Goal: Task Accomplishment & Management: Complete application form

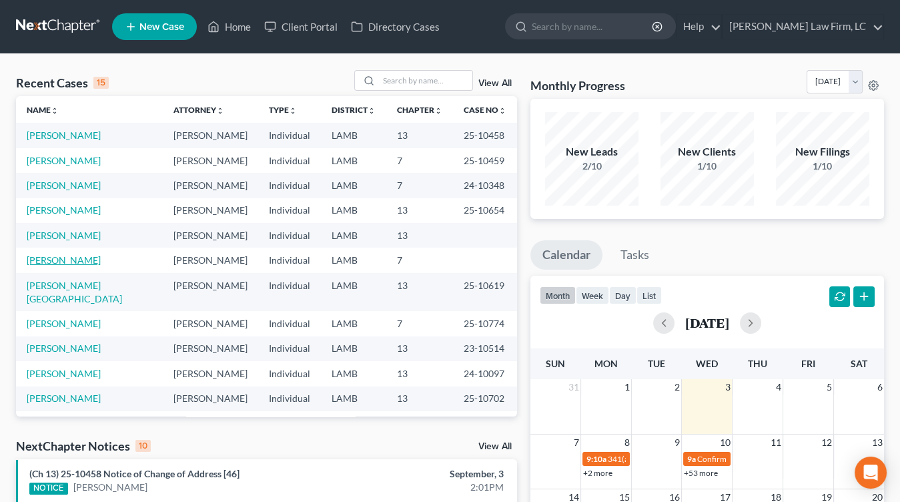
click at [66, 258] on link "[PERSON_NAME]" at bounding box center [64, 259] width 74 height 11
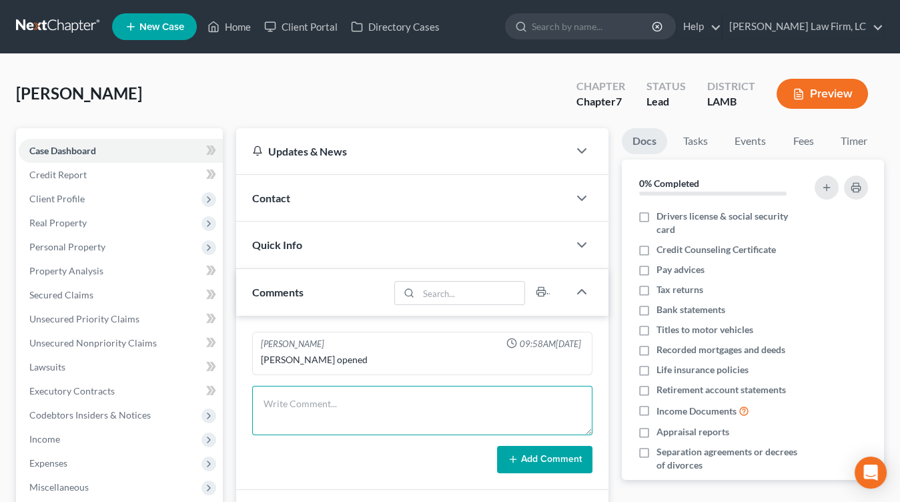
click at [278, 406] on textarea at bounding box center [422, 410] width 340 height 49
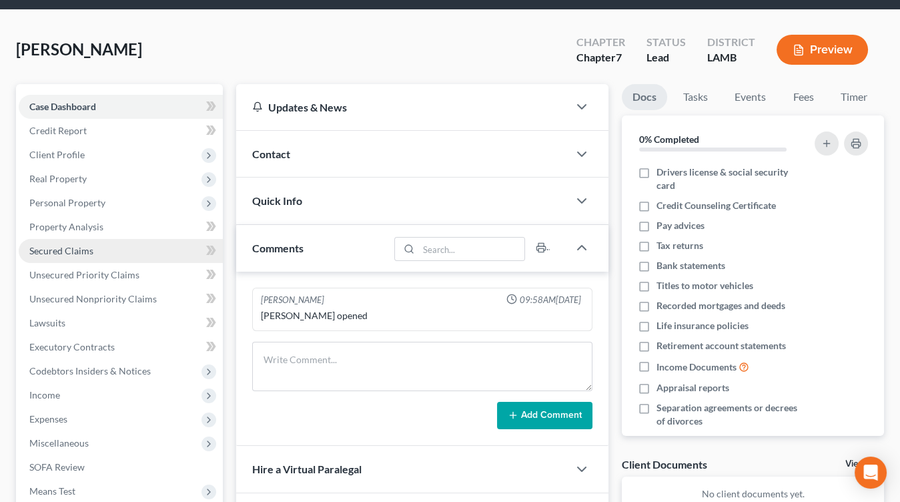
click at [99, 252] on link "Secured Claims" at bounding box center [121, 251] width 204 height 24
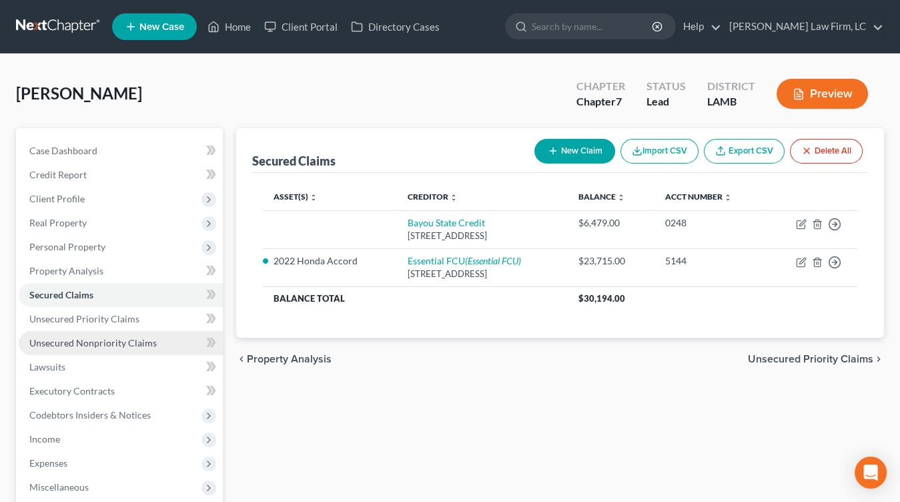
scroll to position [34, 0]
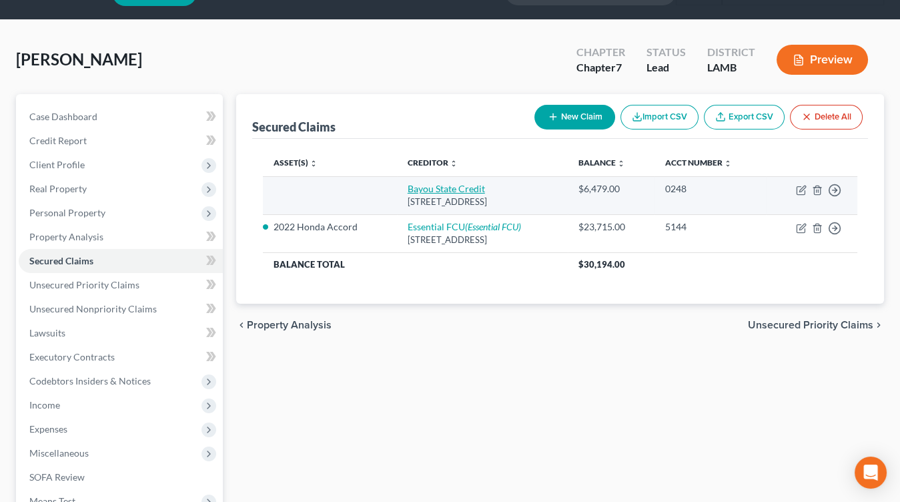
click at [427, 185] on link "Bayou State Credit" at bounding box center [446, 188] width 77 height 11
select select "19"
select select "0"
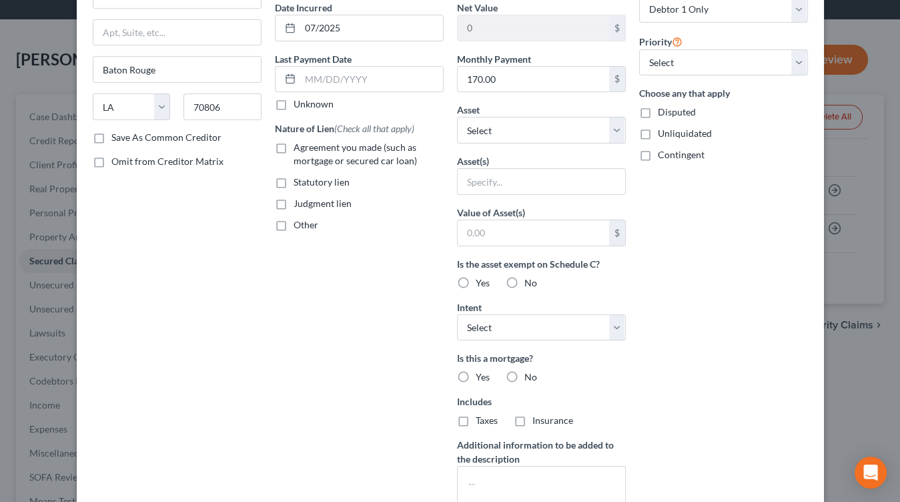
scroll to position [272, 0]
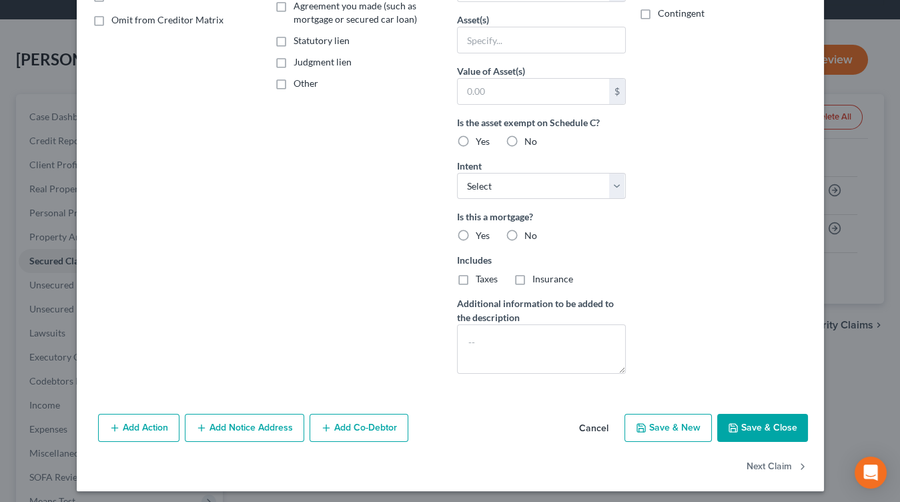
click at [598, 440] on div "Add Action Add Notice Address Add Co-Debtor Cancel Save & New Save & Close" at bounding box center [450, 430] width 747 height 44
click at [598, 426] on button "Cancel" at bounding box center [593, 428] width 51 height 27
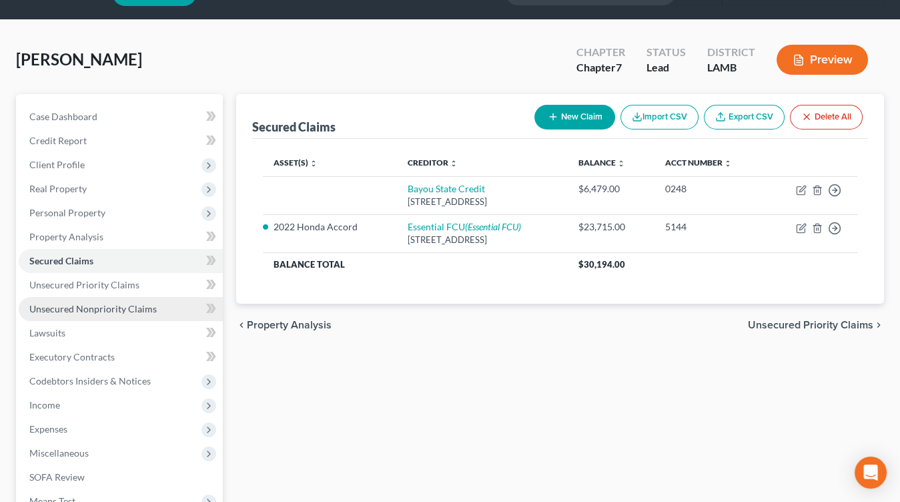
click at [107, 305] on span "Unsecured Nonpriority Claims" at bounding box center [92, 308] width 127 height 11
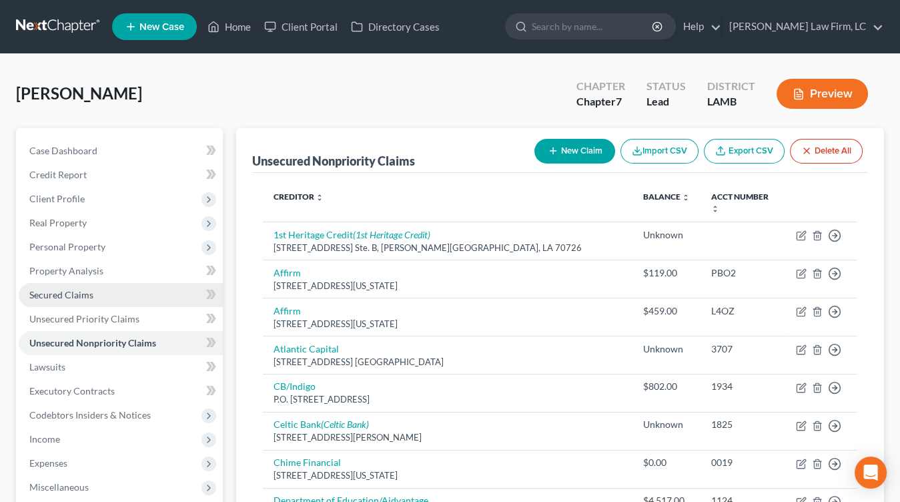
click at [118, 293] on link "Secured Claims" at bounding box center [121, 295] width 204 height 24
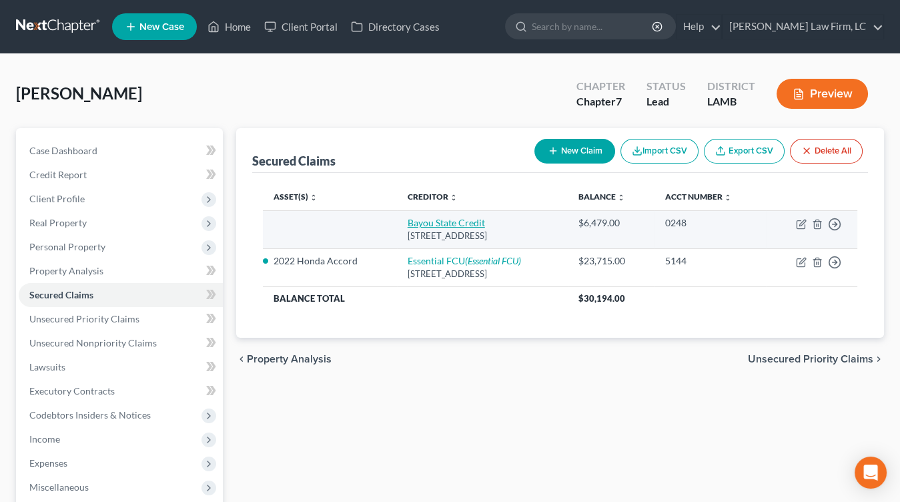
click at [422, 219] on link "Bayou State Credit" at bounding box center [446, 222] width 77 height 11
select select "19"
select select "0"
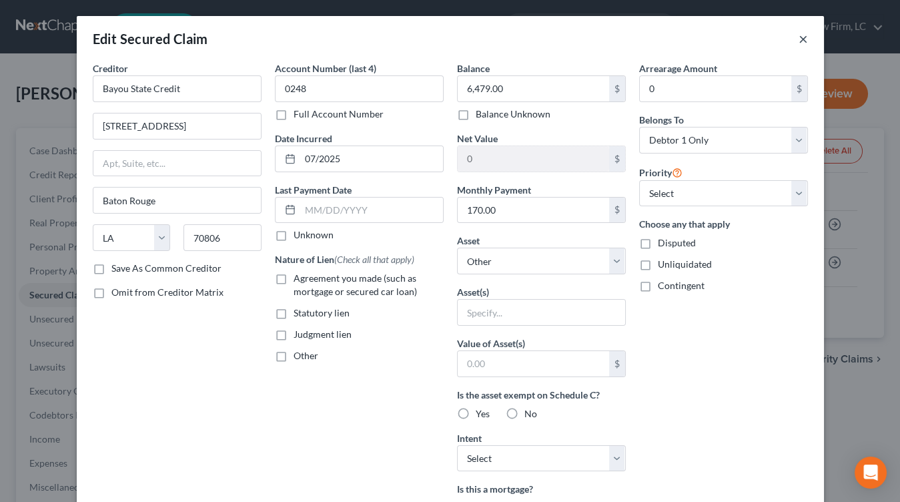
click at [801, 40] on button "×" at bounding box center [803, 39] width 9 height 16
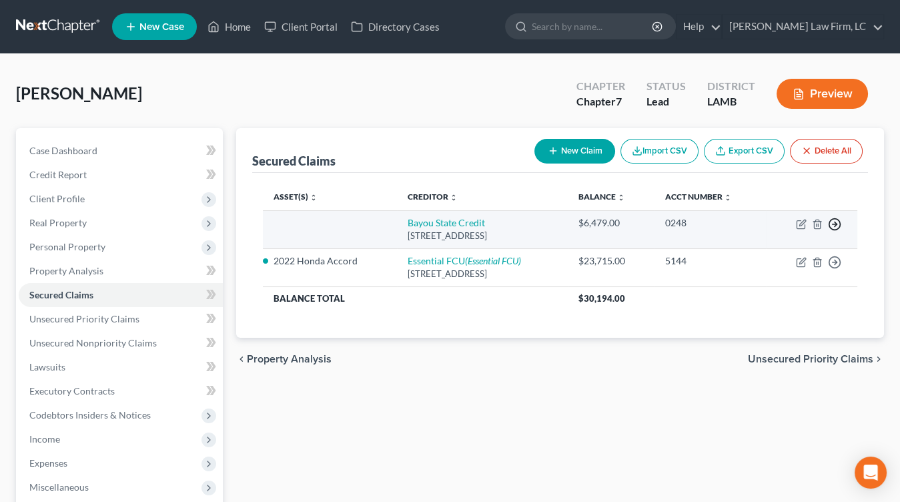
click at [837, 226] on icon "button" at bounding box center [834, 223] width 13 height 13
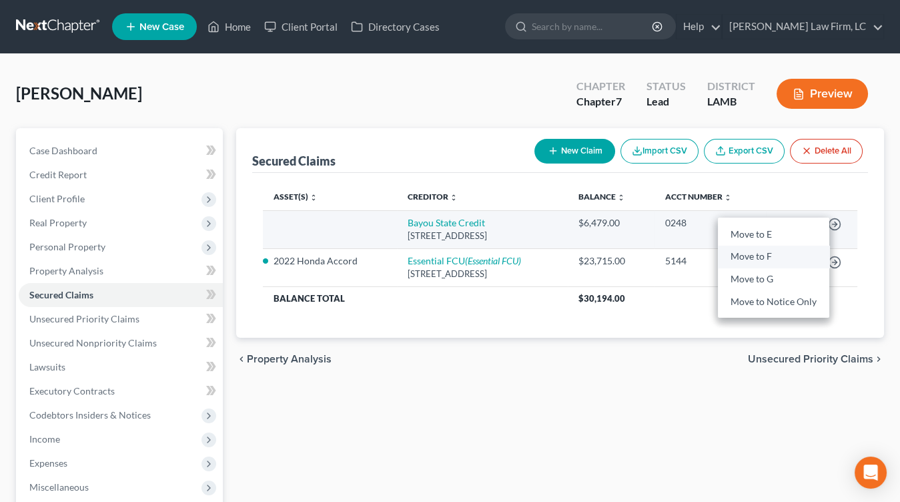
click at [791, 258] on link "Move to F" at bounding box center [773, 256] width 111 height 23
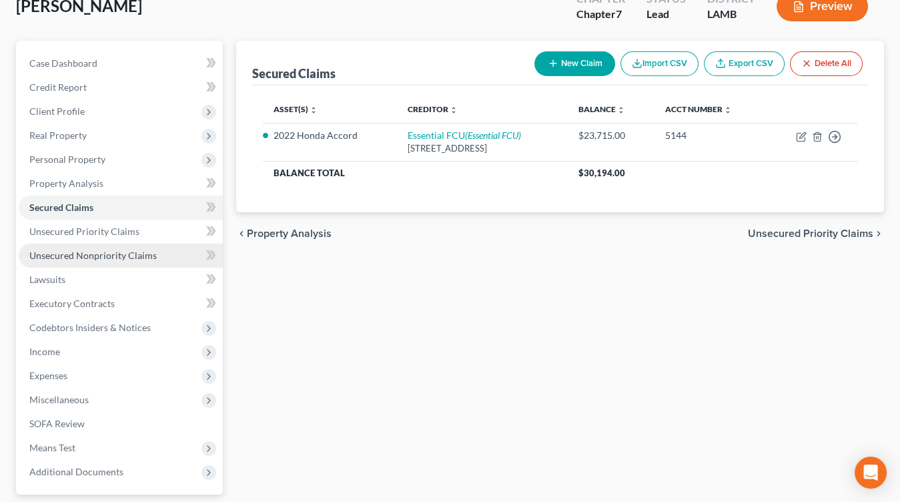
click at [131, 251] on span "Unsecured Nonpriority Claims" at bounding box center [92, 254] width 127 height 11
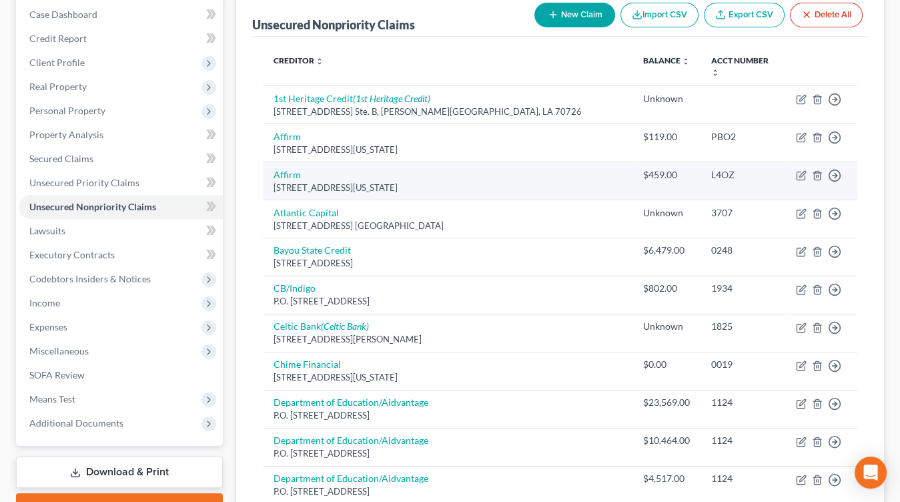
scroll to position [135, 0]
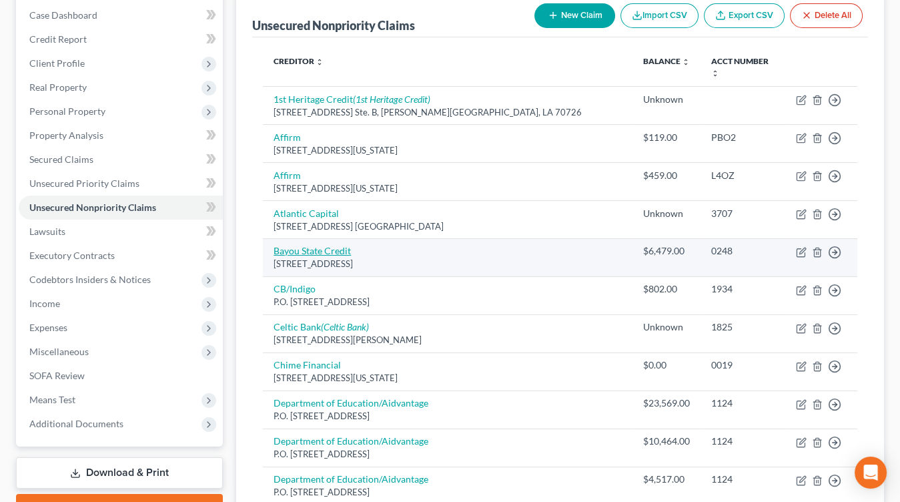
click at [315, 245] on link "Bayou State Credit" at bounding box center [312, 250] width 77 height 11
select select "19"
select select "0"
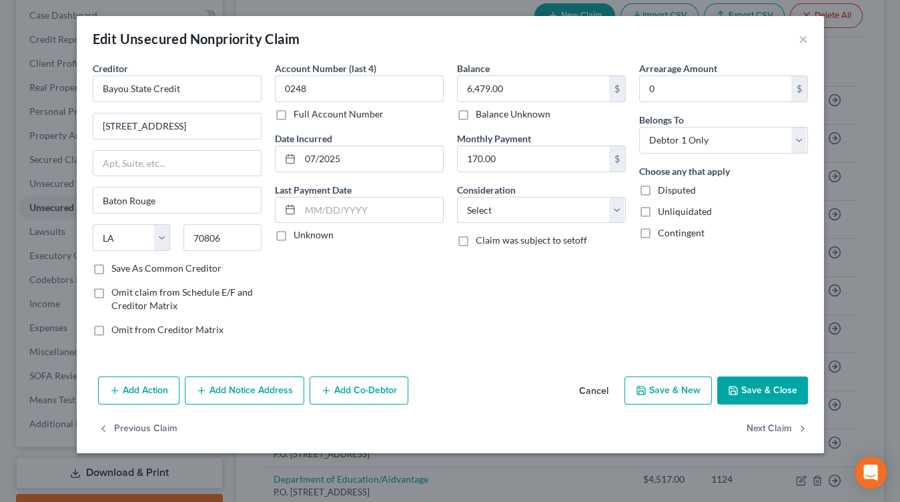
click at [542, 226] on div "Balance 6,479.00 $ Balance Unknown Balance Undetermined 6,479.00 $ Balance Unkn…" at bounding box center [541, 204] width 182 height 286
click at [548, 219] on select "Select Cable / Satellite Services Collection Agency Credit Card Debt Debt Couns…" at bounding box center [541, 210] width 169 height 27
select select "10"
click at [457, 197] on select "Select Cable / Satellite Services Collection Agency Credit Card Debt Debt Couns…" at bounding box center [541, 210] width 169 height 27
click at [764, 382] on button "Save & Close" at bounding box center [762, 390] width 91 height 28
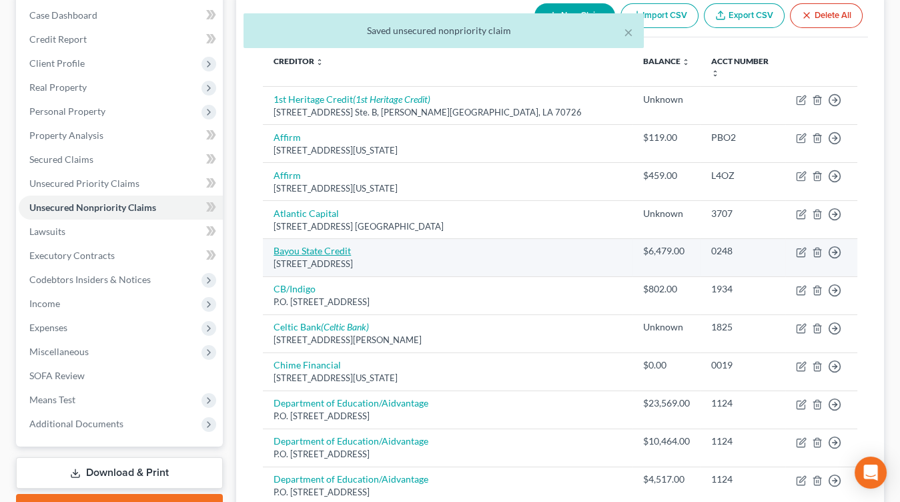
click at [311, 245] on link "Bayou State Credit" at bounding box center [312, 250] width 77 height 11
select select "19"
select select "10"
select select "0"
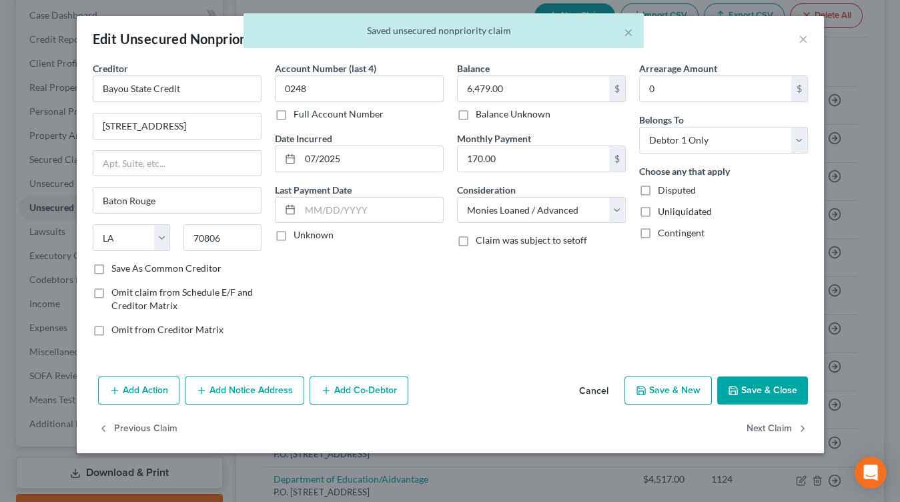
click at [738, 385] on icon "button" at bounding box center [733, 390] width 11 height 11
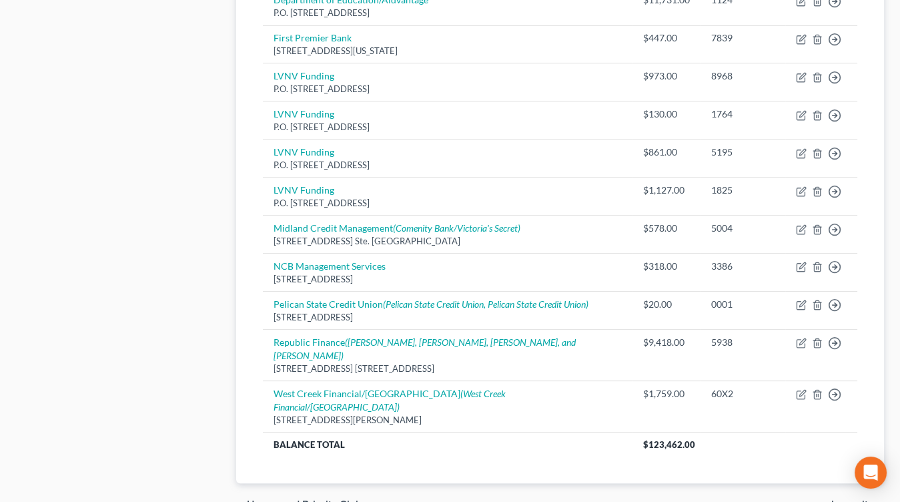
scroll to position [0, 0]
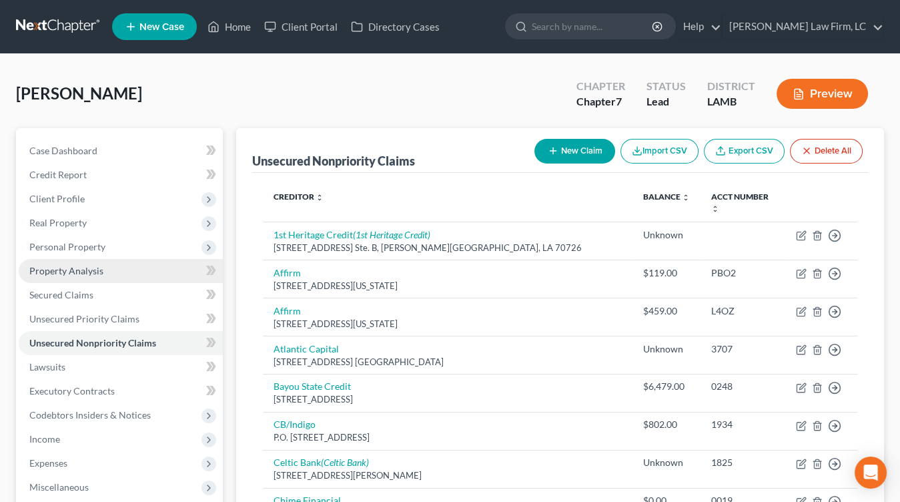
click at [155, 279] on link "Property Analysis" at bounding box center [121, 271] width 204 height 24
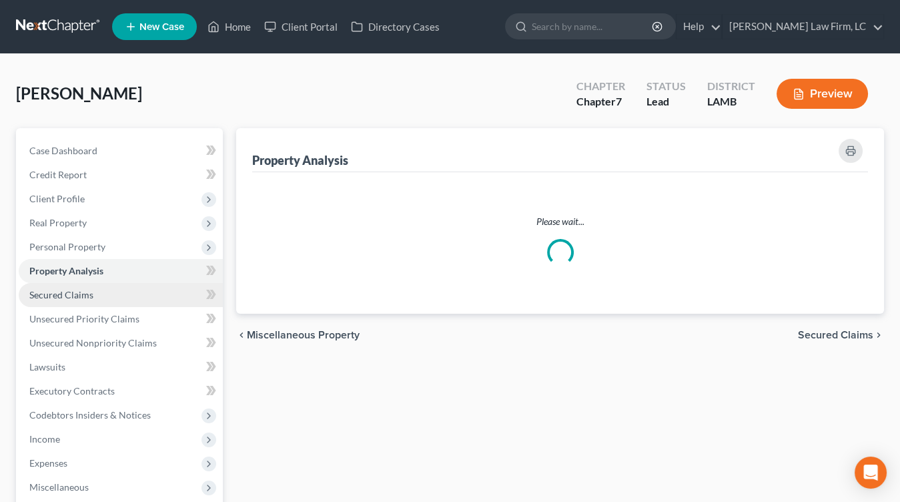
click at [153, 287] on link "Secured Claims" at bounding box center [121, 295] width 204 height 24
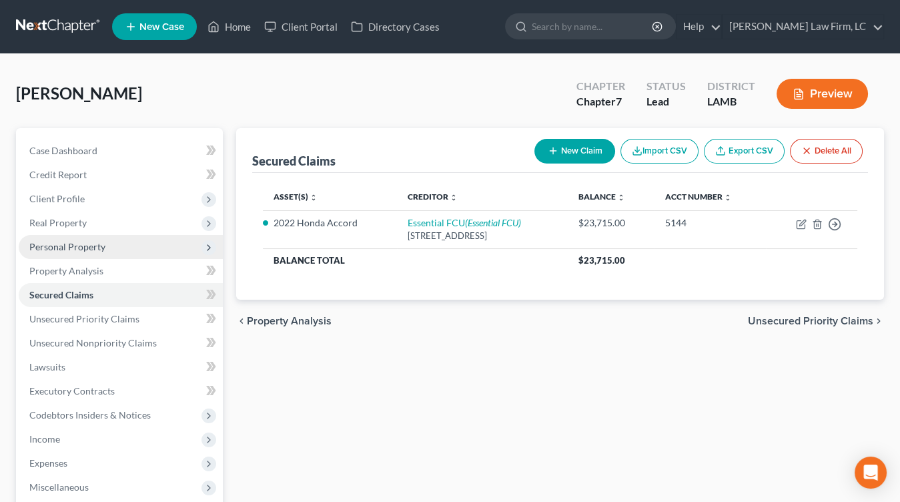
click at [164, 237] on span "Personal Property" at bounding box center [121, 247] width 204 height 24
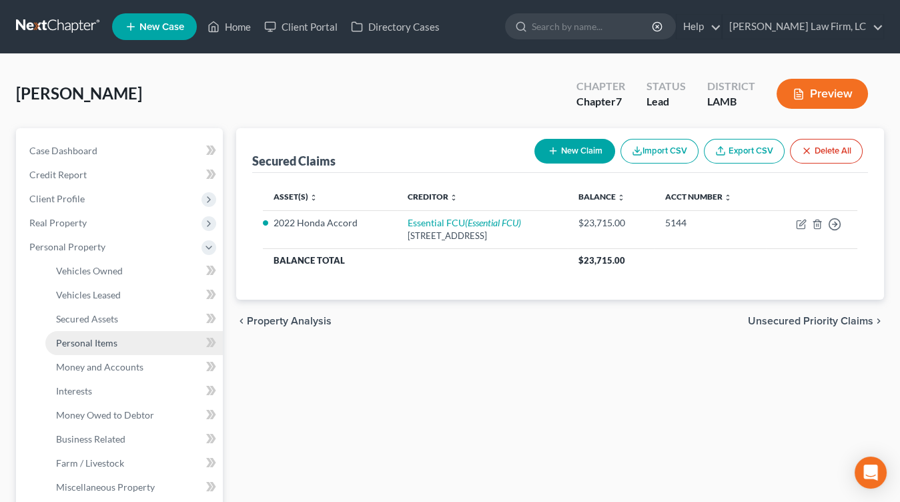
click at [149, 341] on link "Personal Items" at bounding box center [133, 343] width 177 height 24
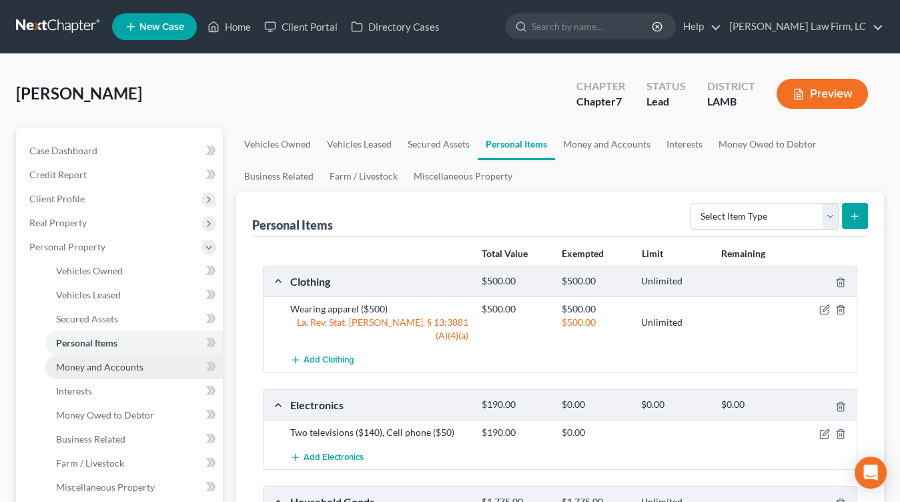
click at [147, 374] on link "Money and Accounts" at bounding box center [133, 367] width 177 height 24
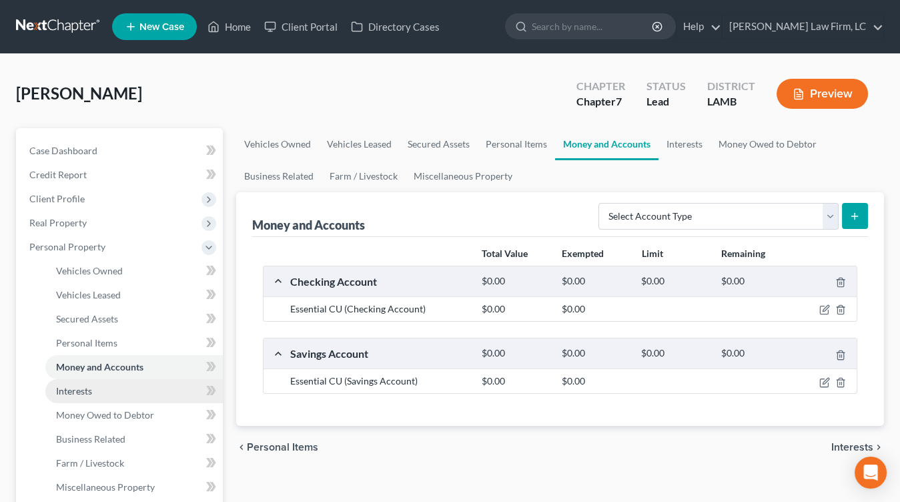
click at [147, 380] on link "Interests" at bounding box center [133, 391] width 177 height 24
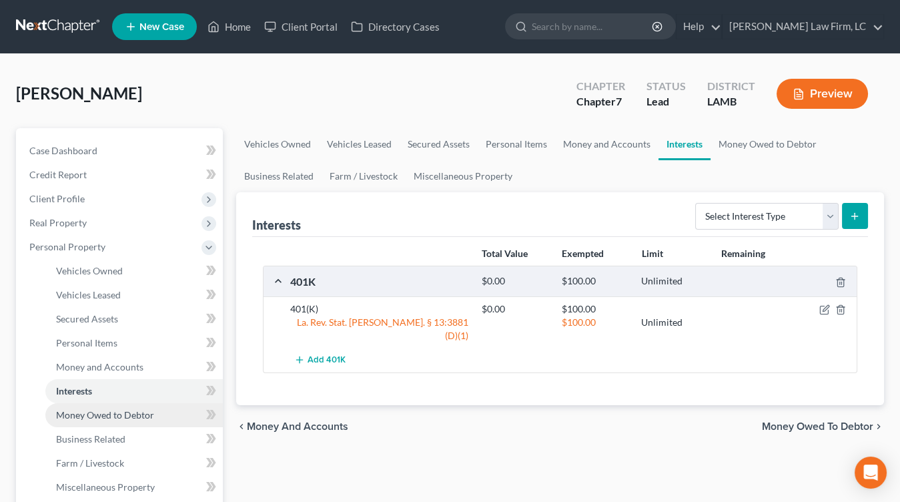
click at [144, 406] on link "Money Owed to Debtor" at bounding box center [133, 415] width 177 height 24
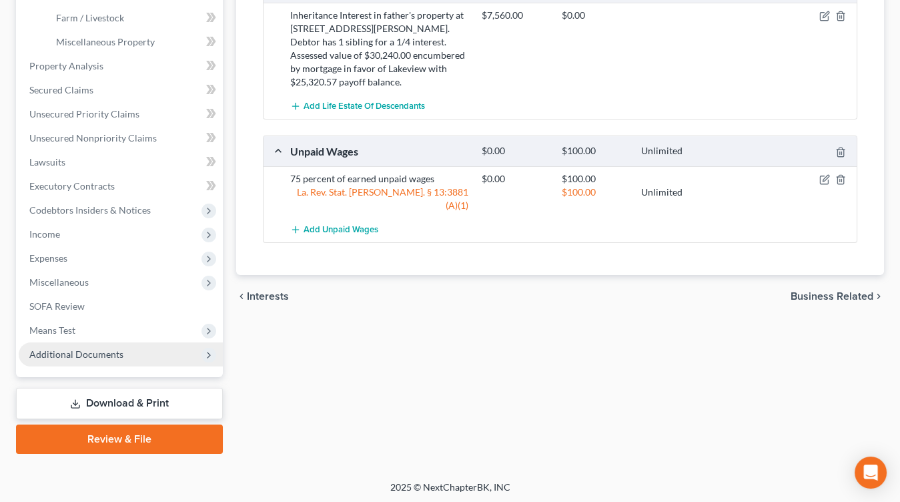
click at [101, 358] on span "Additional Documents" at bounding box center [121, 354] width 204 height 24
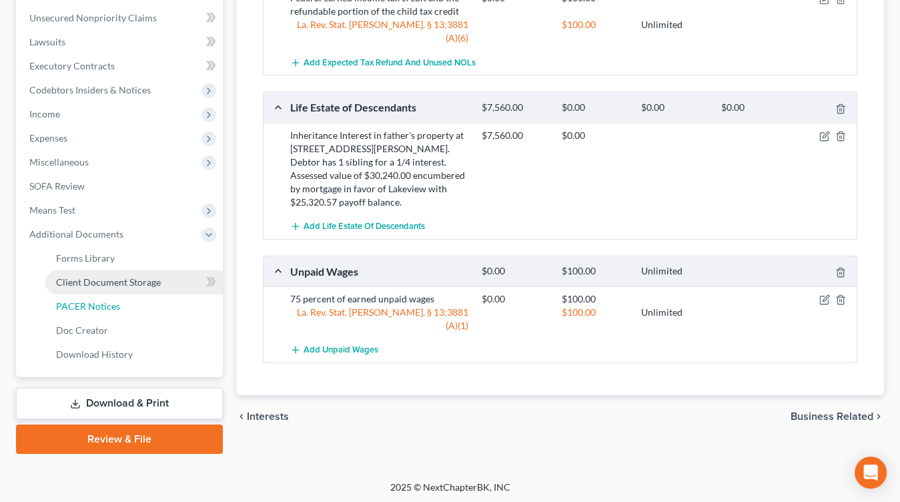
click at [123, 294] on link "PACER Notices" at bounding box center [133, 306] width 177 height 24
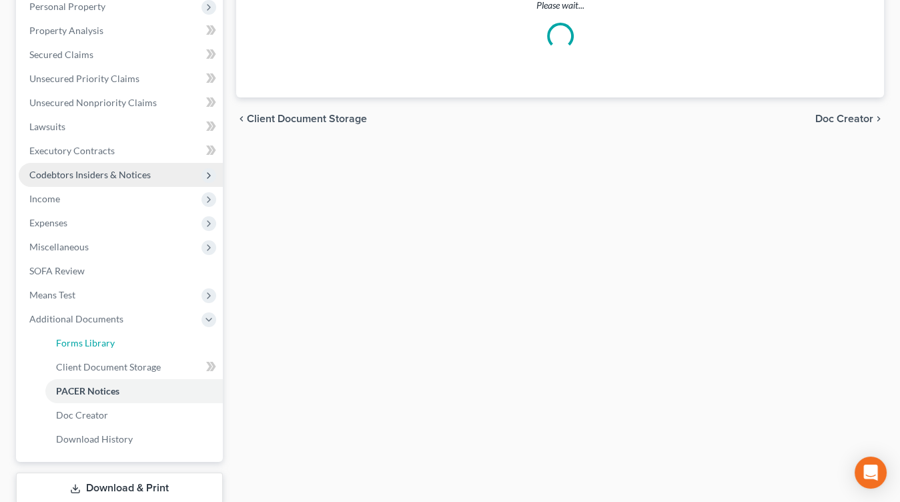
drag, startPoint x: 127, startPoint y: 290, endPoint x: 127, endPoint y: 311, distance: 20.7
click at [127, 290] on ul "Case Dashboard Payments Invoices Payments Payments Credit Report Client Profile" at bounding box center [121, 175] width 204 height 552
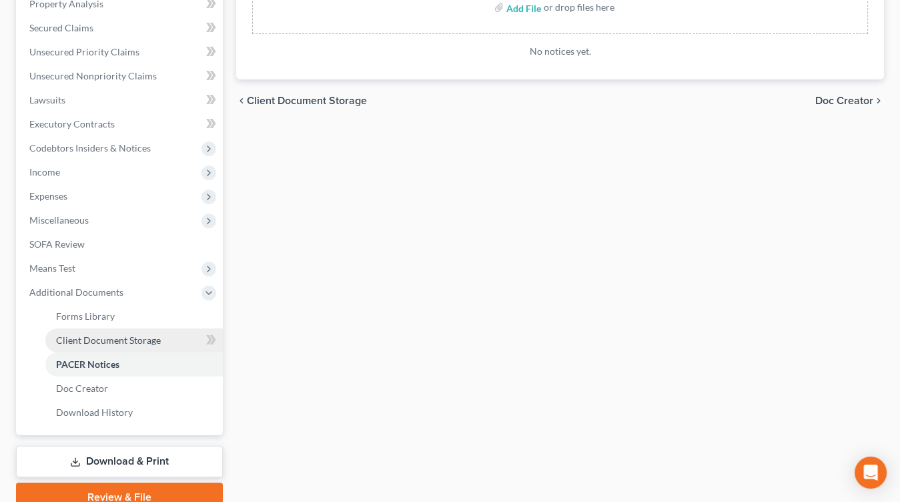
click at [129, 329] on link "Client Document Storage" at bounding box center [133, 340] width 177 height 24
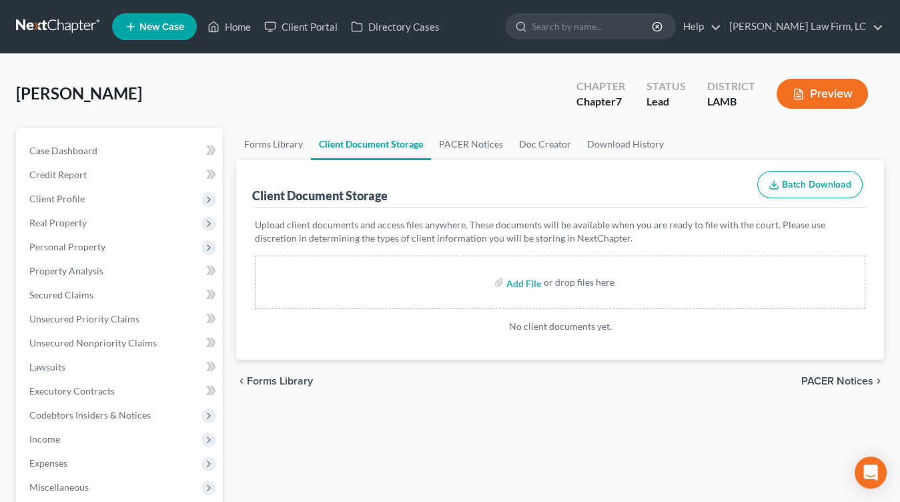
click at [293, 294] on div "Add File or drop files here" at bounding box center [560, 282] width 610 height 53
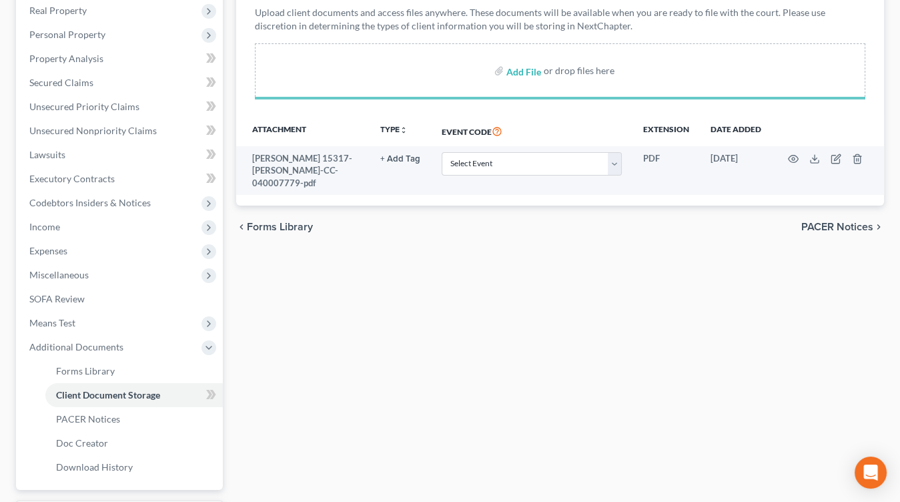
scroll to position [220, 0]
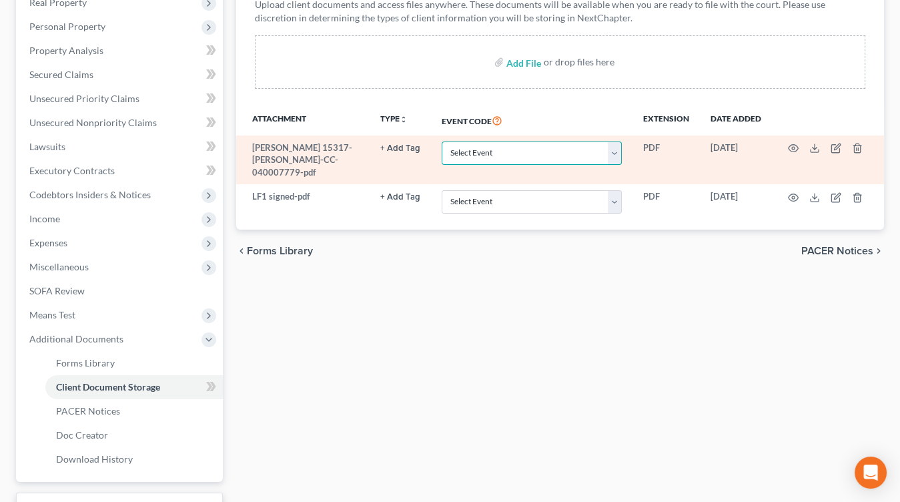
click at [534, 155] on select "Select Event 20 Largest Unsecured Creditors Amended List of Creditors Amended L…" at bounding box center [532, 152] width 180 height 23
select select "13"
click at [443, 141] on select "Select Event 20 Largest Unsecured Creditors Amended List of Creditors Amended L…" at bounding box center [532, 152] width 180 height 23
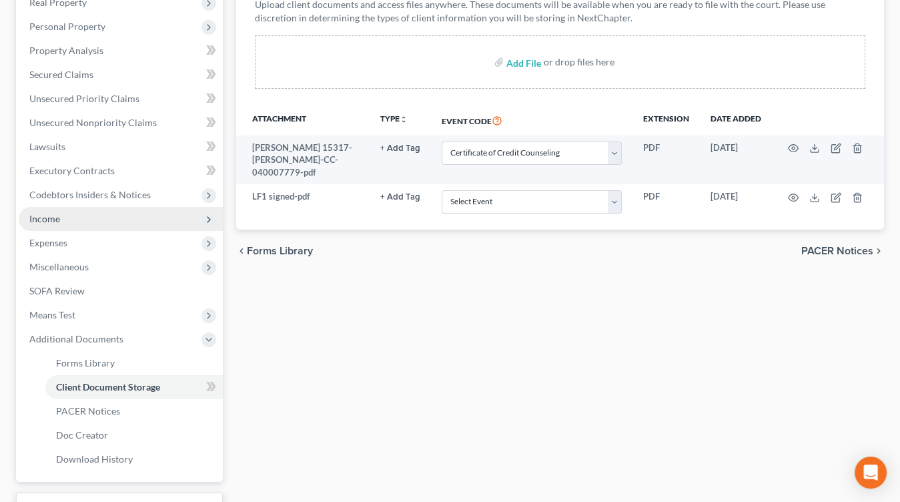
click at [77, 221] on span "Income" at bounding box center [121, 219] width 204 height 24
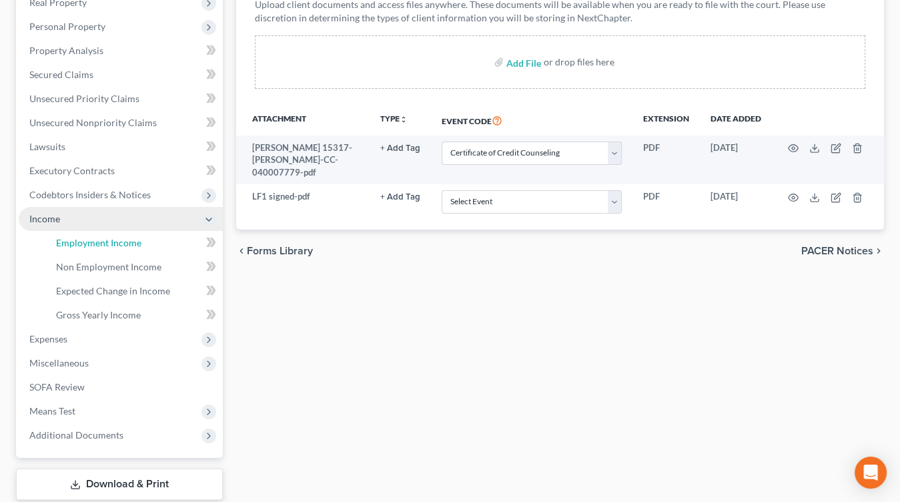
drag, startPoint x: 79, startPoint y: 236, endPoint x: 95, endPoint y: 231, distance: 16.7
click at [79, 237] on span "Employment Income" at bounding box center [98, 242] width 85 height 11
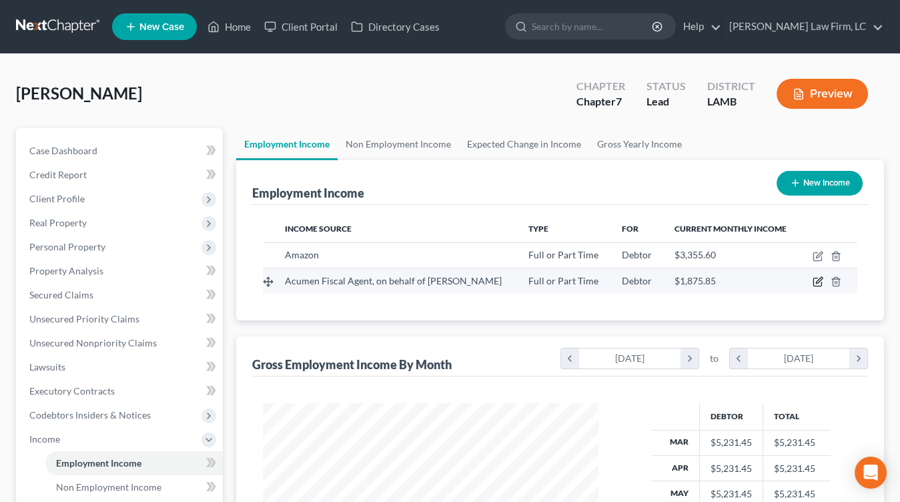
click at [823, 280] on td at bounding box center [829, 280] width 57 height 25
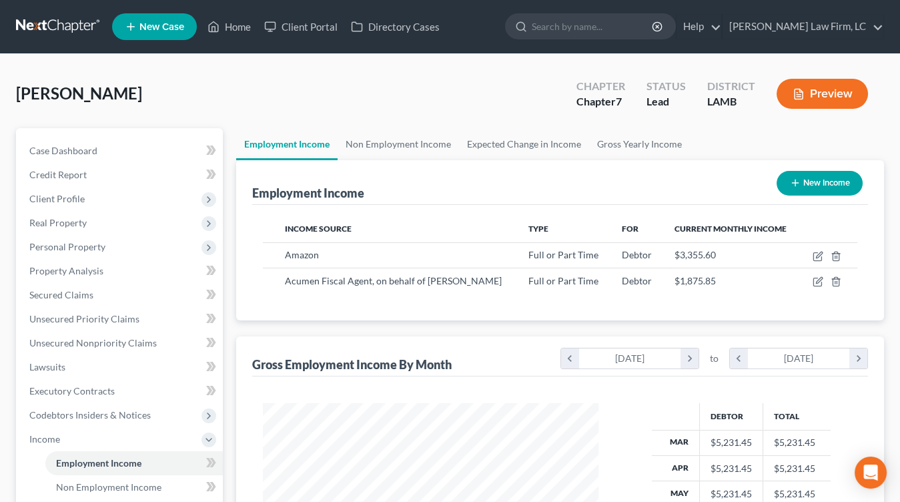
scroll to position [301, 0]
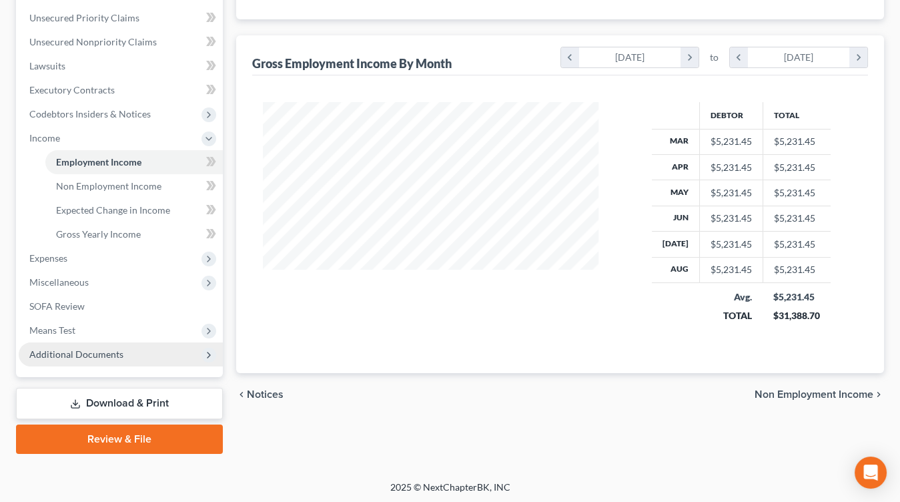
click at [161, 356] on span "Additional Documents" at bounding box center [121, 354] width 204 height 24
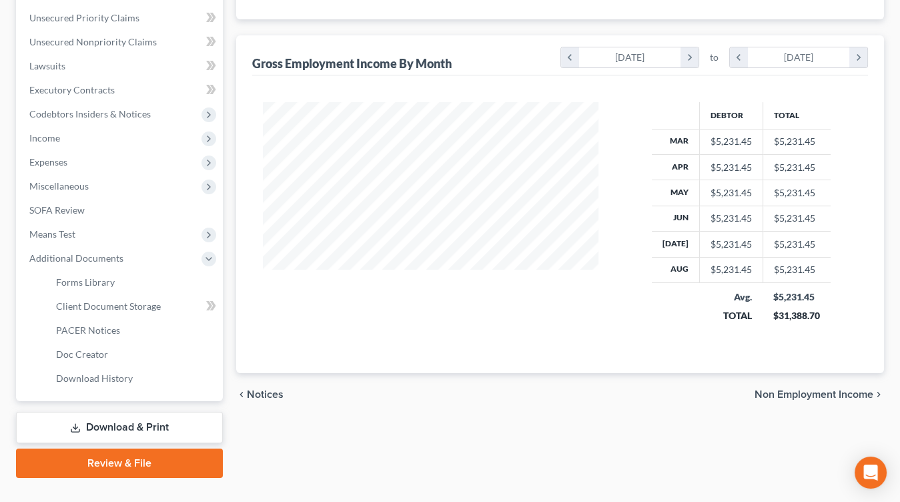
click at [160, 389] on div "Case Dashboard Payments Invoices Payments Payments Credit Report Client Profile…" at bounding box center [119, 114] width 207 height 574
click at [161, 304] on link "Client Document Storage" at bounding box center [133, 306] width 177 height 24
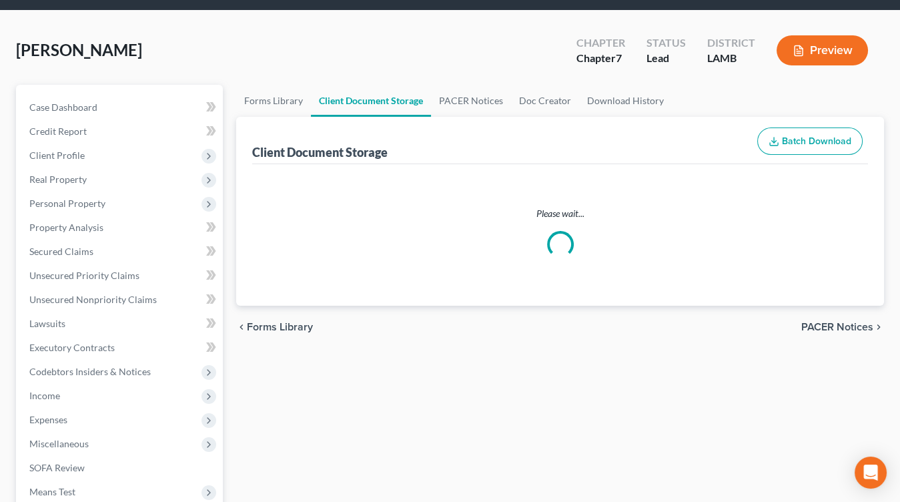
select select "13"
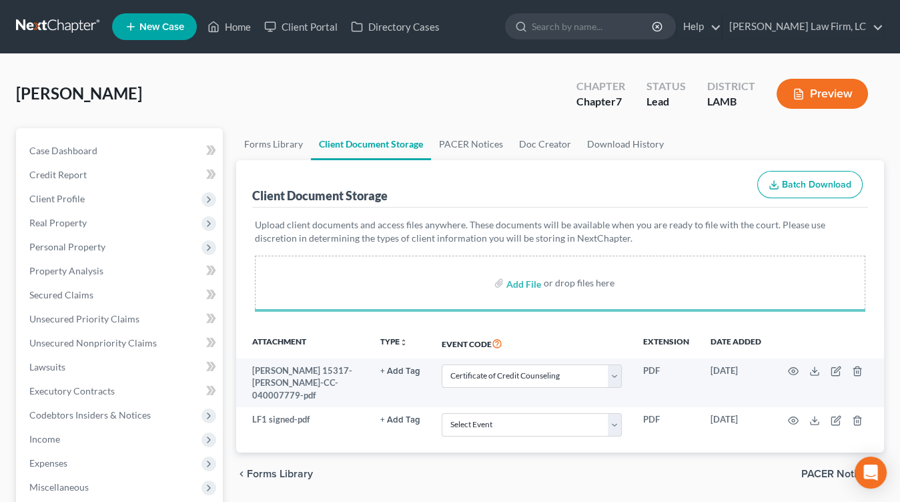
scroll to position [325, 0]
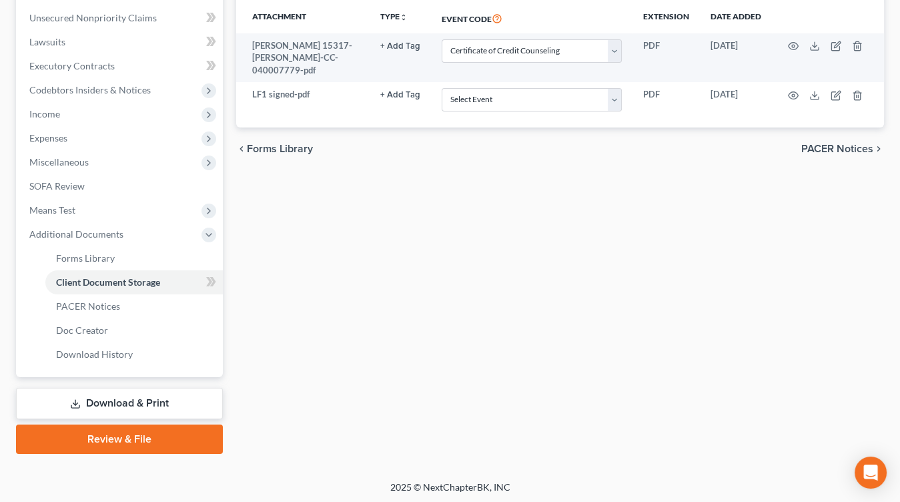
select select "13"
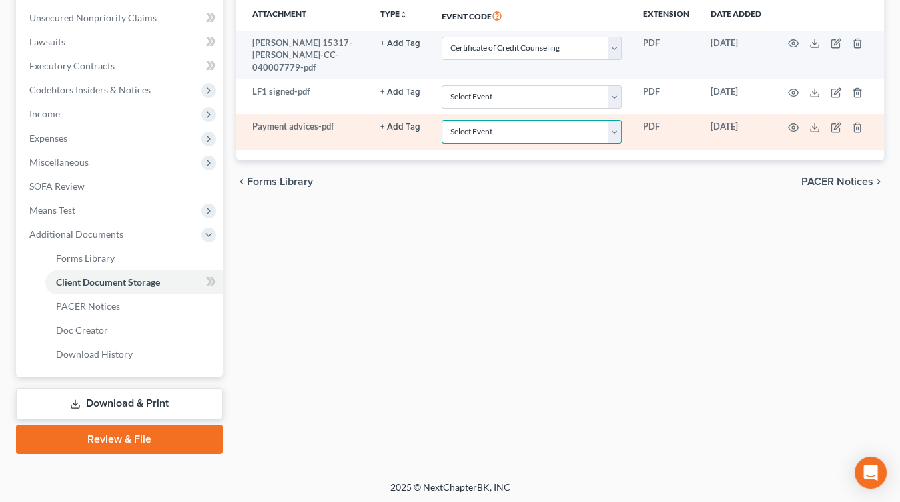
click at [546, 122] on select "Select Event 20 Largest Unsecured Creditors Amended List of Creditors Amended L…" at bounding box center [532, 131] width 180 height 23
select select "39"
click at [443, 120] on select "Select Event 20 Largest Unsecured Creditors Amended List of Creditors Amended L…" at bounding box center [532, 131] width 180 height 23
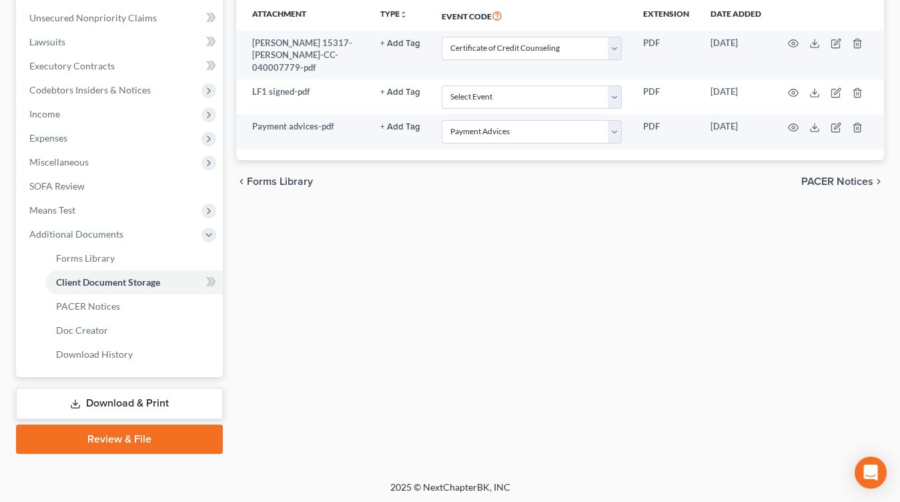
click at [155, 434] on link "Review & File" at bounding box center [119, 438] width 207 height 29
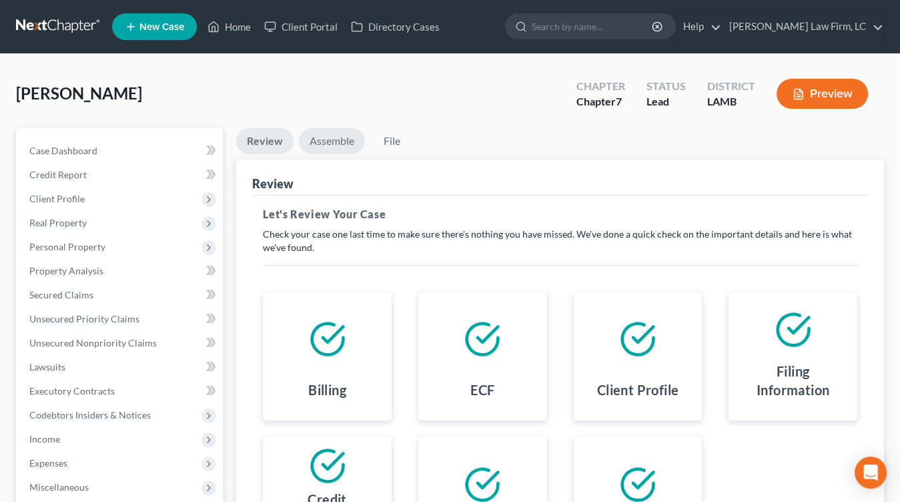
click at [354, 143] on link "Assemble" at bounding box center [332, 141] width 66 height 26
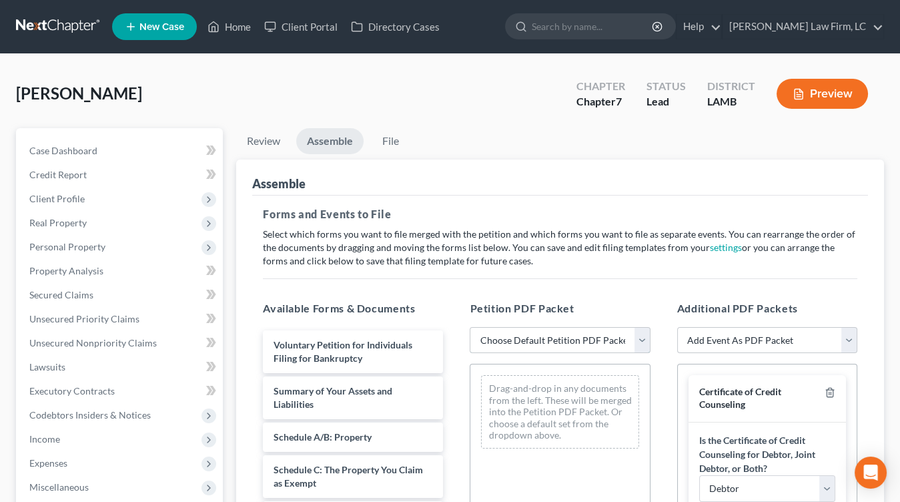
click at [564, 332] on select "Choose Default Petition PDF Packet Emergency Filing (Voluntary Petition and Cre…" at bounding box center [560, 340] width 180 height 27
select select "3"
click at [470, 327] on select "Choose Default Petition PDF Packet Emergency Filing (Voluntary Petition and Cre…" at bounding box center [560, 340] width 180 height 27
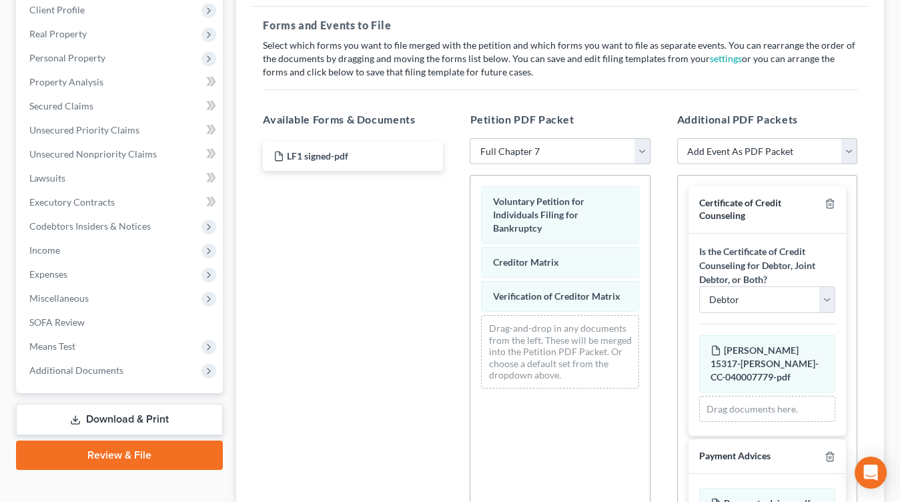
scroll to position [191, 0]
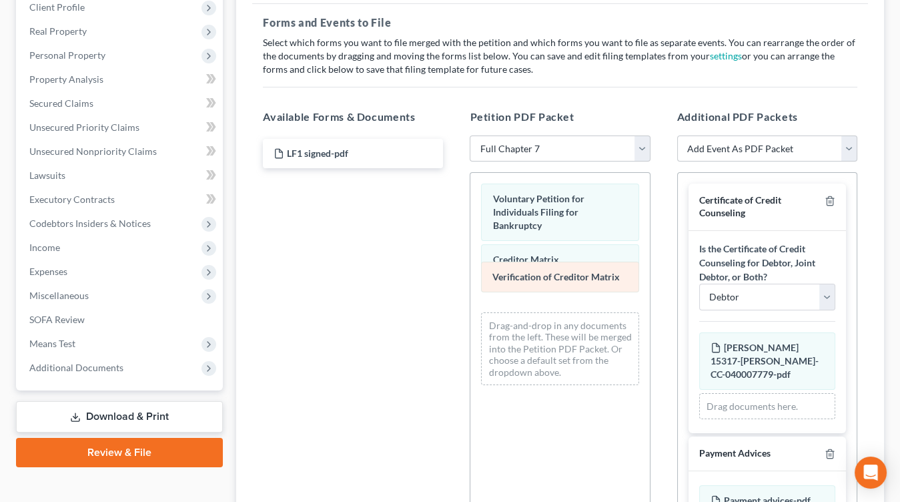
drag, startPoint x: 546, startPoint y: 278, endPoint x: 303, endPoint y: 286, distance: 243.0
click at [470, 298] on div "Verification of Creditor Matrix Voluntary Petition for Individuals Filing for B…" at bounding box center [559, 284] width 179 height 223
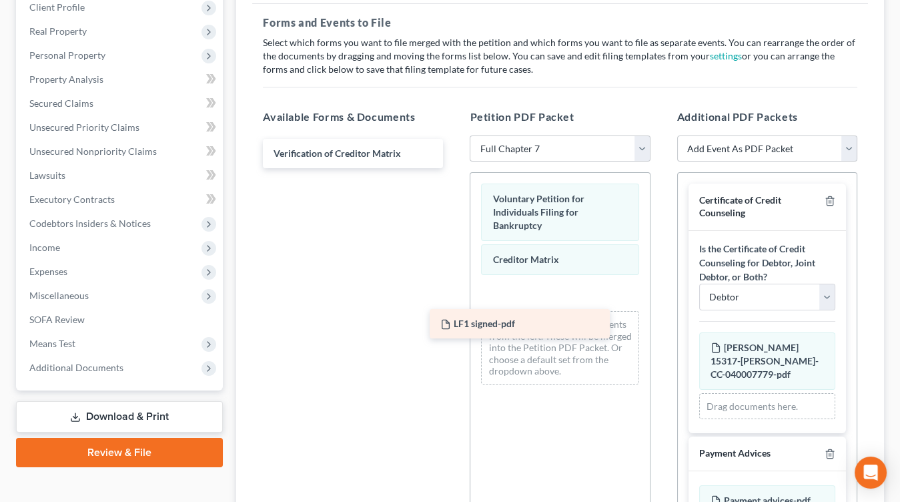
drag, startPoint x: 350, startPoint y: 149, endPoint x: 516, endPoint y: 321, distance: 239.2
click at [454, 168] on div "LF1 signed-pdf LF1 signed-pdf Verification of Creditor Matrix" at bounding box center [352, 153] width 201 height 29
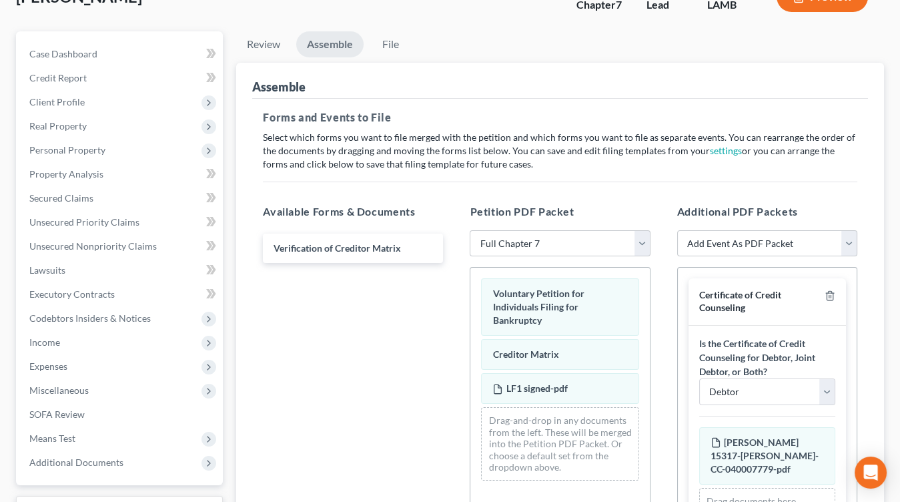
scroll to position [0, 0]
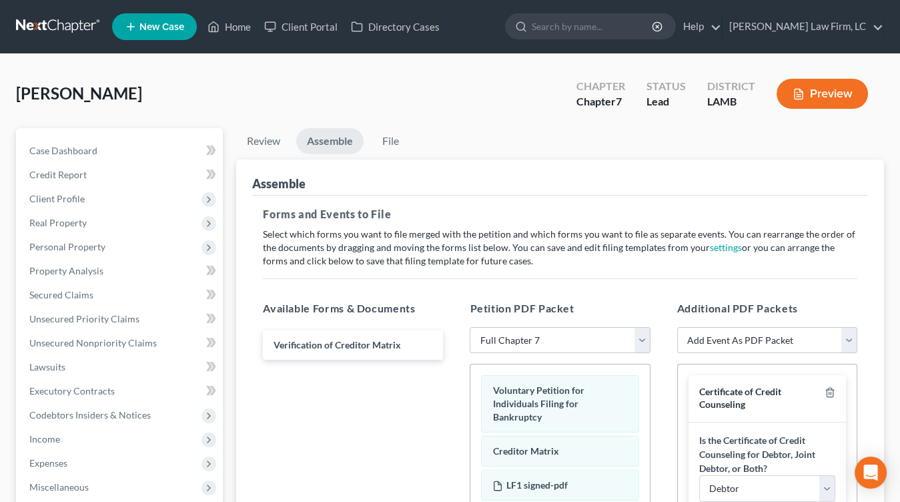
click at [807, 95] on button "Preview" at bounding box center [822, 94] width 91 height 30
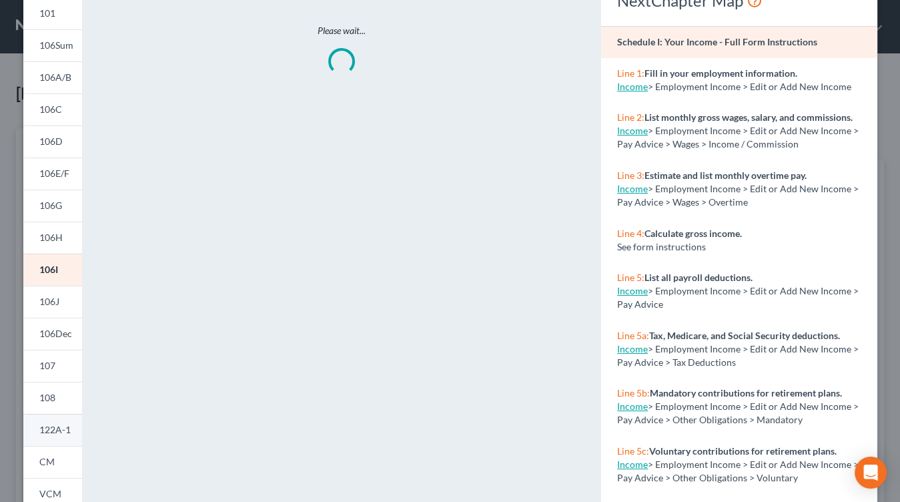
scroll to position [95, 0]
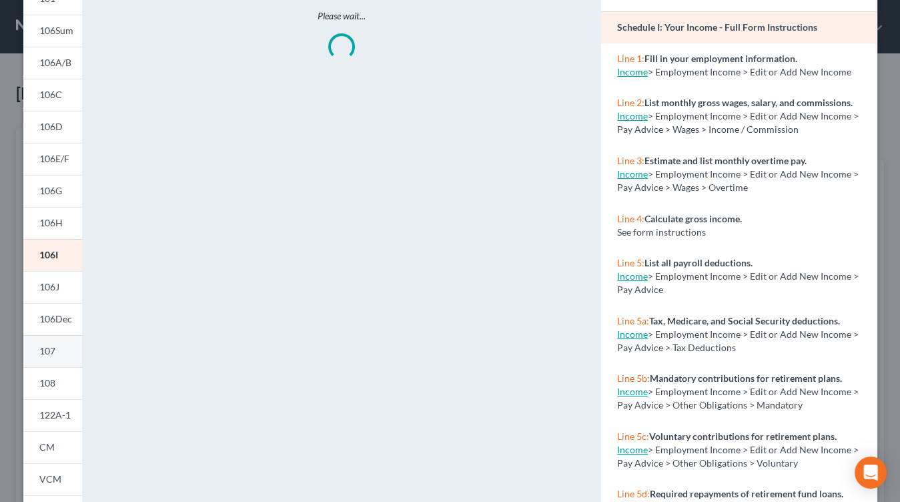
click at [62, 353] on link "107" at bounding box center [52, 351] width 59 height 32
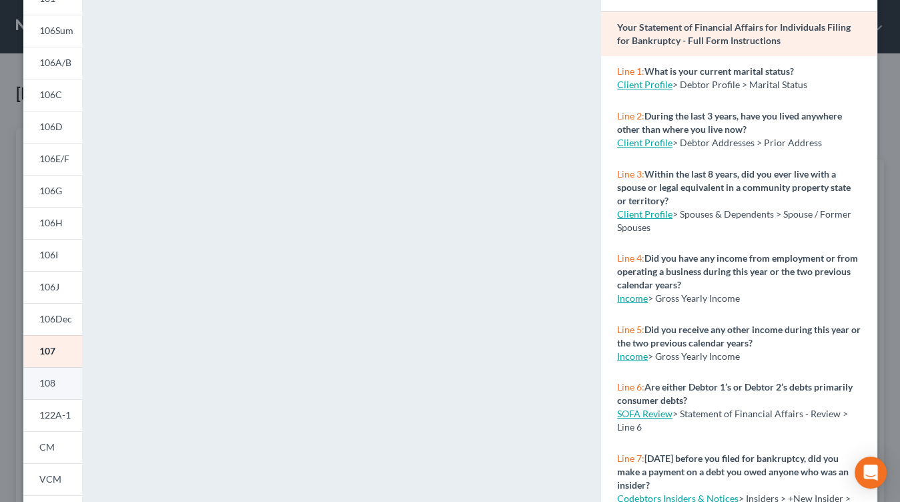
click at [59, 388] on link "108" at bounding box center [52, 383] width 59 height 32
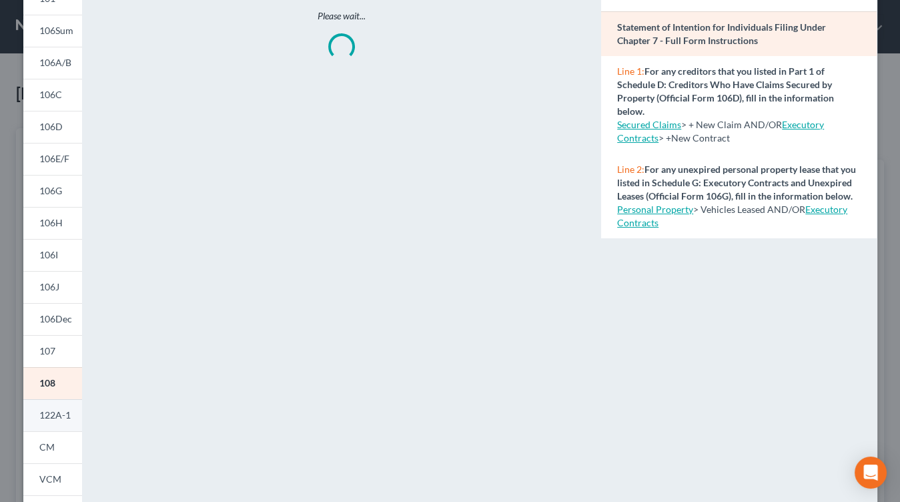
click at [57, 412] on span "122A-1" at bounding box center [54, 414] width 31 height 11
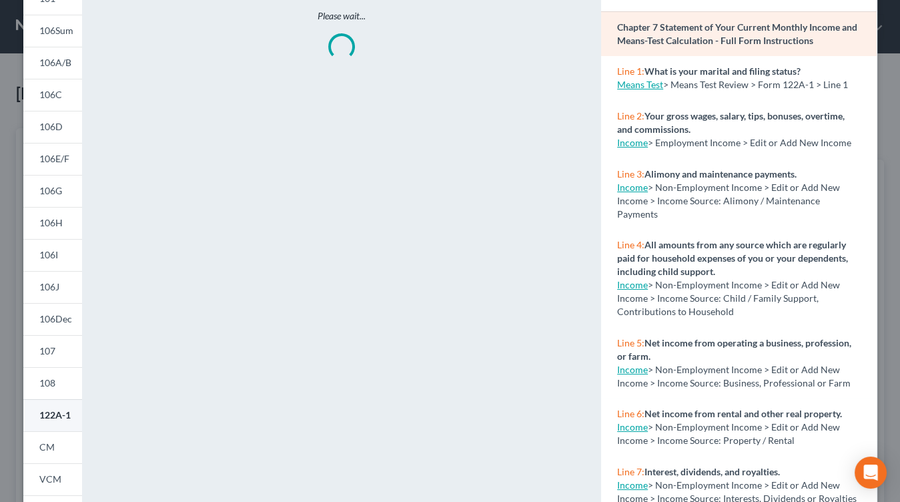
click at [53, 425] on link "122A-1" at bounding box center [52, 415] width 59 height 32
click at [53, 458] on link "CM" at bounding box center [52, 447] width 59 height 32
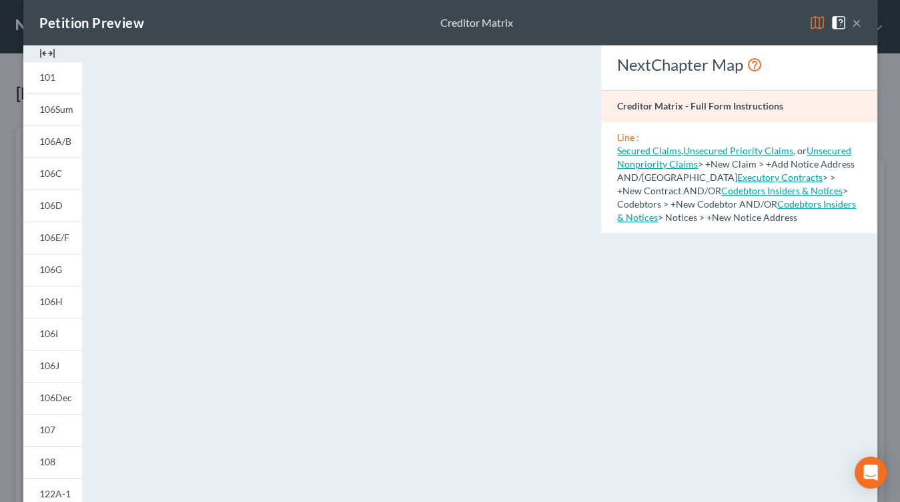
scroll to position [0, 0]
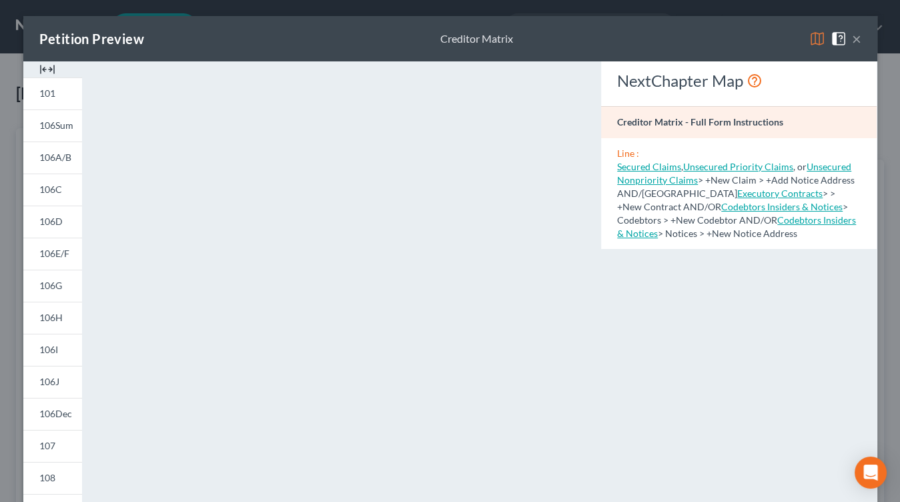
click at [853, 36] on button "×" at bounding box center [856, 39] width 9 height 16
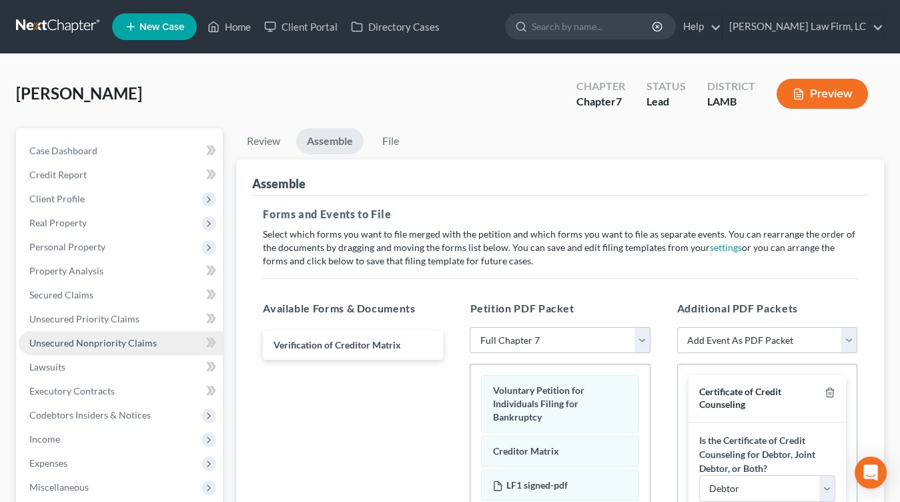
click at [129, 331] on link "Unsecured Nonpriority Claims" at bounding box center [121, 343] width 204 height 24
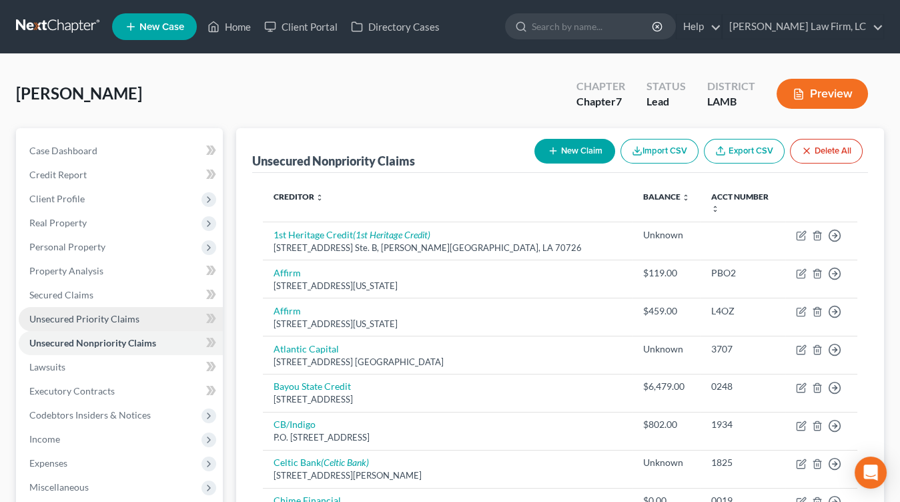
click at [148, 312] on link "Unsecured Priority Claims" at bounding box center [121, 319] width 204 height 24
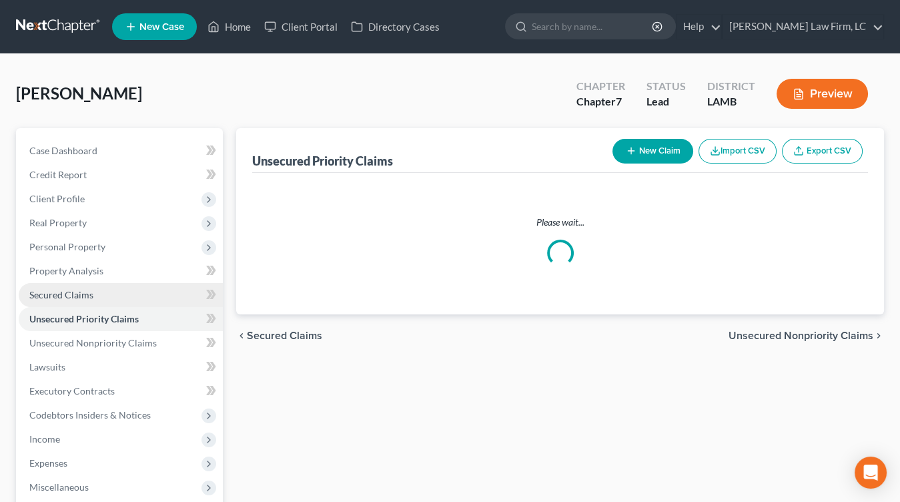
click at [151, 298] on link "Secured Claims" at bounding box center [121, 295] width 204 height 24
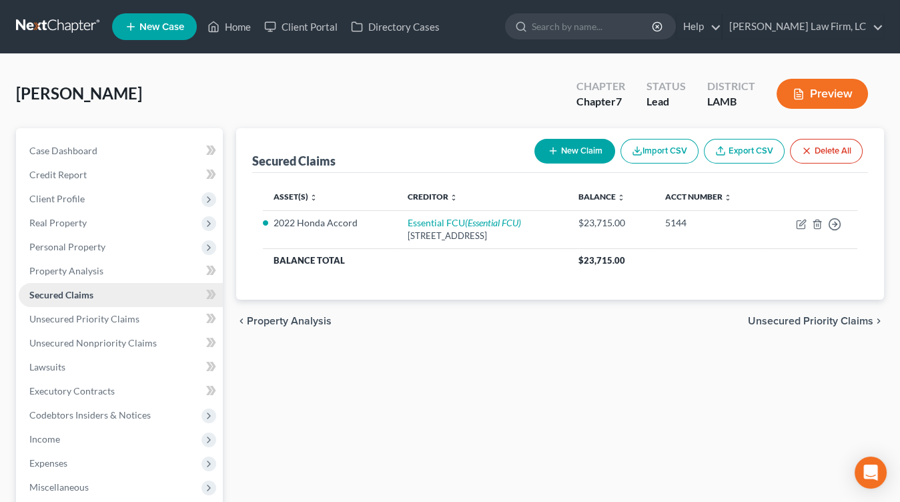
click at [143, 295] on link "Secured Claims" at bounding box center [121, 295] width 204 height 24
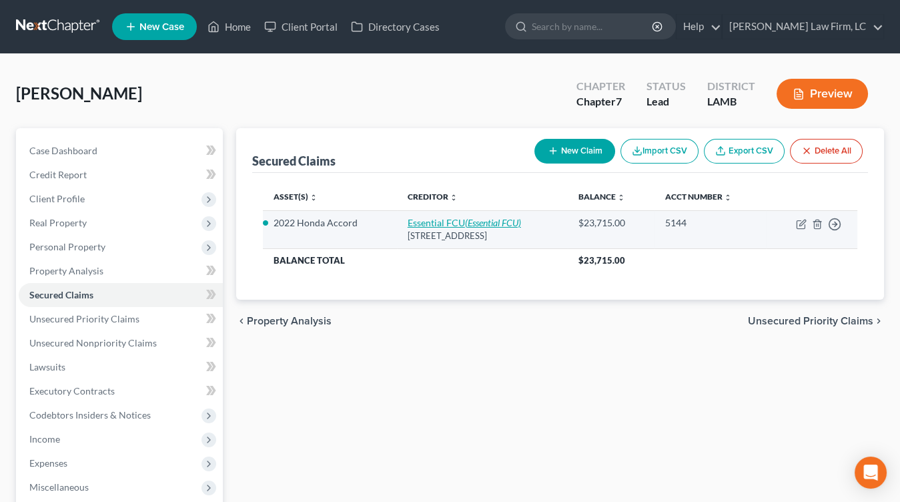
click at [435, 223] on link "Essential FCU (Essential FCU)" at bounding box center [464, 222] width 113 height 11
select select "19"
select select "2"
select select "0"
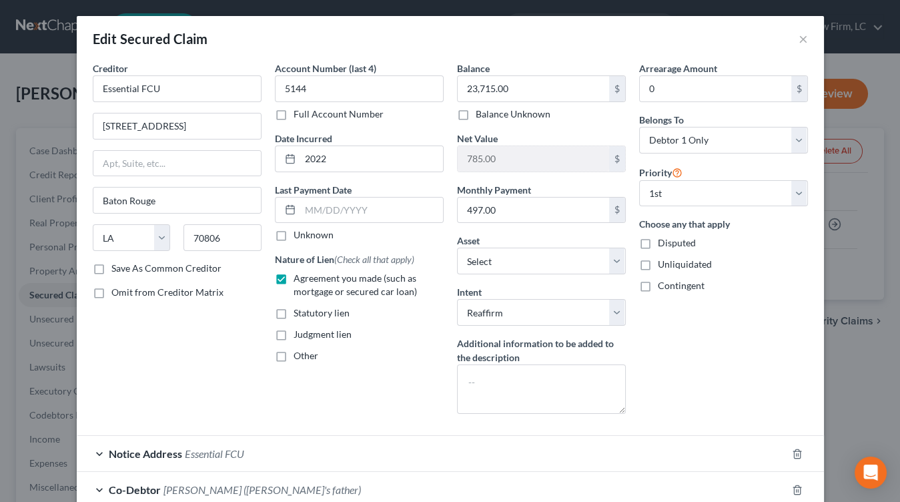
scroll to position [85, 0]
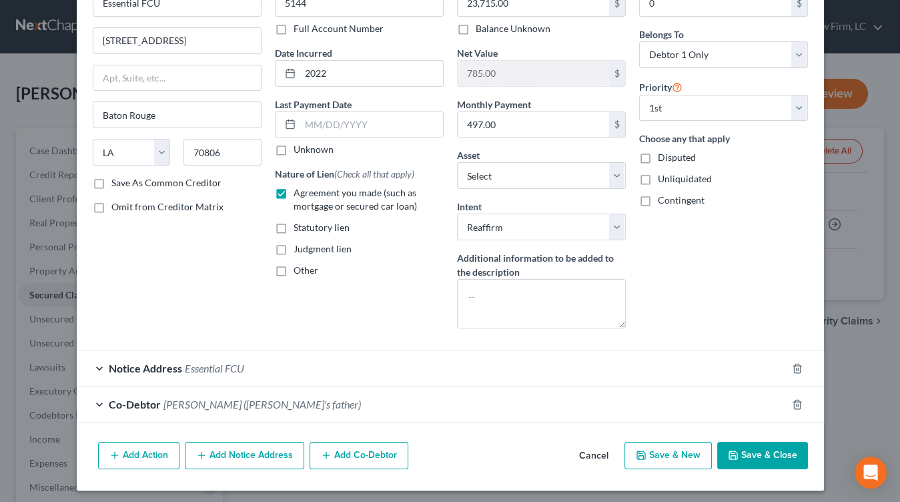
click at [773, 447] on button "Save & Close" at bounding box center [762, 456] width 91 height 28
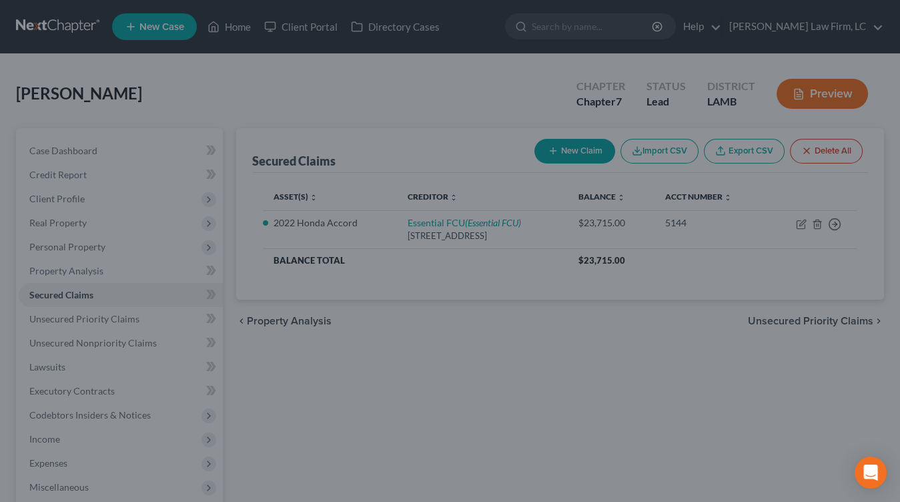
select select "8"
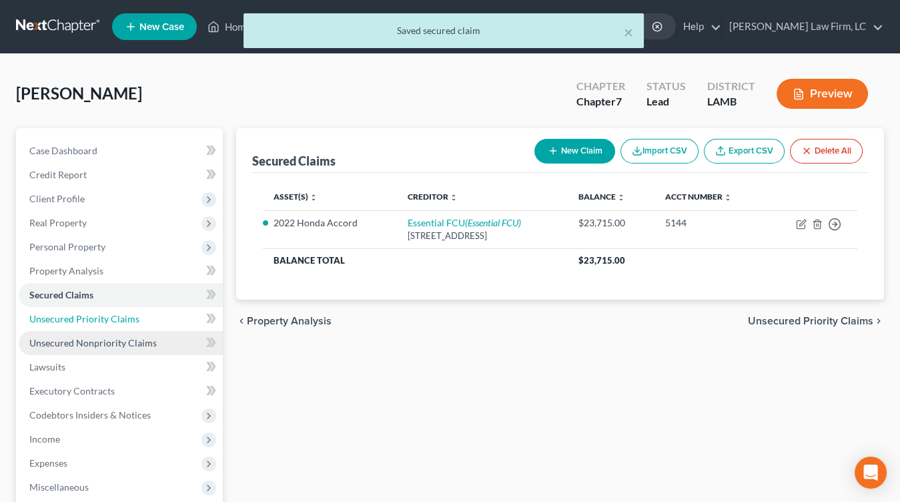
click at [139, 329] on link "Unsecured Priority Claims" at bounding box center [121, 319] width 204 height 24
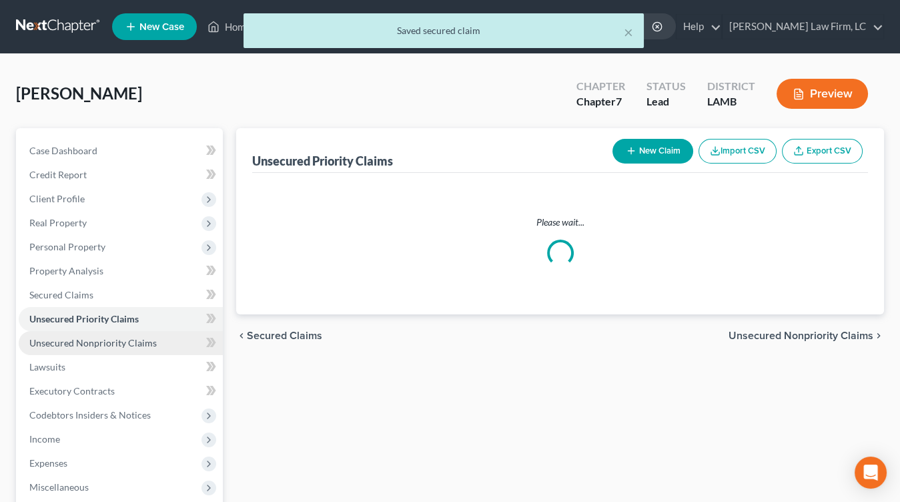
click at [140, 334] on link "Unsecured Nonpriority Claims" at bounding box center [121, 343] width 204 height 24
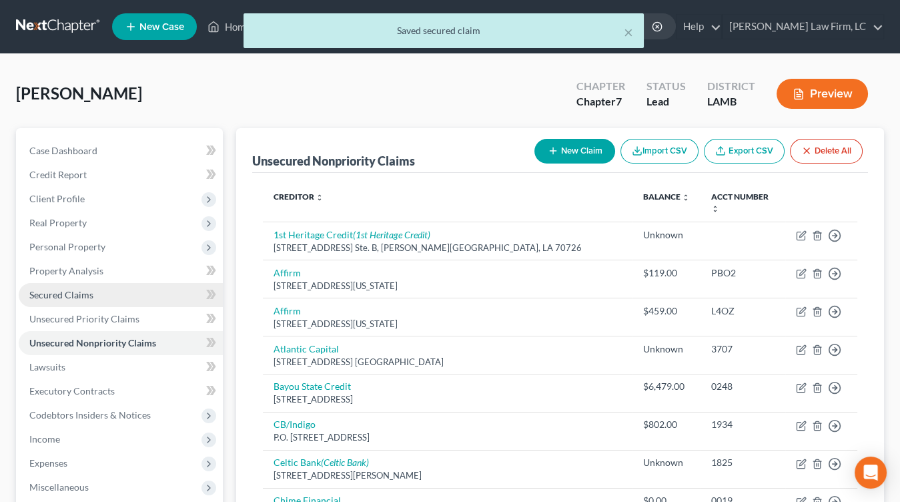
click at [142, 298] on link "Secured Claims" at bounding box center [121, 295] width 204 height 24
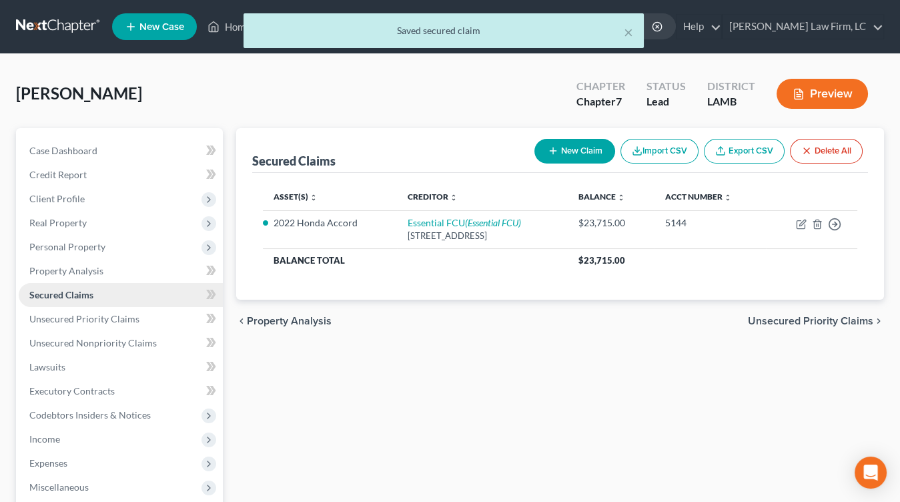
click at [143, 284] on link "Secured Claims" at bounding box center [121, 295] width 204 height 24
click at [147, 279] on link "Property Analysis" at bounding box center [121, 271] width 204 height 24
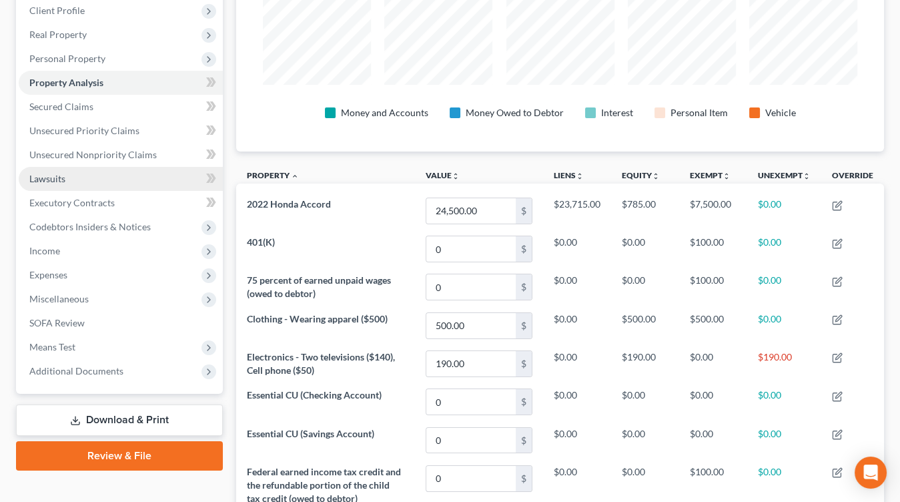
scroll to position [165, 0]
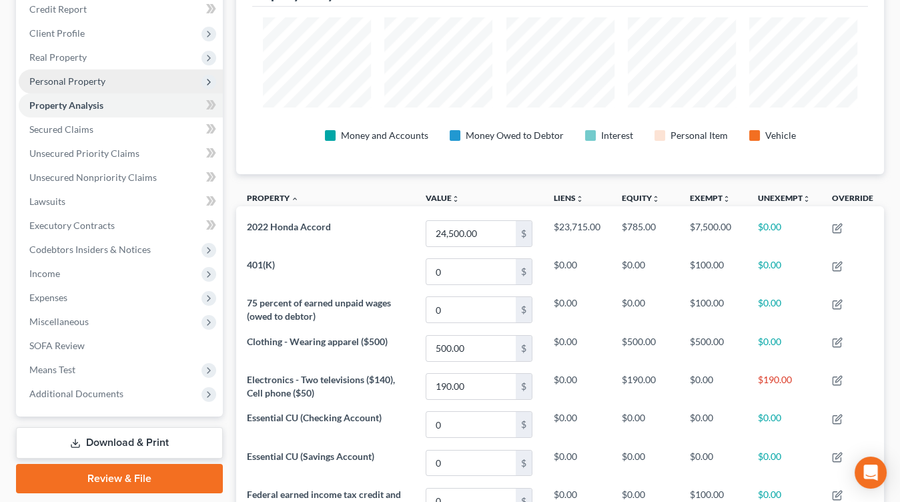
click at [113, 79] on span "Personal Property" at bounding box center [121, 81] width 204 height 24
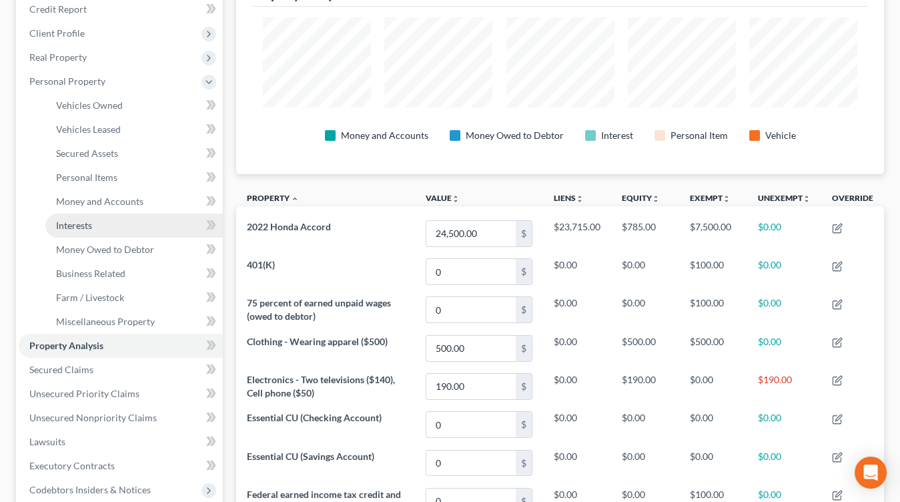
click at [108, 219] on link "Interests" at bounding box center [133, 225] width 177 height 24
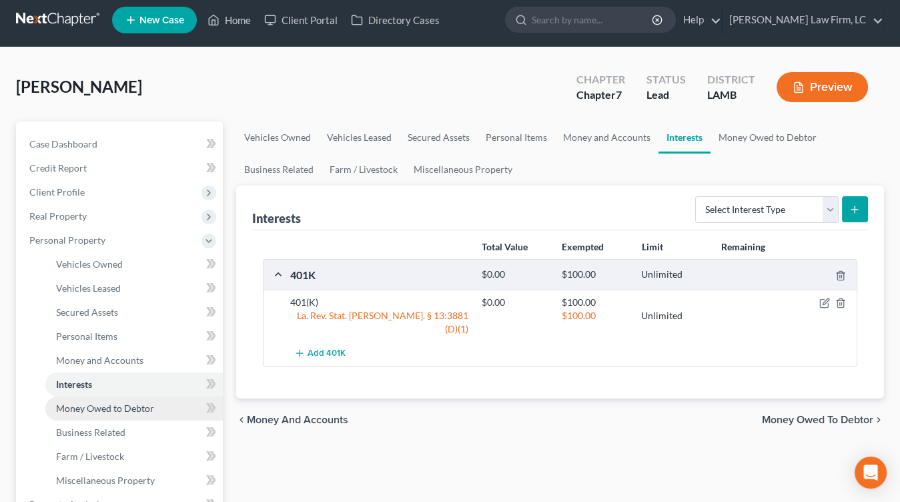
click at [117, 399] on link "Money Owed to Debtor" at bounding box center [133, 408] width 177 height 24
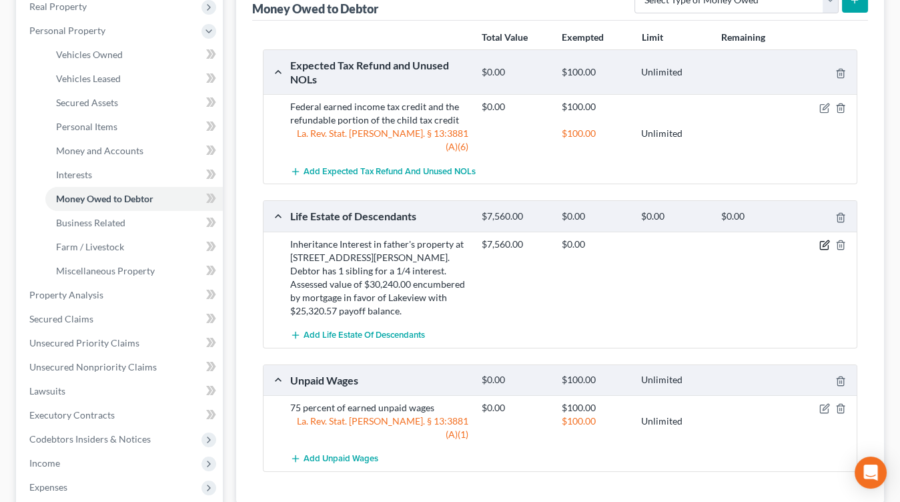
click at [826, 239] on icon "button" at bounding box center [824, 244] width 11 height 11
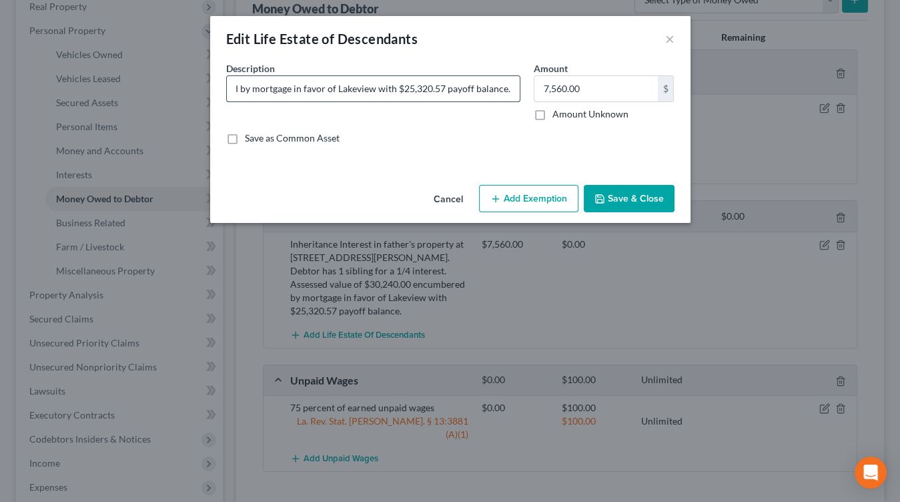
drag, startPoint x: 479, startPoint y: 87, endPoint x: 492, endPoint y: 93, distance: 14.6
click at [512, 100] on input "Inheritance Interest in father's property at 1133 Columbus Dunn Dr., Baton Roug…" at bounding box center [373, 88] width 293 height 25
click at [450, 81] on input "Inheritance Interest in father's property at 1133 Columbus Dunn Dr., Baton Roug…" at bounding box center [373, 88] width 293 height 25
drag, startPoint x: 284, startPoint y: 91, endPoint x: 292, endPoint y: 85, distance: 9.6
click at [288, 85] on input "Inheritance Interest in father's property at 1133 Columbus Dunn Dr., Baton Roug…" at bounding box center [373, 88] width 293 height 25
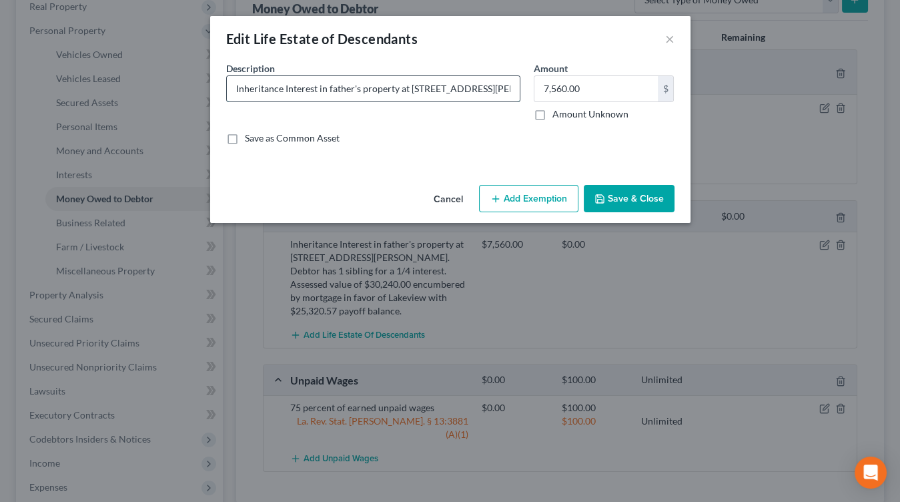
click at [396, 89] on input "Inheritance Interest in father's property at 1133 Columbus Dunn Dr., Baton Roug…" at bounding box center [373, 88] width 293 height 25
drag, startPoint x: 520, startPoint y: 92, endPoint x: 515, endPoint y: 86, distance: 8.0
click at [515, 87] on input "Inheritance Interest in father's property at 1133 Columbus Dunn Dr., Baton Roug…" at bounding box center [373, 88] width 293 height 25
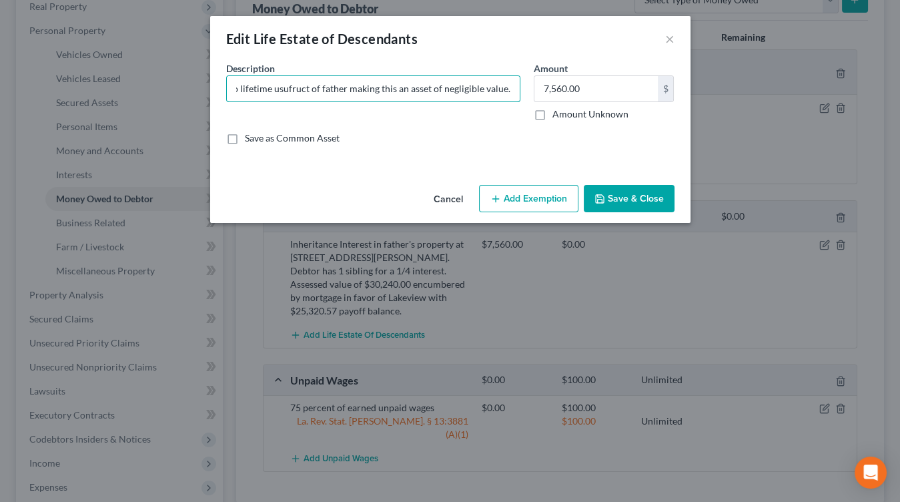
type input "Inheritance Interest in father's property at 1133 Columbus Dunn Dr., Baton Roug…"
click at [571, 119] on div "Description * Inheritance Interest in father's property at 1133 Columbus Dunn D…" at bounding box center [450, 108] width 462 height 94
click at [572, 118] on label "Amount Unknown" at bounding box center [590, 113] width 76 height 13
click at [566, 116] on input "Amount Unknown" at bounding box center [562, 111] width 9 height 9
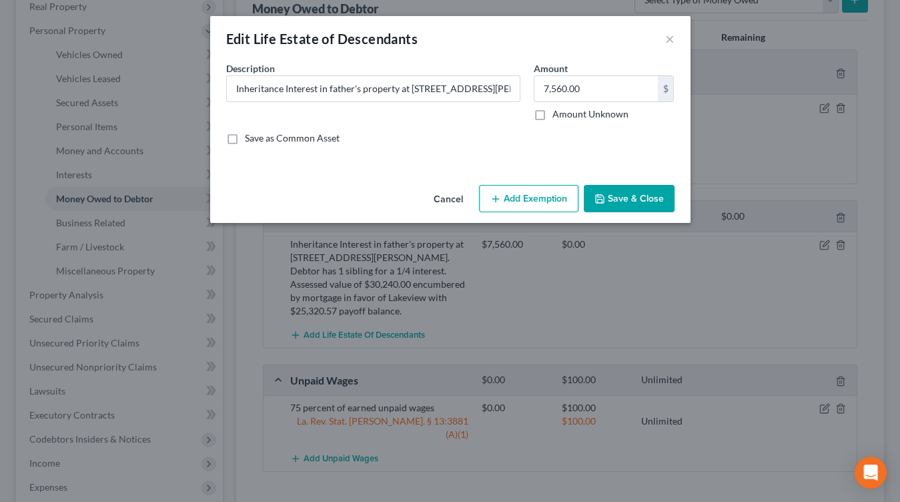
checkbox input "true"
type input "0.00"
click at [638, 193] on button "Save & Close" at bounding box center [629, 199] width 91 height 28
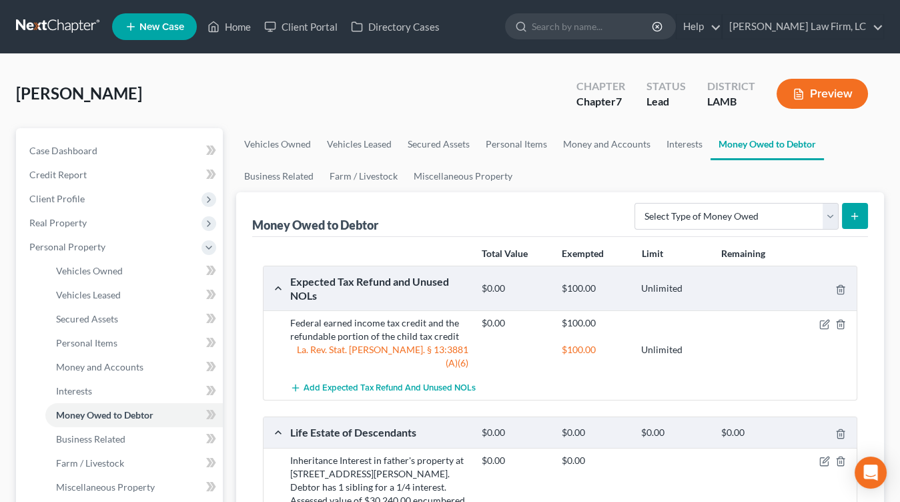
drag, startPoint x: 820, startPoint y: 114, endPoint x: 837, endPoint y: 96, distance: 25.0
click at [823, 112] on div "Preview" at bounding box center [825, 94] width 118 height 39
click at [837, 95] on button "Preview" at bounding box center [822, 94] width 91 height 30
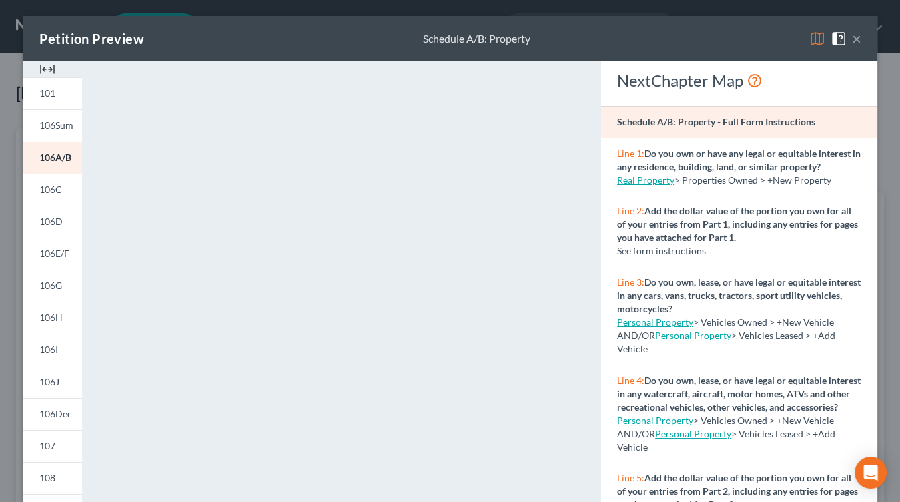
drag, startPoint x: 850, startPoint y: 44, endPoint x: 859, endPoint y: 37, distance: 11.4
click at [851, 44] on div "Petition Preview Schedule A/B: Property ×" at bounding box center [450, 38] width 854 height 45
click at [859, 37] on button "×" at bounding box center [856, 39] width 9 height 16
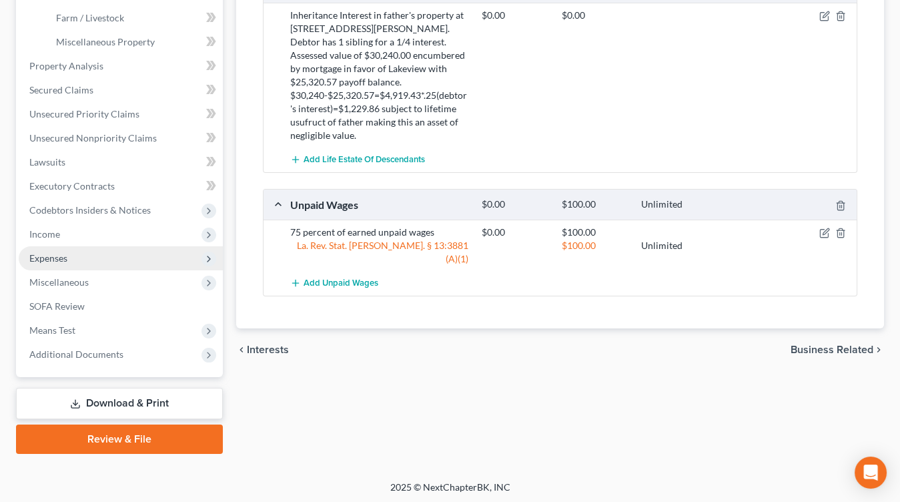
drag, startPoint x: 117, startPoint y: 247, endPoint x: 105, endPoint y: 267, distance: 22.8
click at [117, 247] on span "Expenses" at bounding box center [121, 258] width 204 height 24
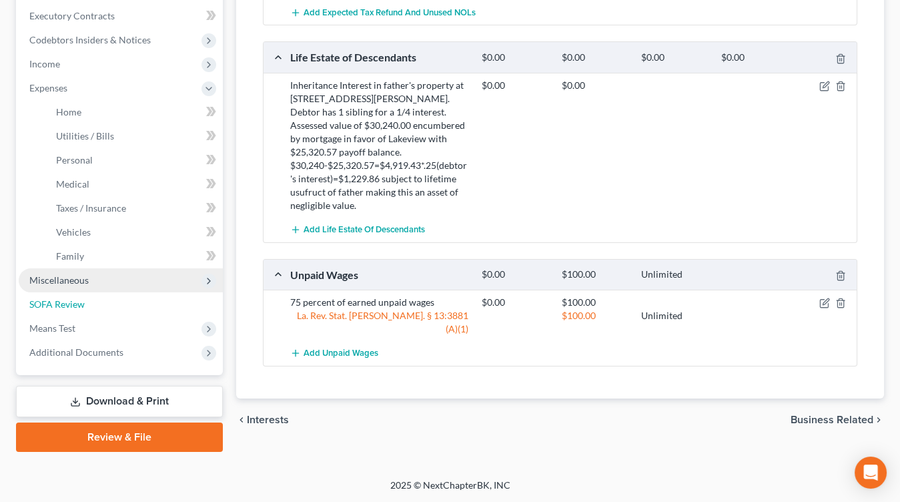
click at [104, 293] on link "SOFA Review" at bounding box center [121, 304] width 204 height 24
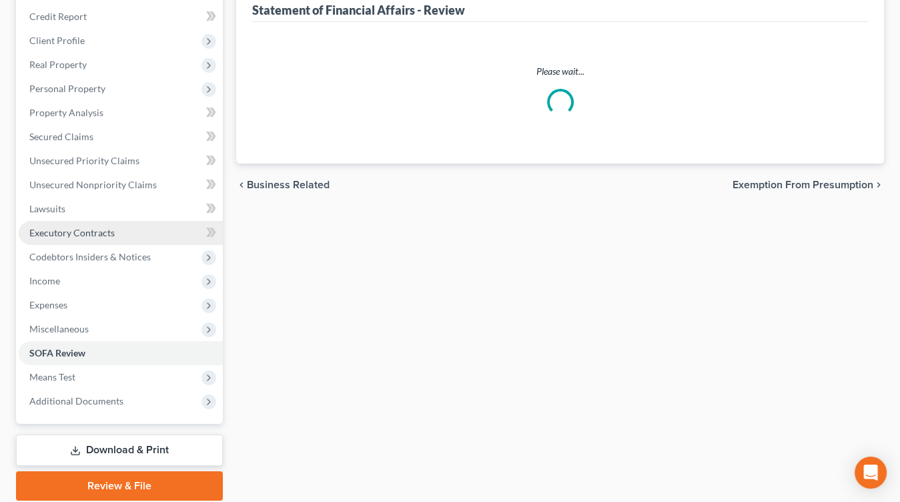
click at [113, 241] on ul "Case Dashboard Payments Invoices Payments Payments Credit Report Client Profile" at bounding box center [121, 197] width 204 height 432
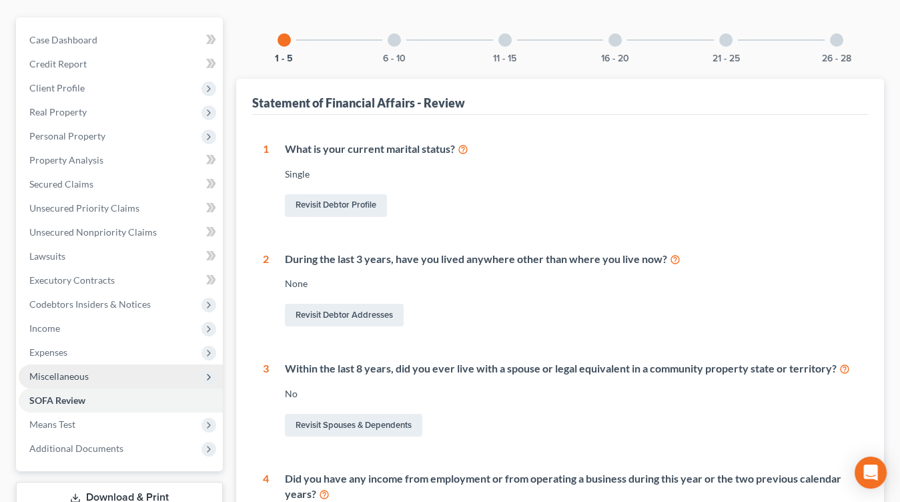
scroll to position [123, 0]
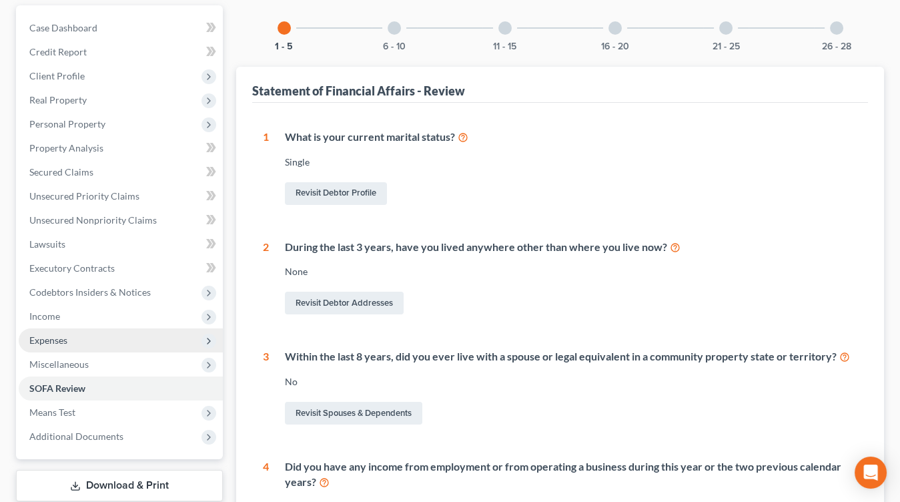
click at [91, 332] on span "Expenses" at bounding box center [121, 340] width 204 height 24
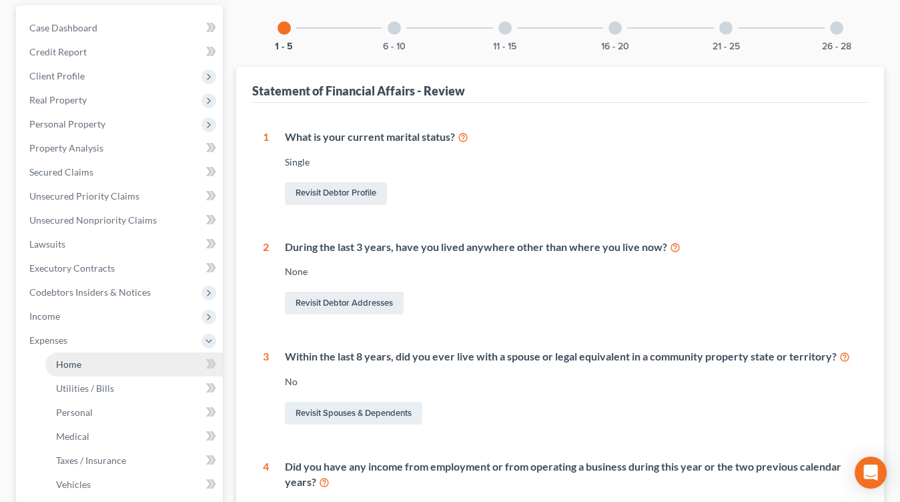
click at [91, 362] on link "Home" at bounding box center [133, 364] width 177 height 24
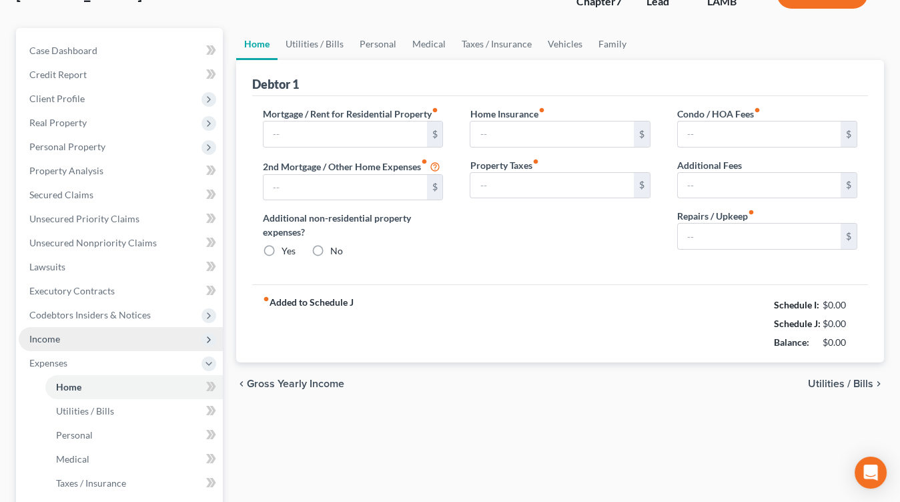
type input "1,100.00"
type input "0.00"
radio input "true"
type input "0.00"
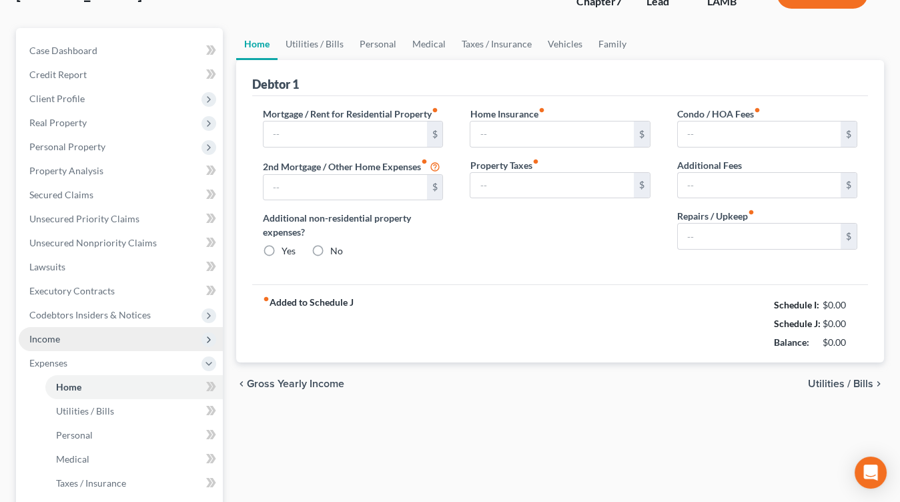
type input "0.00"
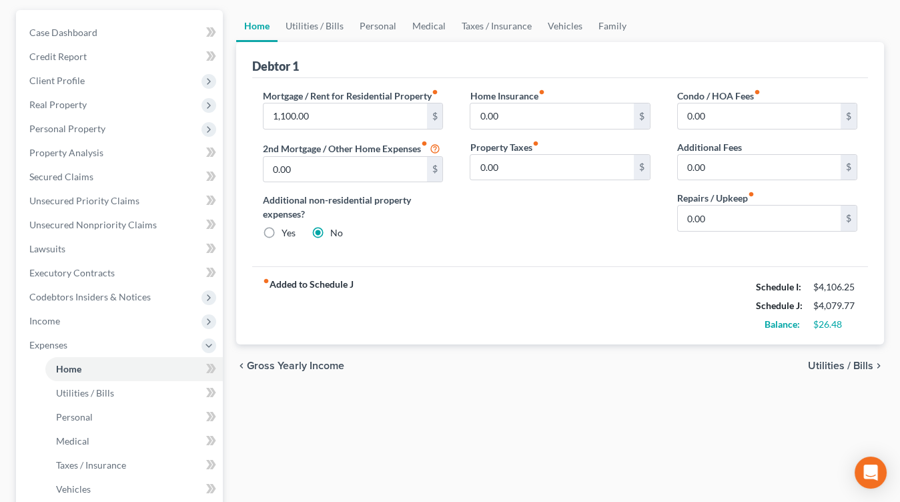
scroll to position [124, 0]
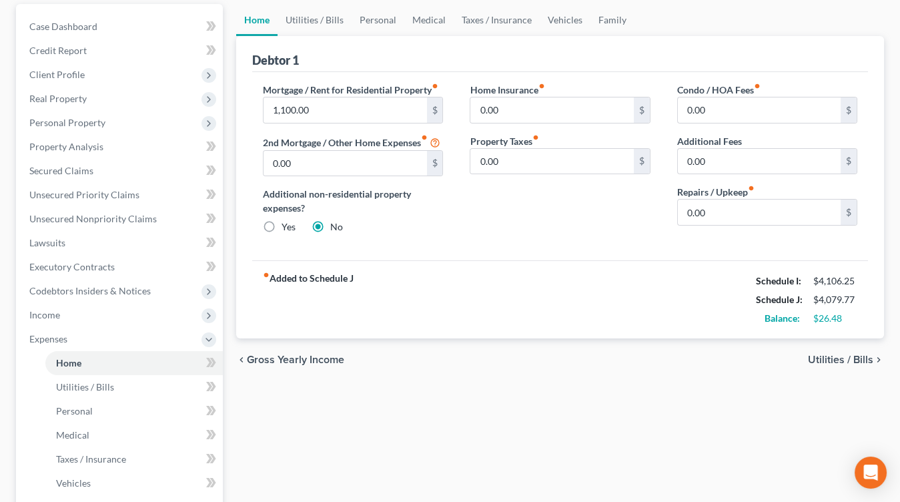
click at [306, 36] on div "Debtor 1" at bounding box center [560, 54] width 616 height 36
click at [316, 25] on link "Utilities / Bills" at bounding box center [315, 20] width 74 height 32
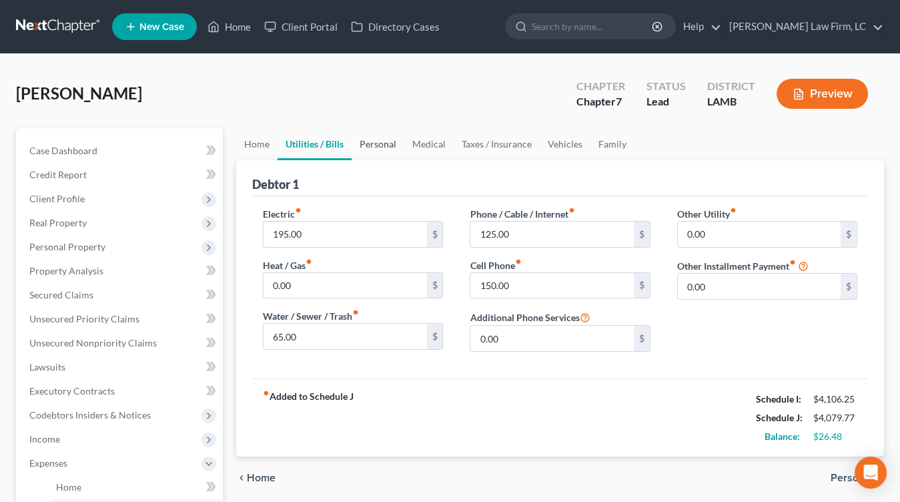
click at [383, 153] on link "Personal" at bounding box center [378, 144] width 53 height 32
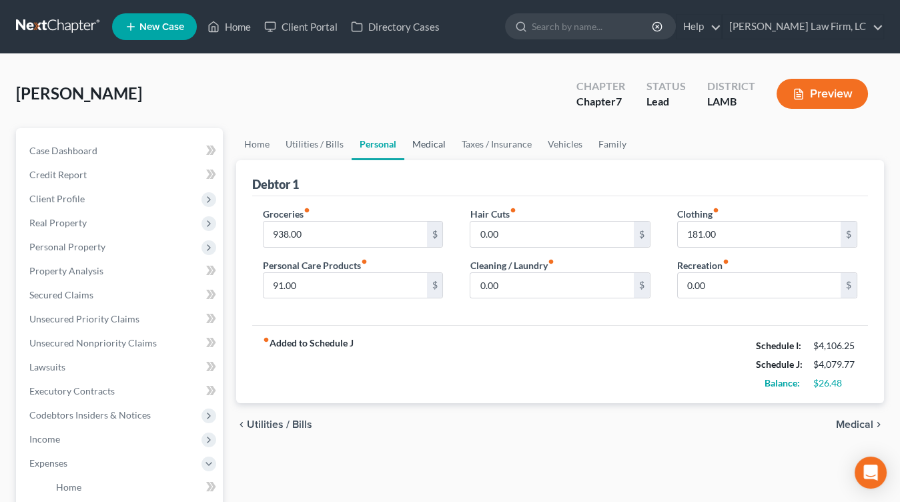
click at [412, 152] on link "Medical" at bounding box center [428, 144] width 49 height 32
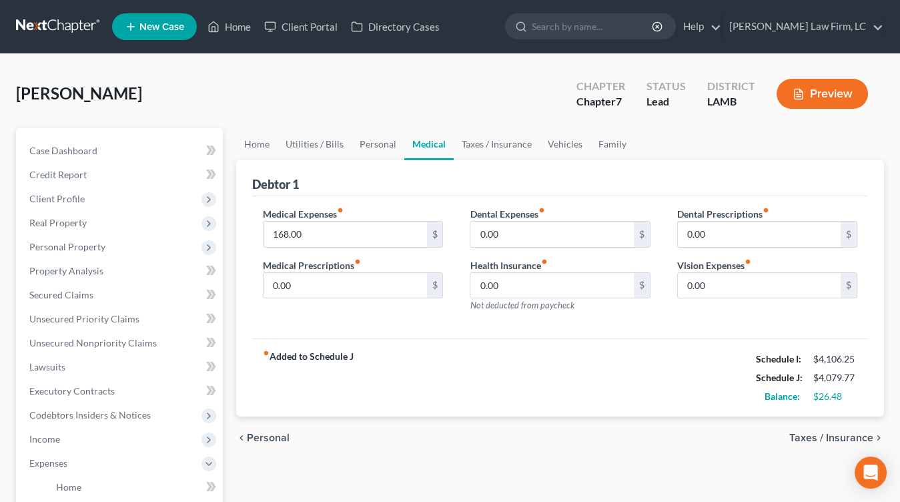
drag, startPoint x: 135, startPoint y: 204, endPoint x: 136, endPoint y: 211, distance: 7.5
click at [135, 204] on span "Client Profile" at bounding box center [121, 199] width 204 height 24
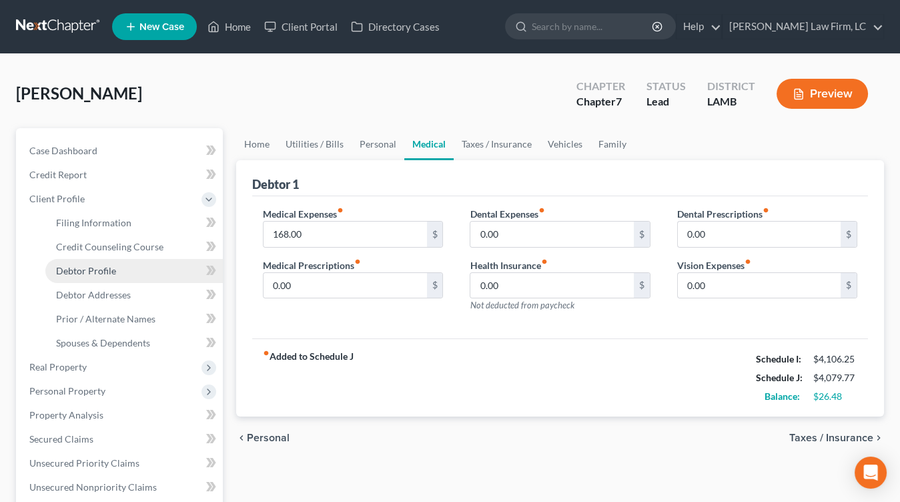
click at [139, 276] on link "Debtor Profile" at bounding box center [133, 271] width 177 height 24
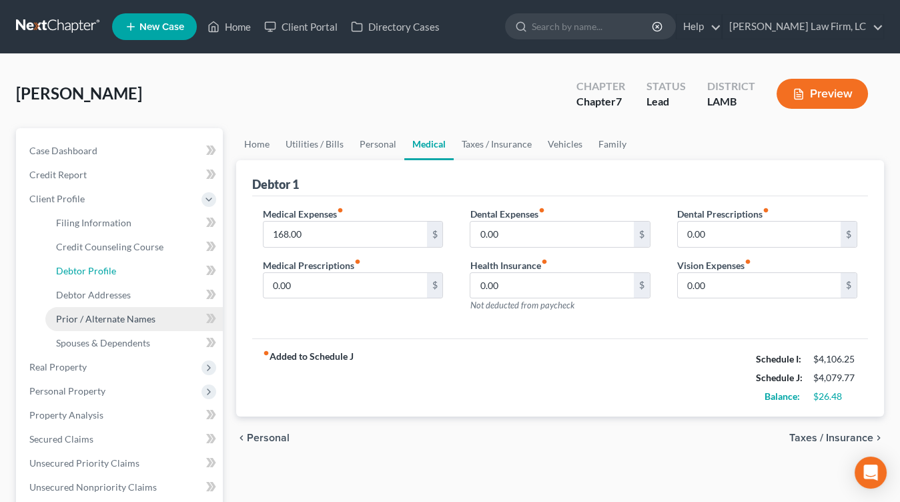
select select "0"
select select "2"
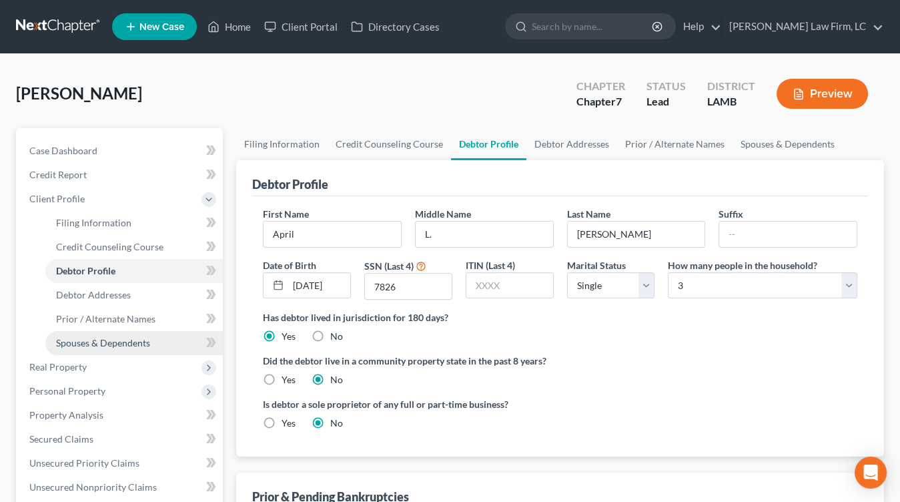
click at [145, 340] on span "Spouses & Dependents" at bounding box center [103, 342] width 94 height 11
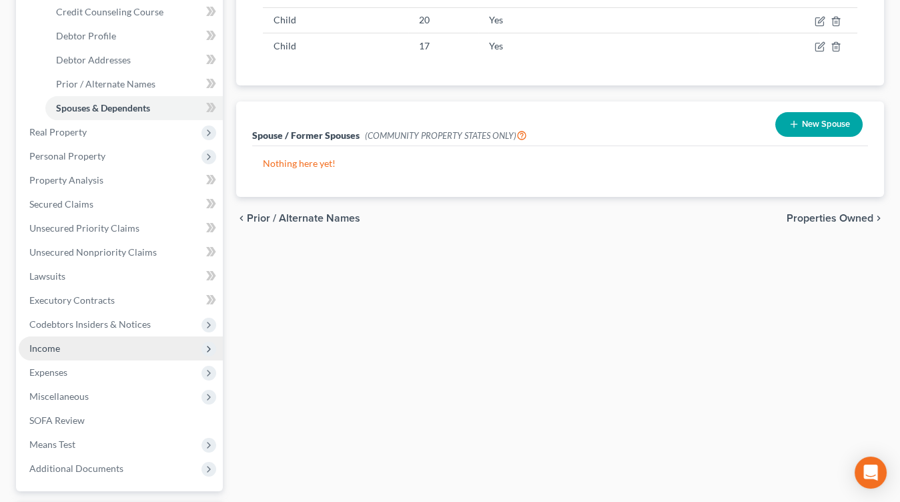
scroll to position [243, 0]
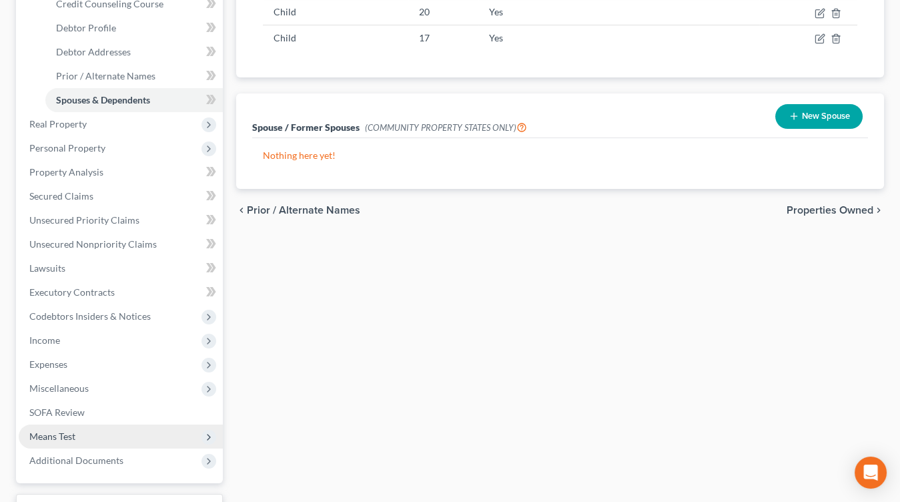
click at [73, 441] on span "Means Test" at bounding box center [121, 436] width 204 height 24
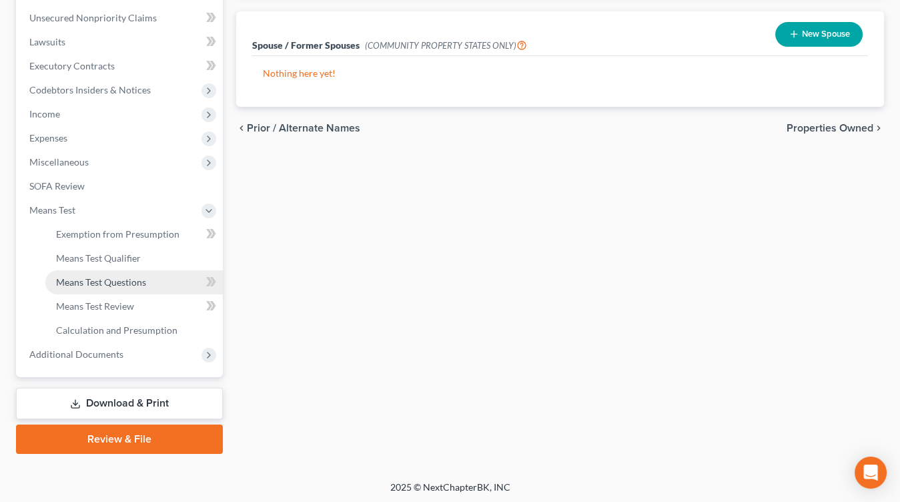
drag, startPoint x: 114, startPoint y: 279, endPoint x: 121, endPoint y: 281, distance: 7.0
click at [113, 280] on span "Means Test Questions" at bounding box center [101, 281] width 90 height 11
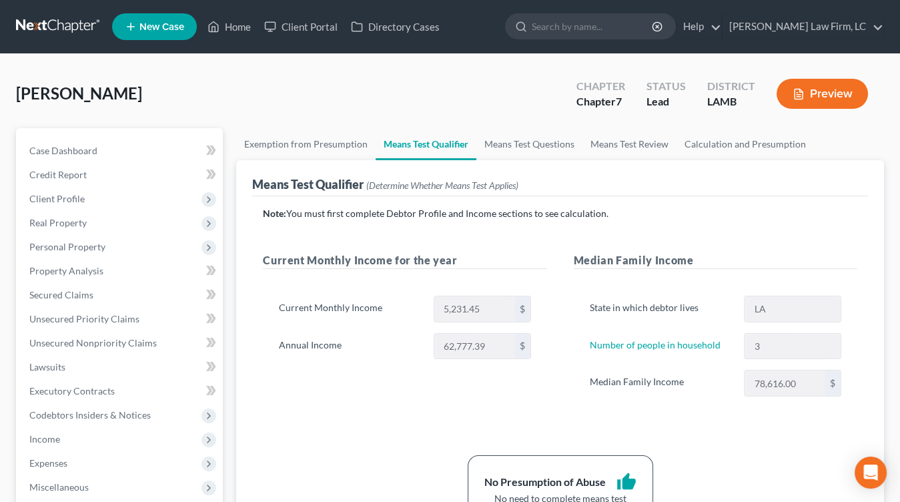
scroll to position [325, 0]
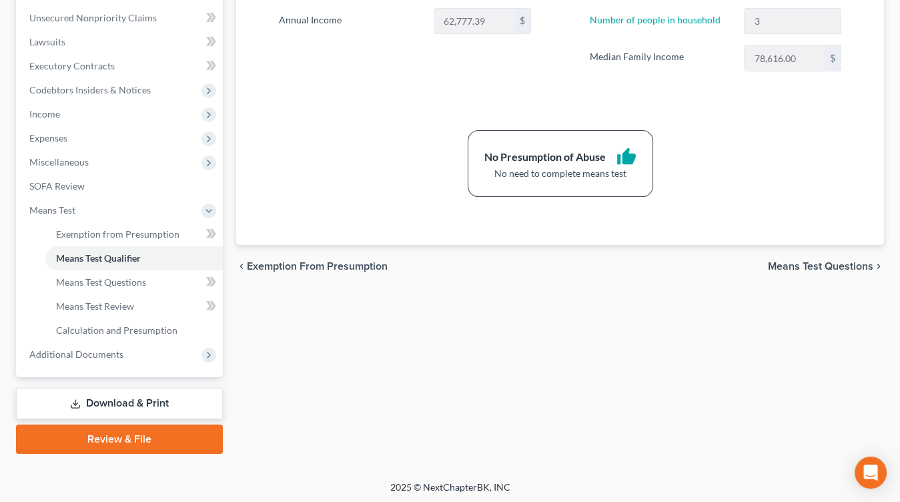
click at [114, 436] on link "Review & File" at bounding box center [119, 438] width 207 height 29
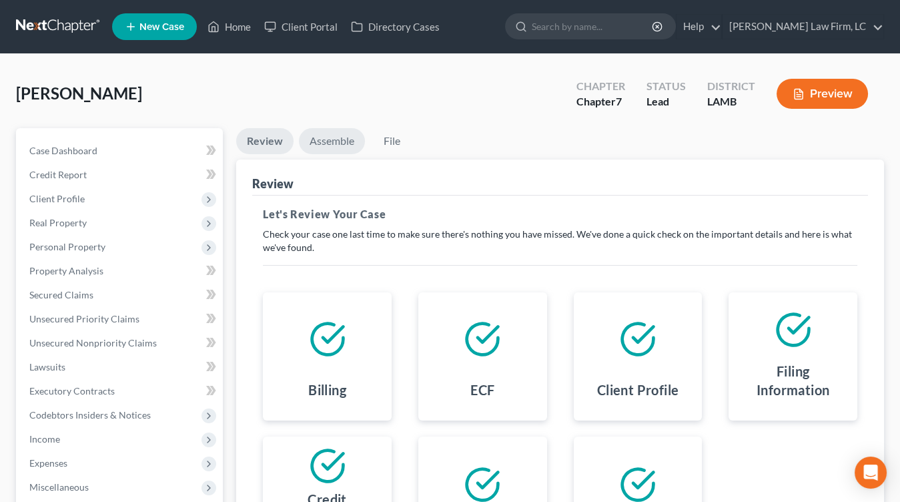
click at [342, 145] on link "Assemble" at bounding box center [332, 141] width 66 height 26
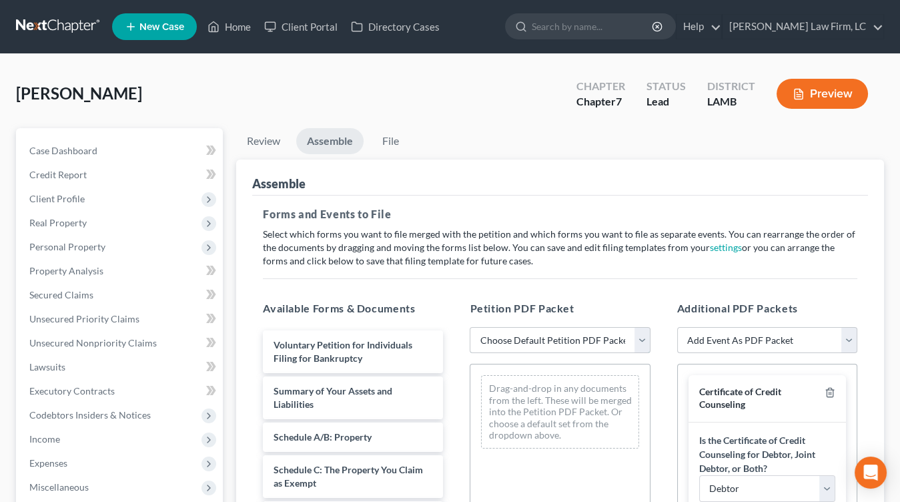
click at [584, 332] on select "Choose Default Petition PDF Packet Emergency Filing (Voluntary Petition and Cre…" at bounding box center [560, 340] width 180 height 27
select select "3"
click at [470, 327] on select "Choose Default Petition PDF Packet Emergency Filing (Voluntary Petition and Cre…" at bounding box center [560, 340] width 180 height 27
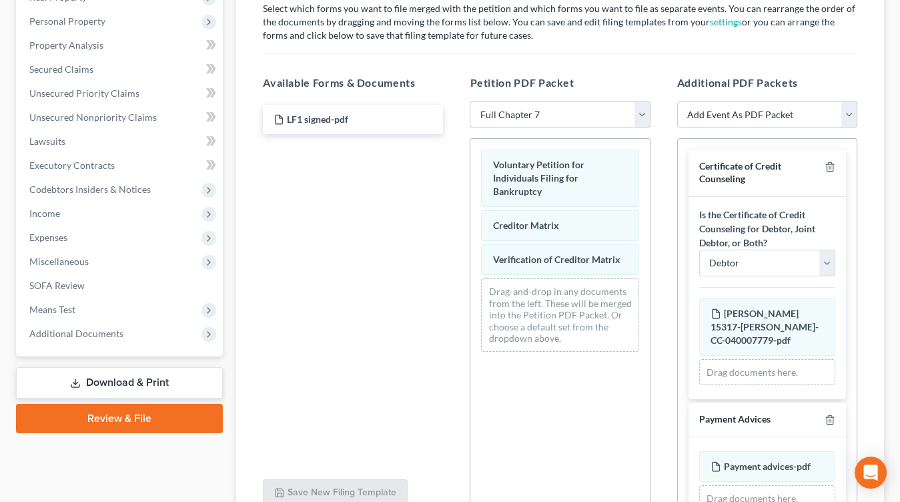
scroll to position [241, 0]
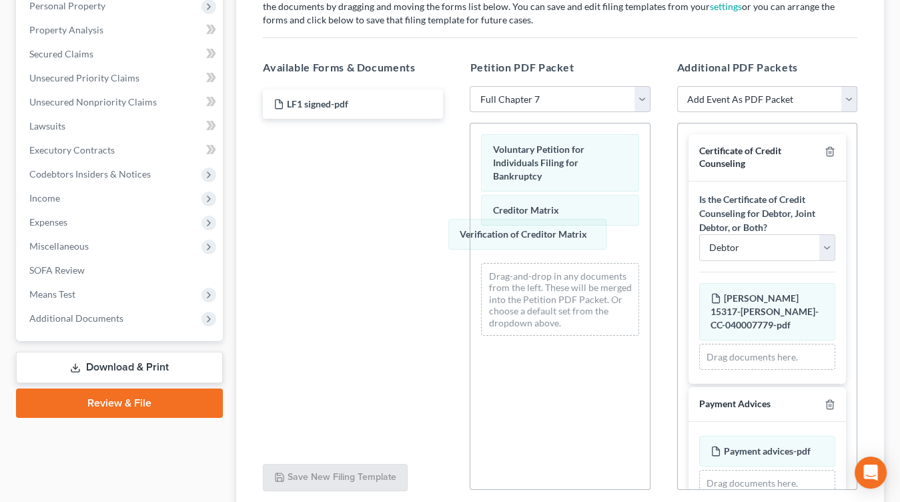
drag, startPoint x: 524, startPoint y: 229, endPoint x: 278, endPoint y: 226, distance: 245.5
click at [470, 258] on div "Verification of Creditor Matrix Voluntary Petition for Individuals Filing for B…" at bounding box center [559, 234] width 179 height 223
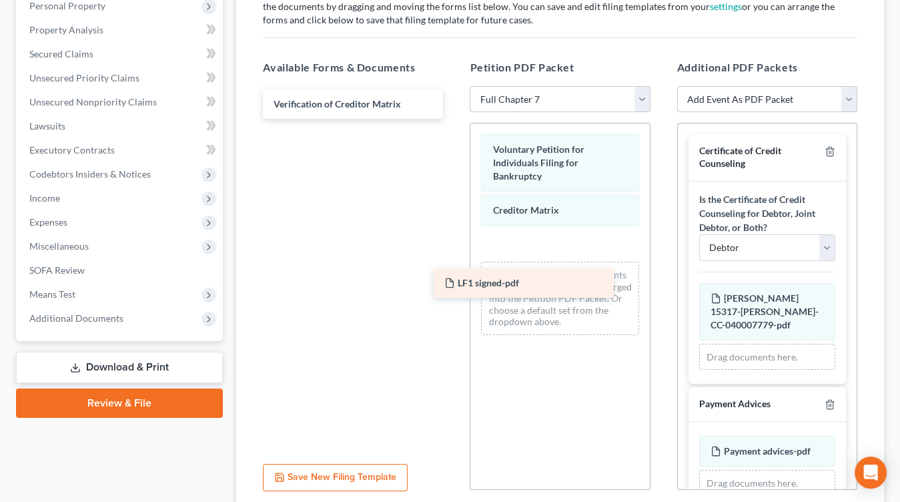
drag, startPoint x: 335, startPoint y: 96, endPoint x: 537, endPoint y: 302, distance: 288.2
click at [454, 119] on div "LF1 signed-pdf LF1 signed-pdf Verification of Creditor Matrix" at bounding box center [352, 103] width 201 height 29
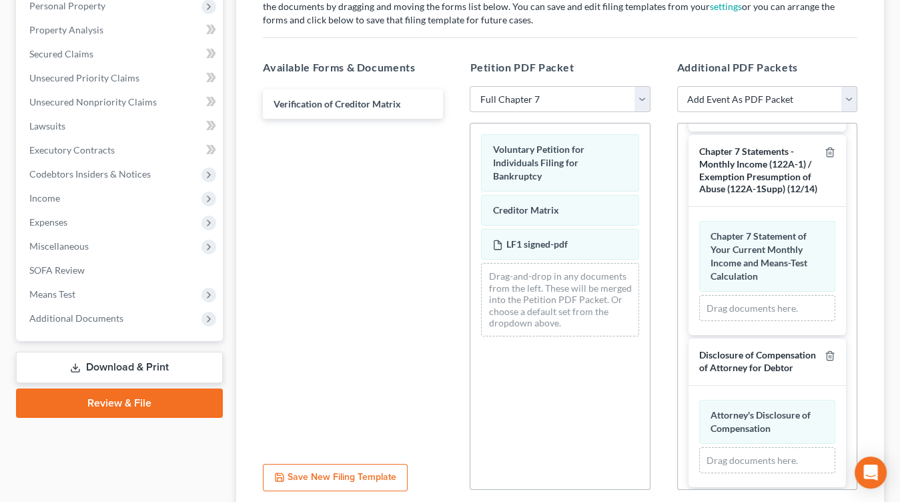
scroll to position [1793, 0]
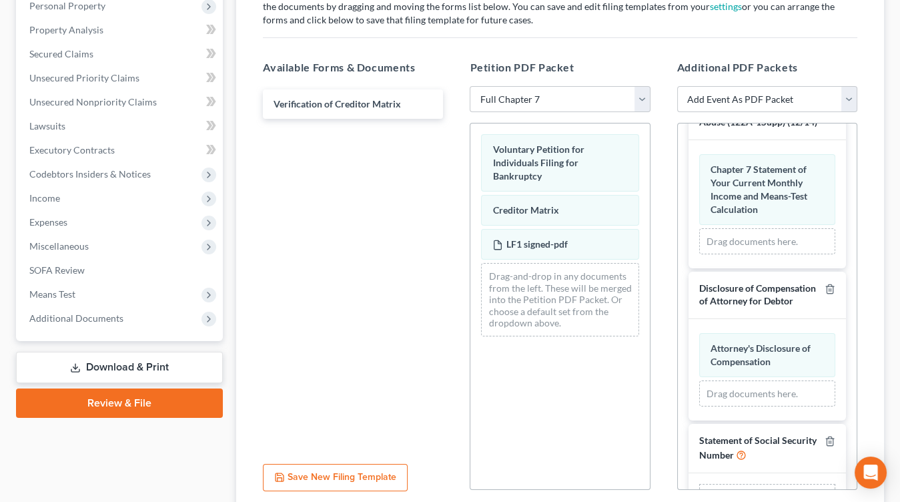
click at [769, 488] on input "file" at bounding box center [764, 500] width 32 height 24
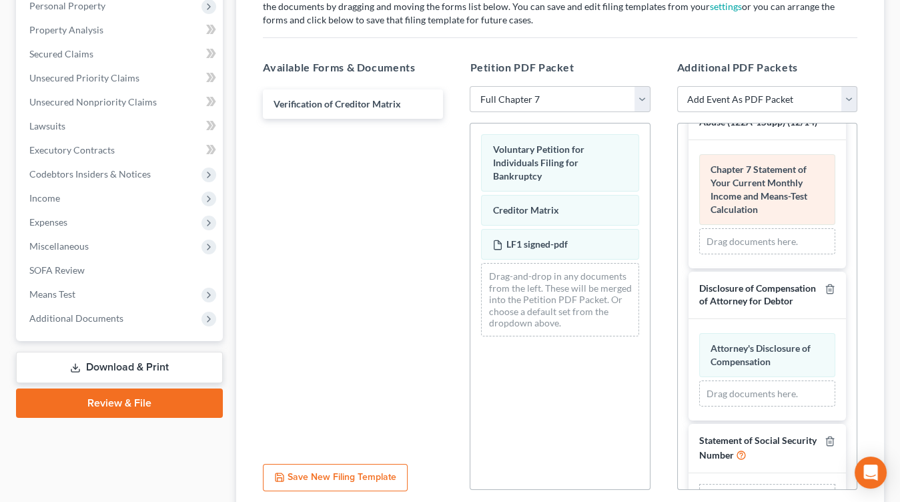
type input "C:\fakepath\SS statement signed.pdf"
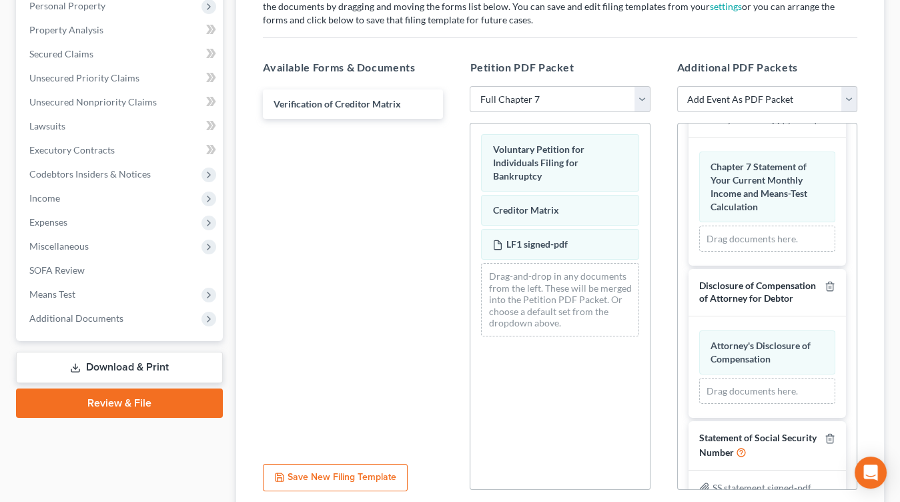
scroll to position [1775, 0]
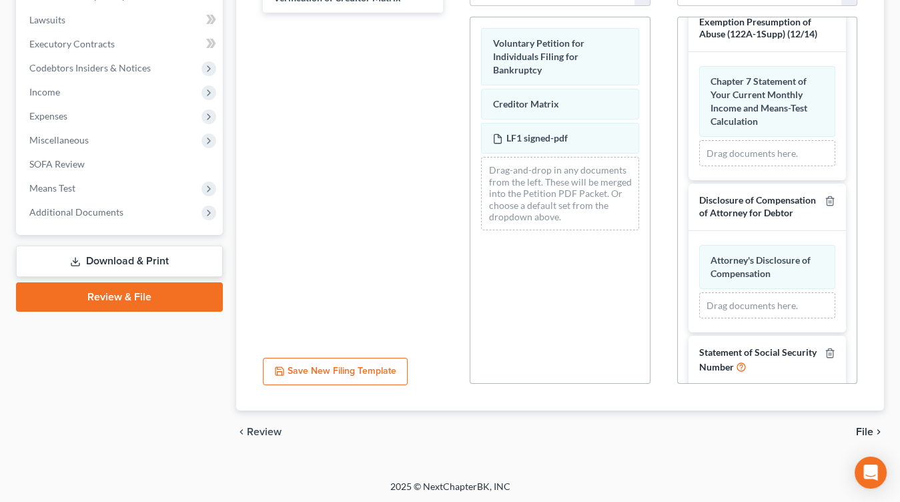
click at [863, 434] on span "File" at bounding box center [864, 431] width 17 height 11
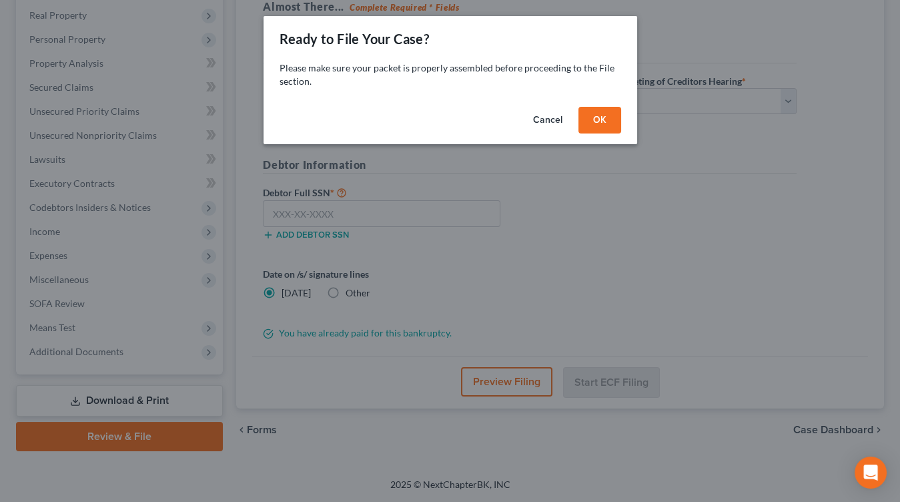
scroll to position [205, 0]
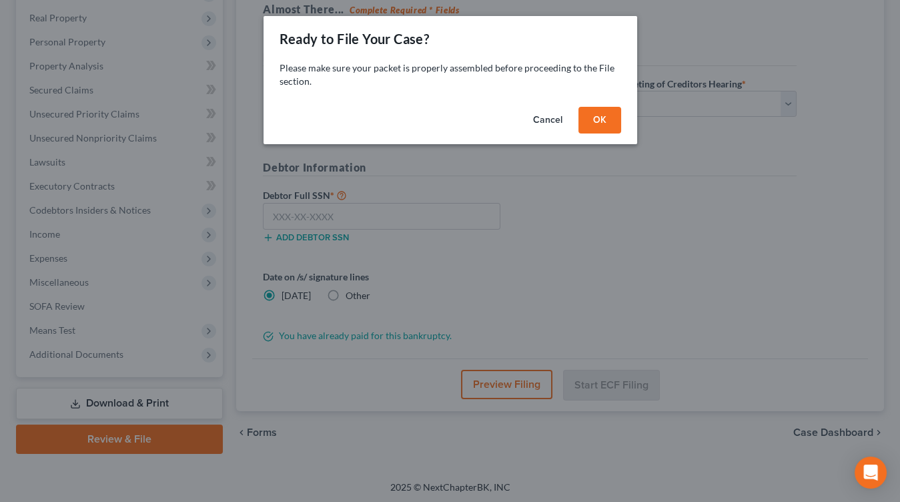
click at [601, 128] on button "OK" at bounding box center [599, 120] width 43 height 27
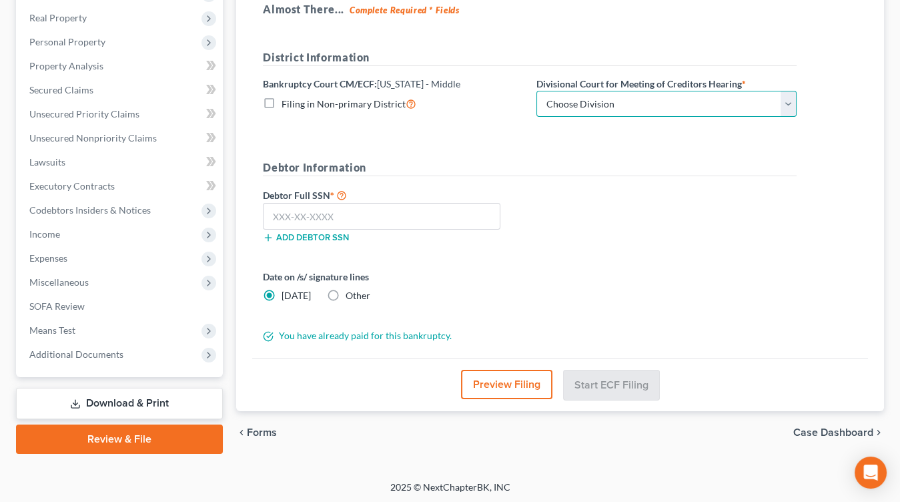
click at [635, 103] on select "Choose Division Baton Rouge" at bounding box center [666, 104] width 260 height 27
select select "0"
click at [536, 91] on select "Choose Division Baton Rouge" at bounding box center [666, 104] width 260 height 27
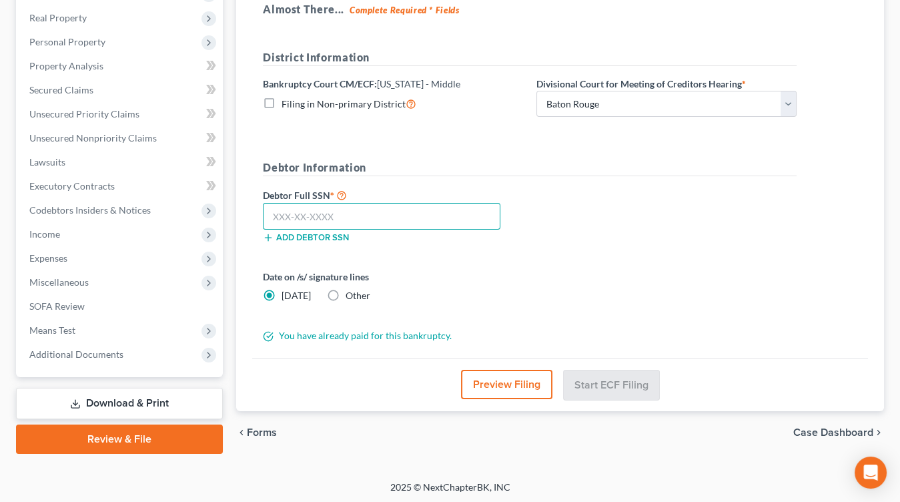
drag, startPoint x: 366, startPoint y: 221, endPoint x: 375, endPoint y: 217, distance: 10.4
click at [368, 221] on input "text" at bounding box center [381, 216] width 237 height 27
type input "433-53-7826"
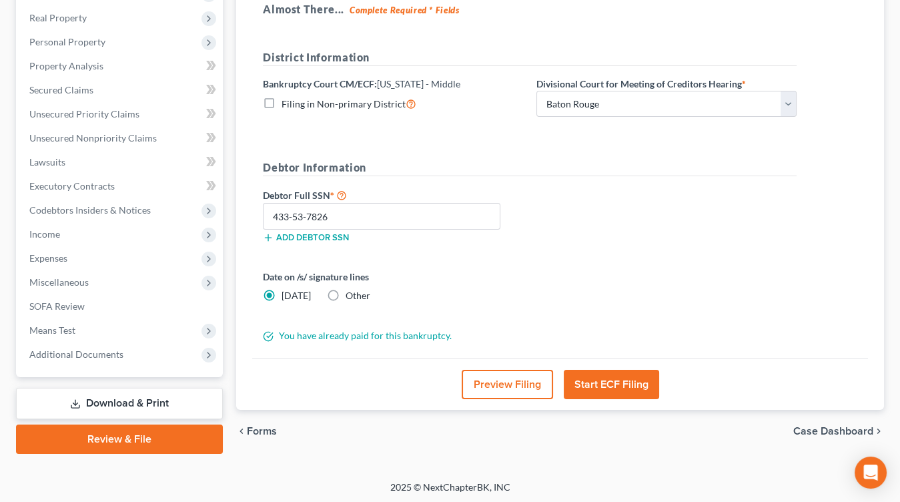
click at [344, 301] on div "Date on /s/ signature lines Today Other" at bounding box center [529, 291] width 547 height 43
drag, startPoint x: 356, startPoint y: 300, endPoint x: 358, endPoint y: 293, distance: 7.8
click at [356, 299] on div "Date on /s/ signature lines Today Other" at bounding box center [529, 291] width 547 height 43
drag, startPoint x: 360, startPoint y: 294, endPoint x: 397, endPoint y: 293, distance: 37.4
click at [359, 294] on span "Other" at bounding box center [358, 295] width 25 height 11
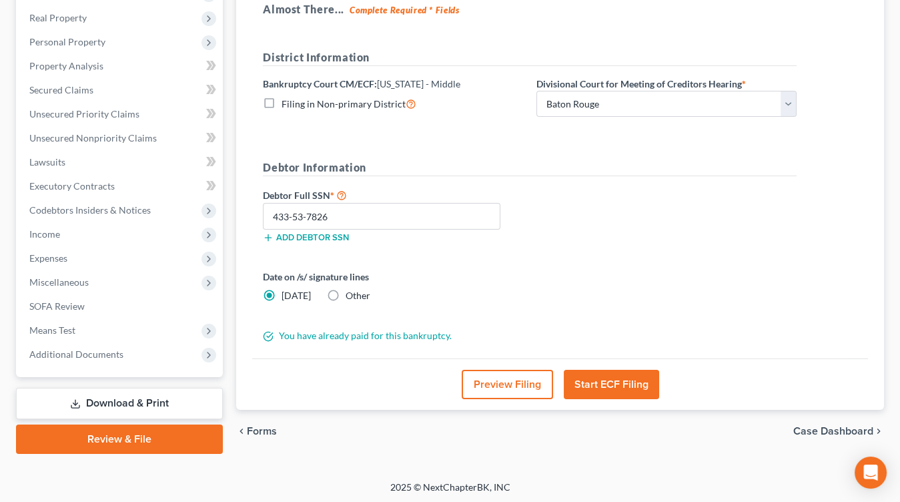
click at [359, 294] on input "Other" at bounding box center [355, 293] width 9 height 9
radio input "true"
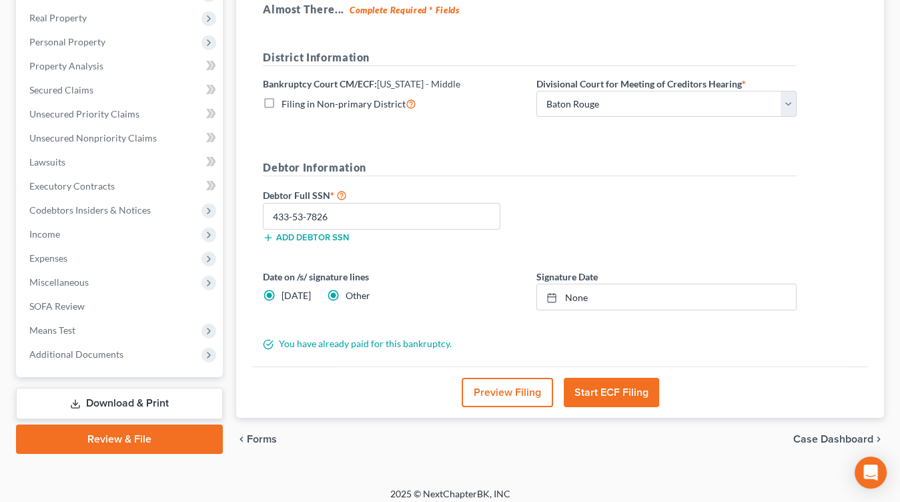
radio input "false"
drag, startPoint x: 457, startPoint y: 297, endPoint x: 495, endPoint y: 298, distance: 38.0
click at [458, 297] on div "Date on /s/ signature lines Today Other" at bounding box center [393, 290] width 274 height 41
click at [597, 297] on link "None" at bounding box center [666, 296] width 259 height 25
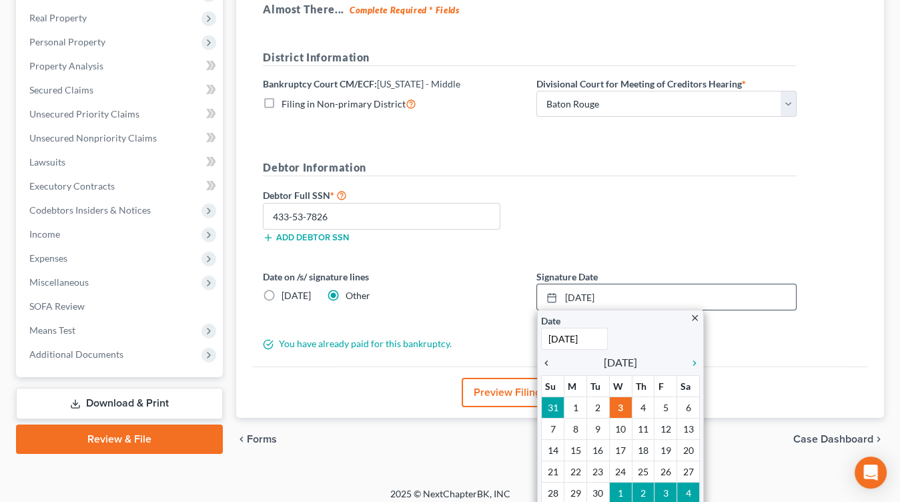
click at [542, 358] on icon "chevron_left" at bounding box center [549, 363] width 17 height 11
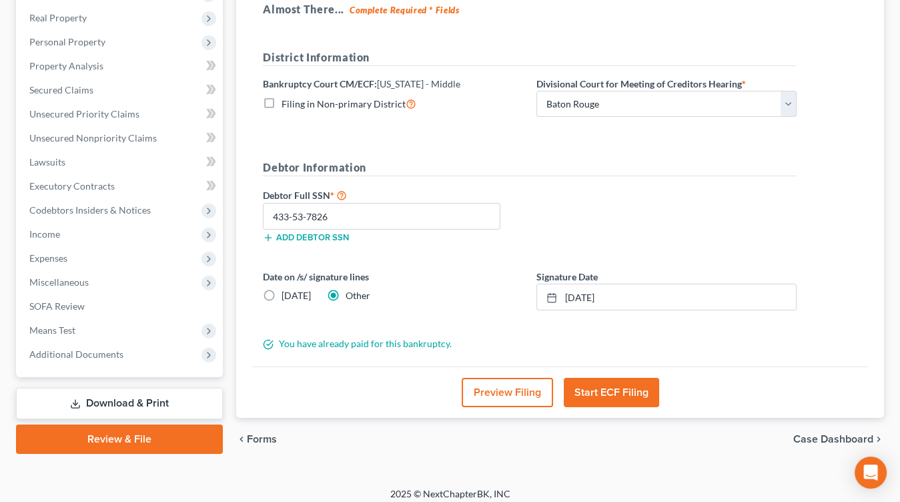
drag, startPoint x: 709, startPoint y: 188, endPoint x: 697, endPoint y: 187, distance: 12.1
click at [708, 188] on div "Debtor Full SSN * 433-53-7826 Add debtor SSN" at bounding box center [529, 220] width 547 height 67
click at [667, 241] on div "Debtor Full SSN * 433-53-7826 Add debtor SSN" at bounding box center [529, 220] width 547 height 67
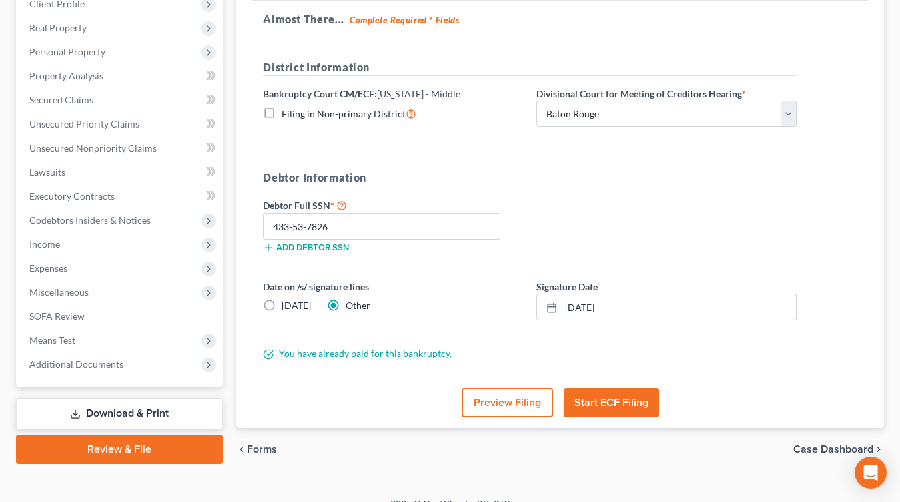
scroll to position [210, 0]
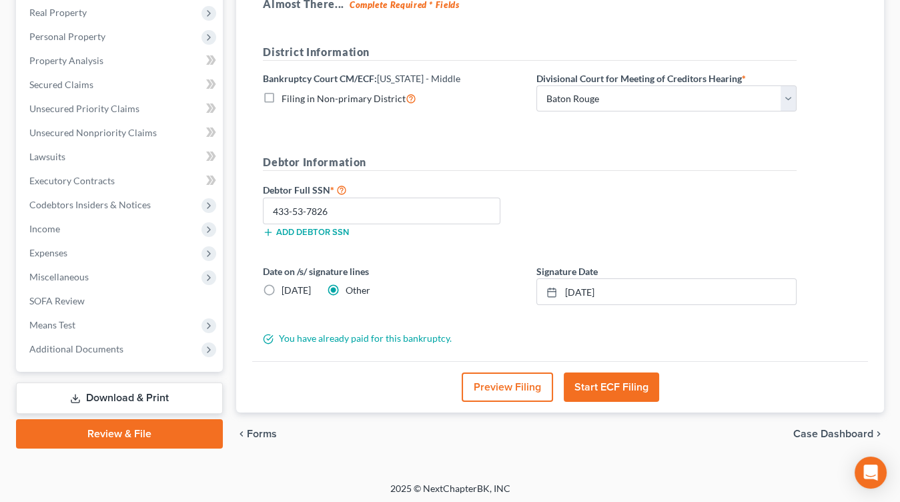
click at [610, 388] on button "Start ECF Filing" at bounding box center [611, 386] width 95 height 29
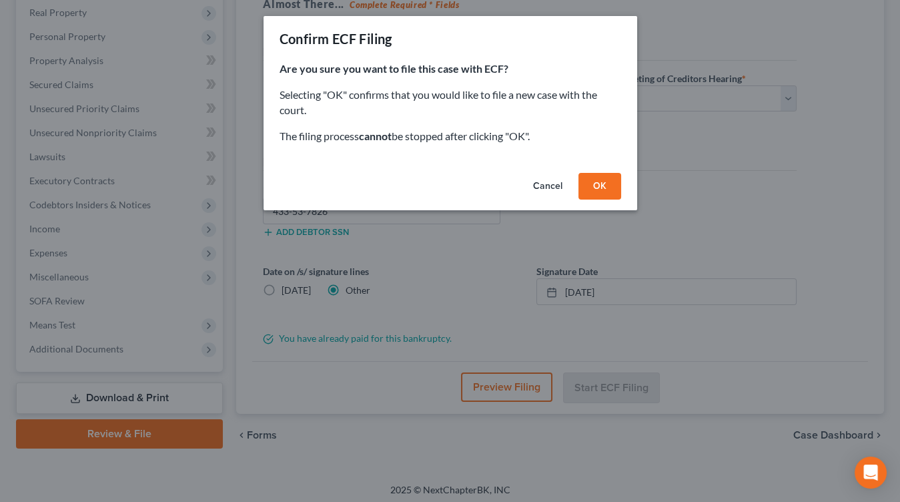
drag, startPoint x: 601, startPoint y: 183, endPoint x: 690, endPoint y: 183, distance: 89.4
click at [600, 183] on button "OK" at bounding box center [599, 186] width 43 height 27
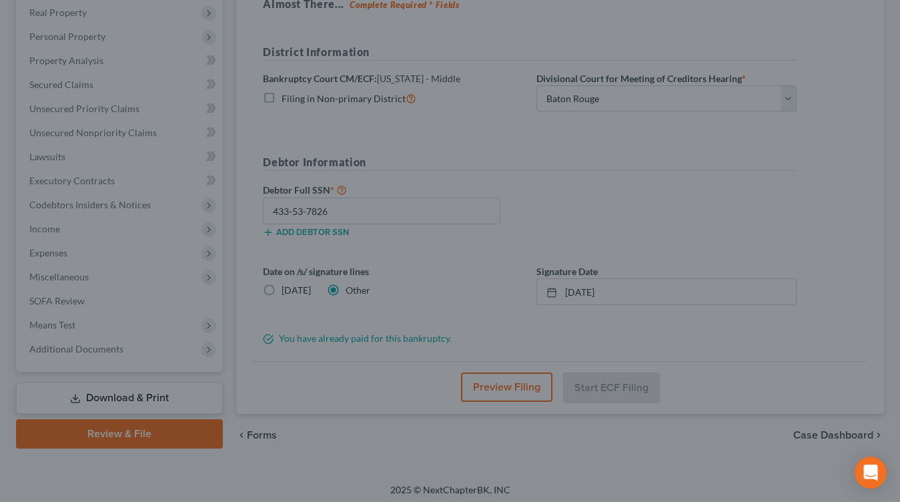
scroll to position [205, 0]
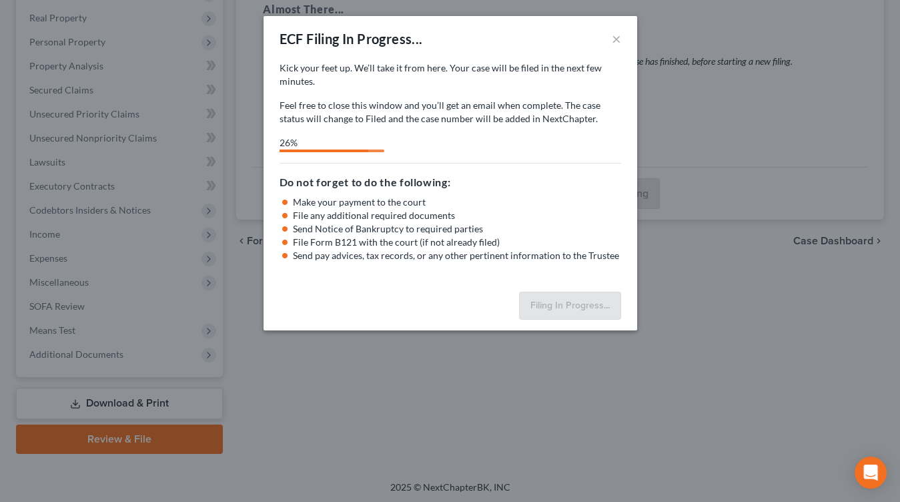
click at [394, 88] on div "Kick your feet up. We’ll take it from here. Your case will be filed in the next…" at bounding box center [451, 93] width 342 height 64
click at [552, 128] on div "Kick your feet up. We’ll take it from here. Your case will be filed in the next…" at bounding box center [451, 106] width 342 height 91
click at [421, 142] on div "38%" at bounding box center [451, 144] width 342 height 16
click at [869, 475] on icon "Open Intercom Messenger" at bounding box center [870, 472] width 15 height 17
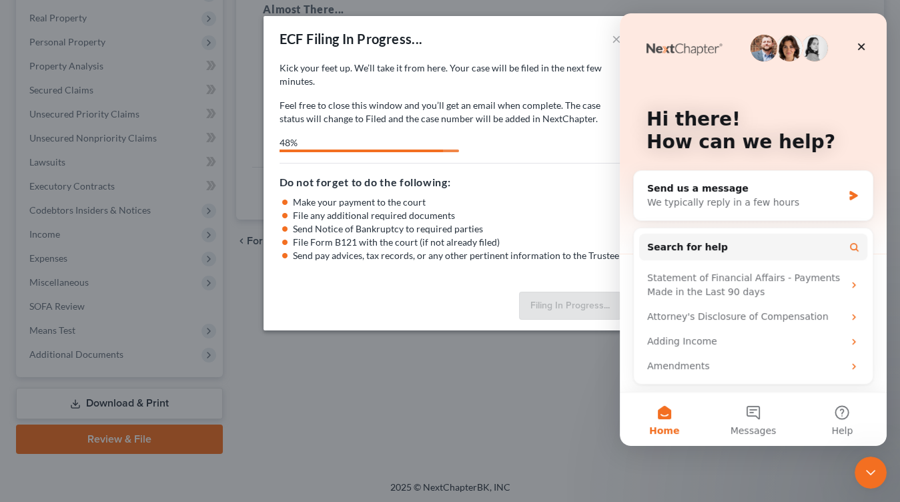
scroll to position [0, 0]
click at [866, 42] on icon "Close" at bounding box center [861, 46] width 11 height 11
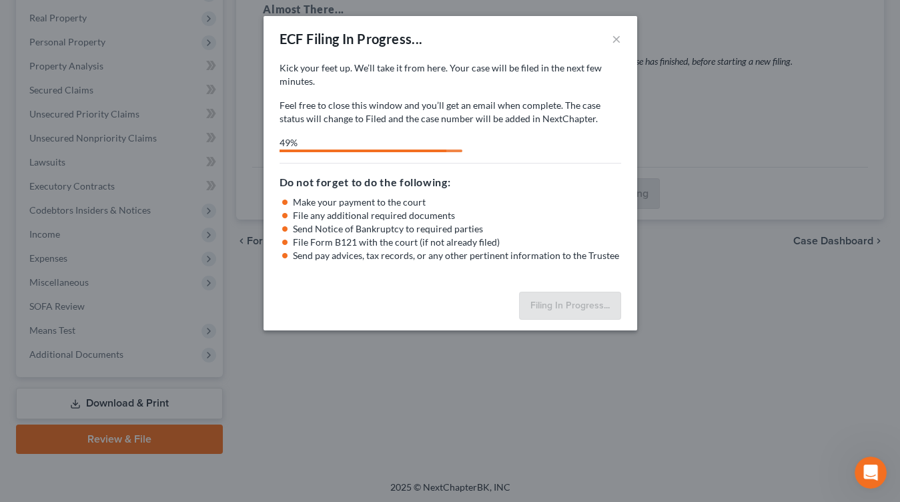
click at [518, 90] on div "Kick your feet up. We’ll take it from here. Your case will be filed in the next…" at bounding box center [451, 93] width 342 height 64
click at [534, 170] on div "Do not forget to do the following: Make your payment to the court File any addi…" at bounding box center [451, 212] width 342 height 99
click at [450, 109] on p "Feel free to close this window and you’ll get an email when complete. The case …" at bounding box center [451, 112] width 342 height 27
click at [872, 458] on div "Open Intercom Messenger" at bounding box center [869, 470] width 44 height 44
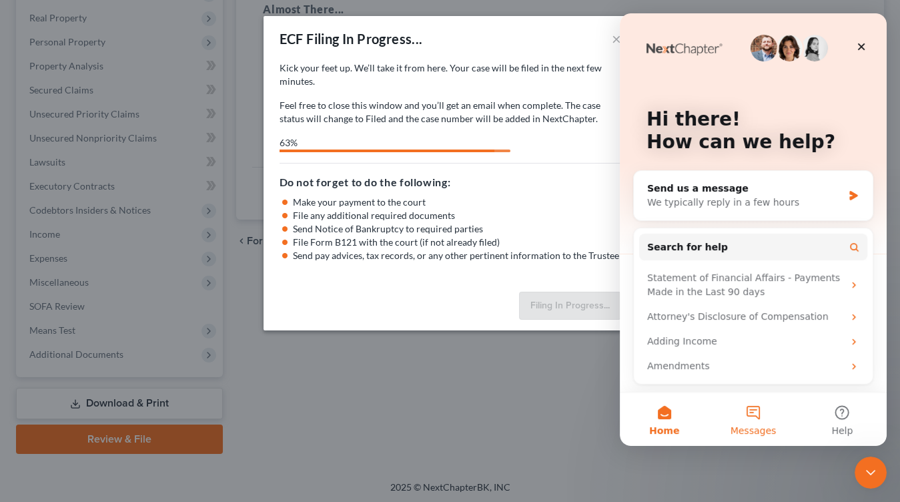
click at [769, 428] on span "Messages" at bounding box center [753, 430] width 46 height 9
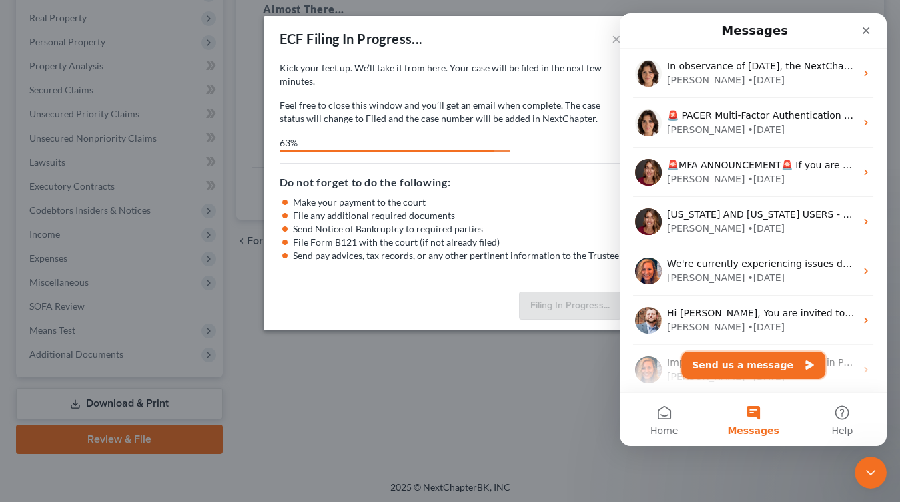
click at [769, 364] on button "Send us a message" at bounding box center [753, 365] width 144 height 27
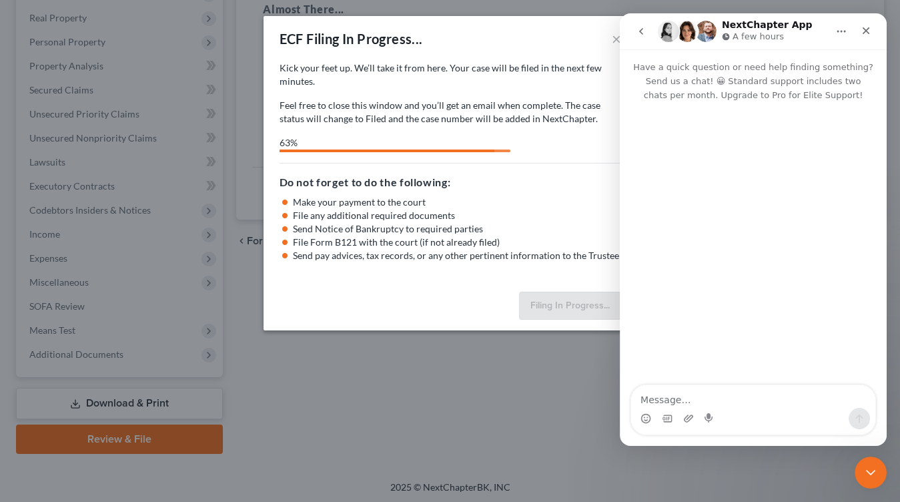
click at [762, 398] on textarea "Message…" at bounding box center [753, 396] width 244 height 23
click at [861, 35] on icon "Close" at bounding box center [866, 30] width 11 height 11
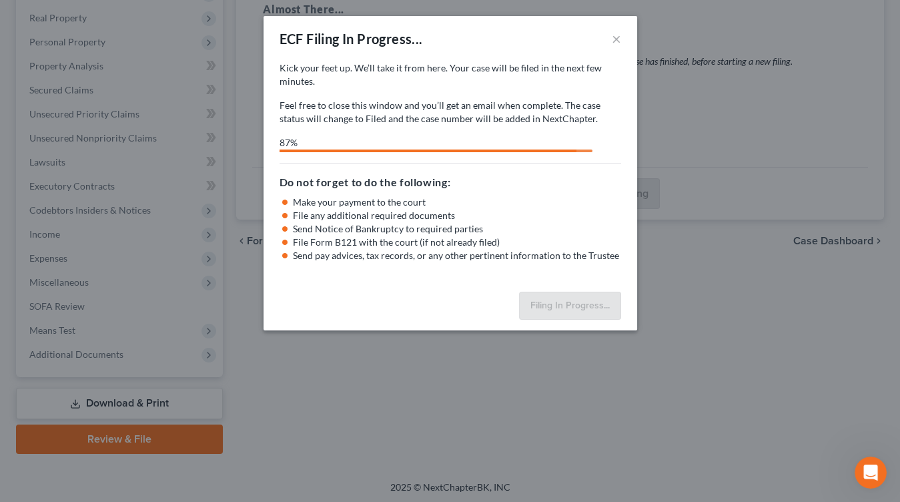
select select "0"
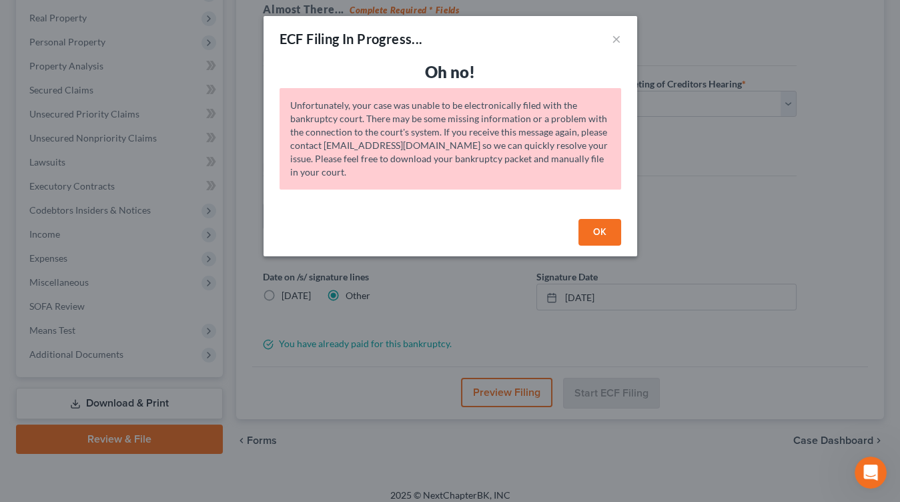
click at [610, 233] on button "OK" at bounding box center [599, 232] width 43 height 27
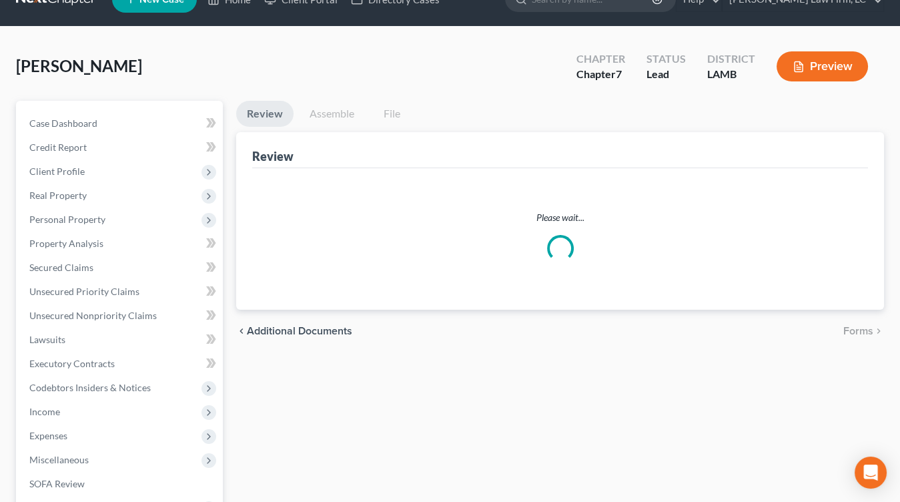
scroll to position [25, 0]
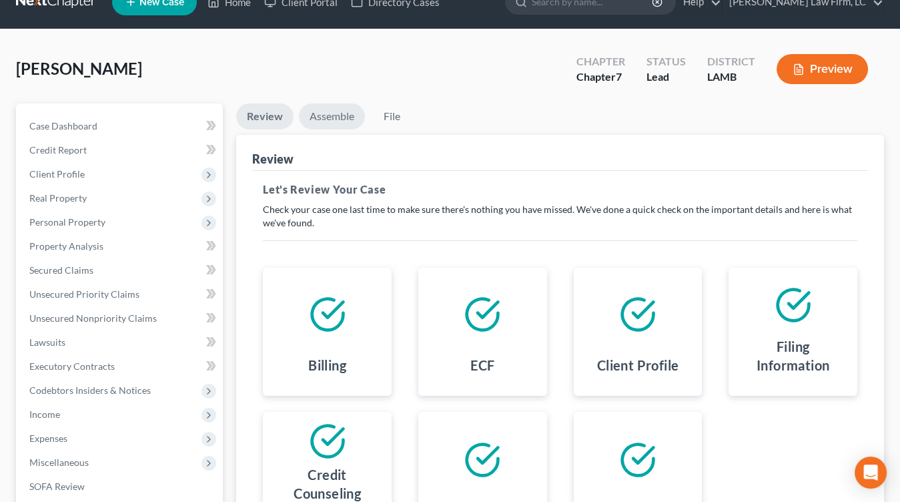
click at [350, 116] on link "Assemble" at bounding box center [332, 116] width 66 height 26
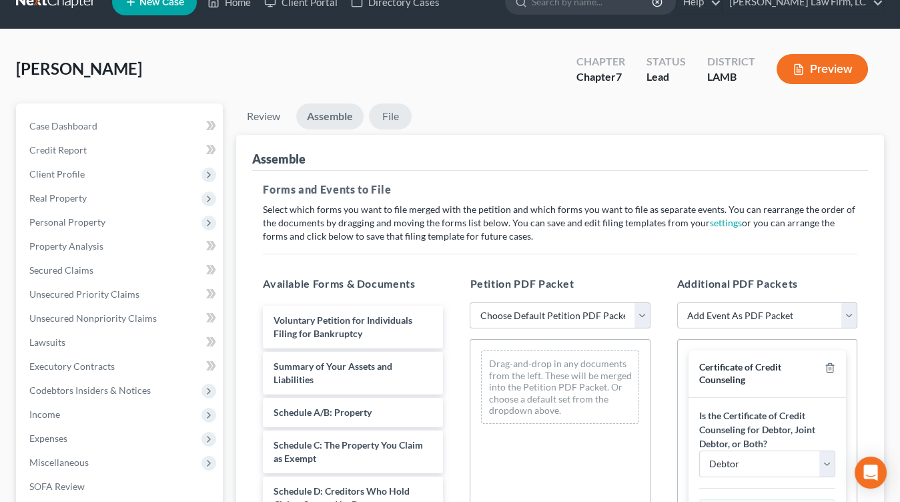
click at [390, 119] on link "File" at bounding box center [390, 116] width 43 height 26
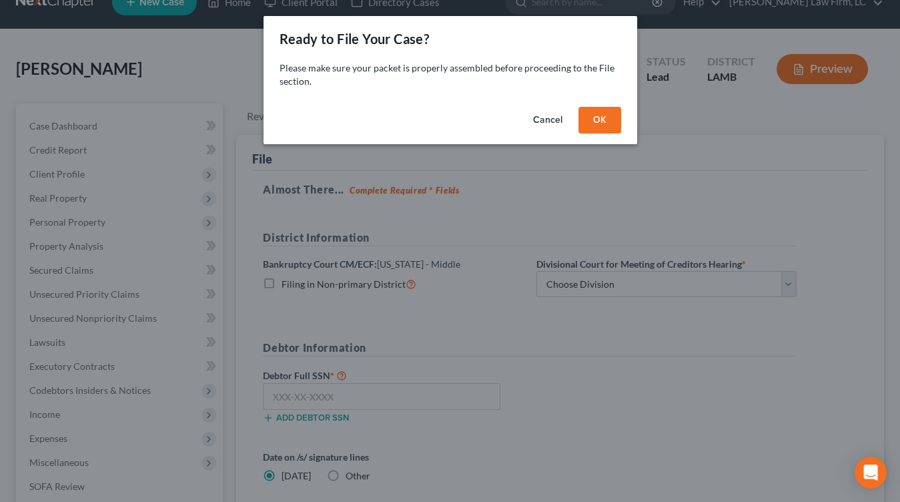
click at [598, 130] on button "OK" at bounding box center [599, 120] width 43 height 27
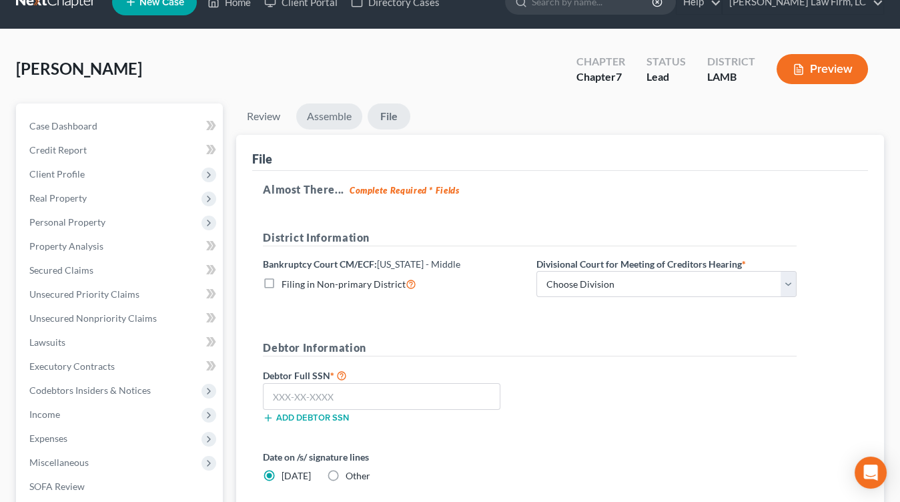
drag, startPoint x: 344, startPoint y: 119, endPoint x: 334, endPoint y: 119, distance: 10.7
click at [344, 119] on link "Assemble" at bounding box center [329, 116] width 66 height 26
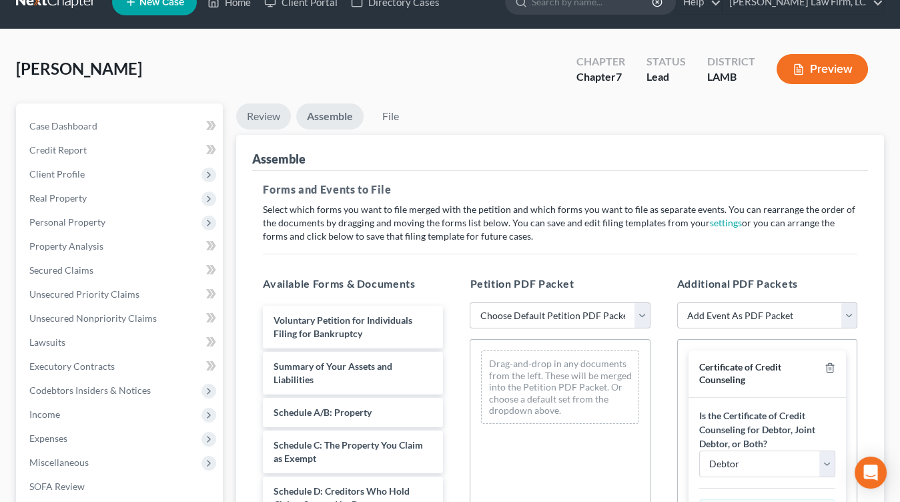
click at [262, 127] on link "Review" at bounding box center [263, 116] width 55 height 26
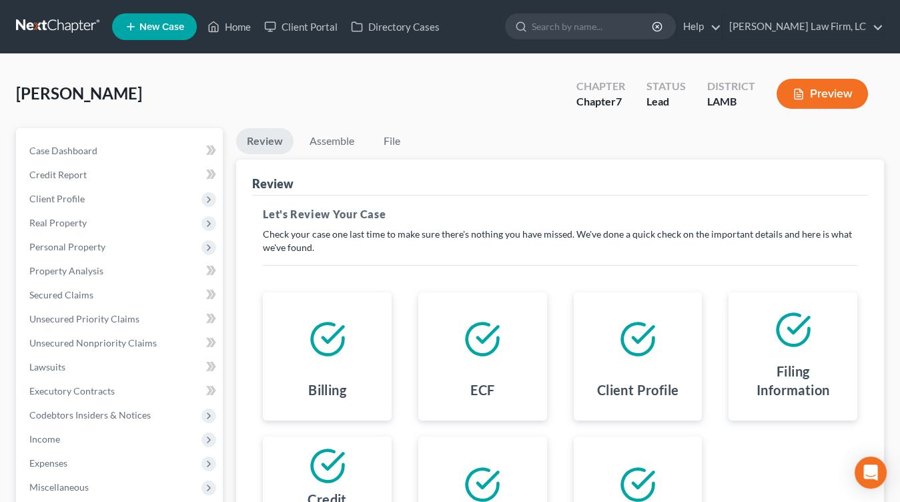
drag, startPoint x: 321, startPoint y: 167, endPoint x: 328, endPoint y: 143, distance: 25.1
click at [322, 167] on div "Review" at bounding box center [560, 177] width 616 height 36
click at [328, 142] on link "Assemble" at bounding box center [332, 141] width 66 height 26
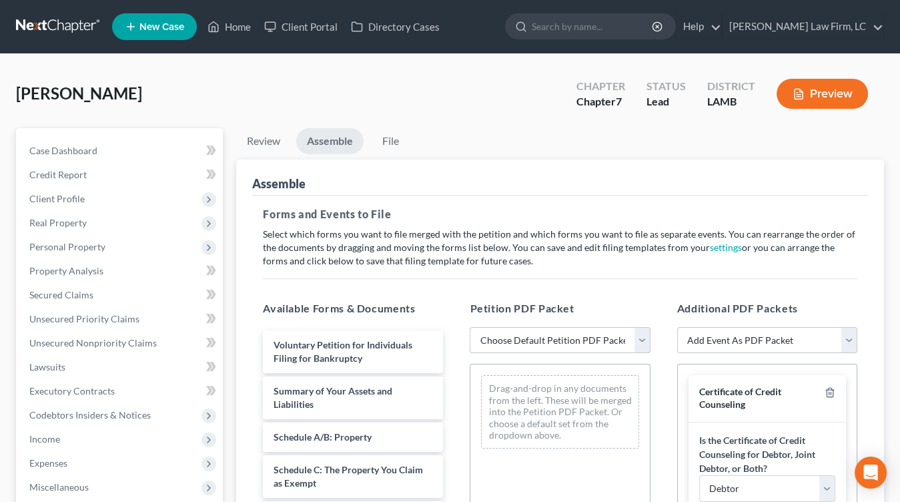
click at [532, 342] on select "Choose Default Petition PDF Packet Emergency Filing (Voluntary Petition and Cre…" at bounding box center [560, 340] width 180 height 27
select select "3"
click at [470, 327] on select "Choose Default Petition PDF Packet Emergency Filing (Voluntary Petition and Cre…" at bounding box center [560, 340] width 180 height 27
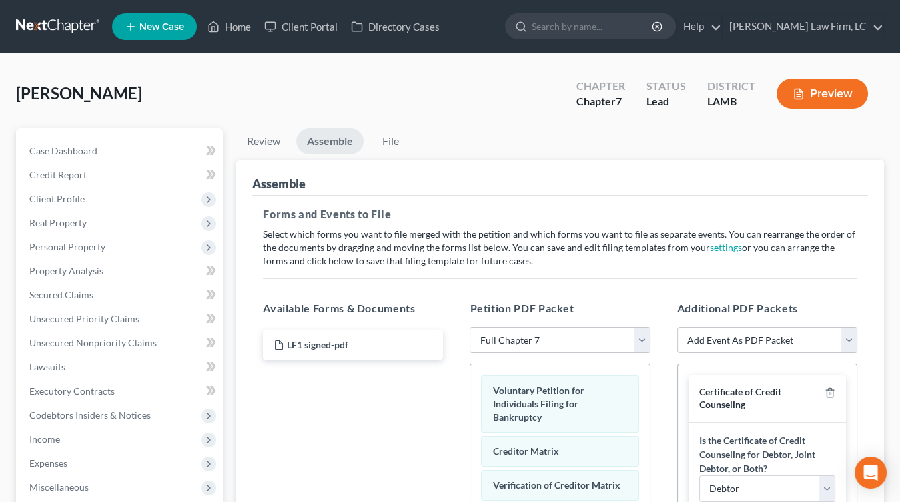
scroll to position [55, 0]
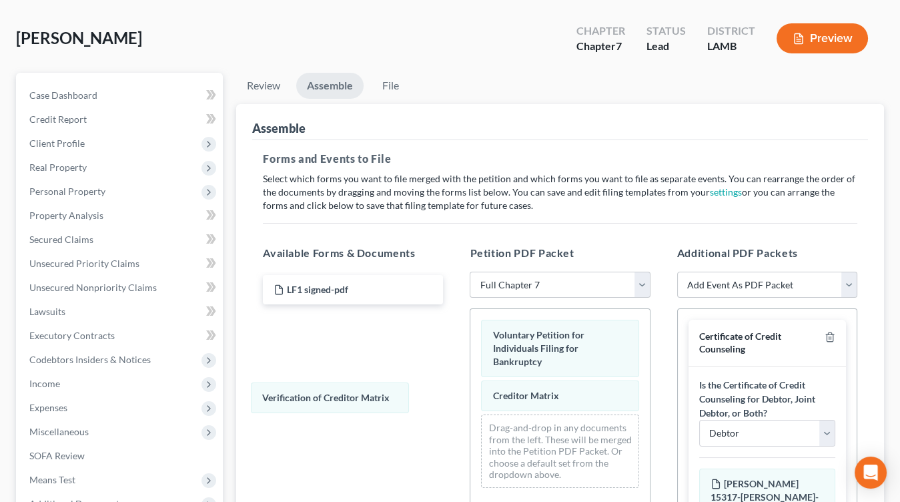
drag, startPoint x: 532, startPoint y: 415, endPoint x: 290, endPoint y: 364, distance: 247.4
click at [470, 399] on div "Verification of Creditor Matrix Voluntary Petition for Individuals Filing for B…" at bounding box center [559, 403] width 179 height 189
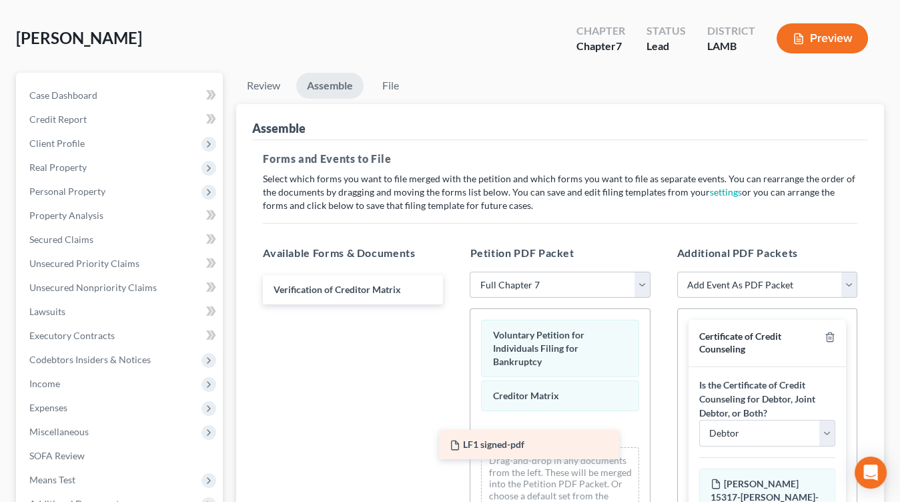
drag, startPoint x: 314, startPoint y: 289, endPoint x: 519, endPoint y: 442, distance: 256.0
click at [454, 304] on div "LF1 signed-pdf LF1 signed-pdf Verification of Creditor Matrix" at bounding box center [352, 289] width 201 height 29
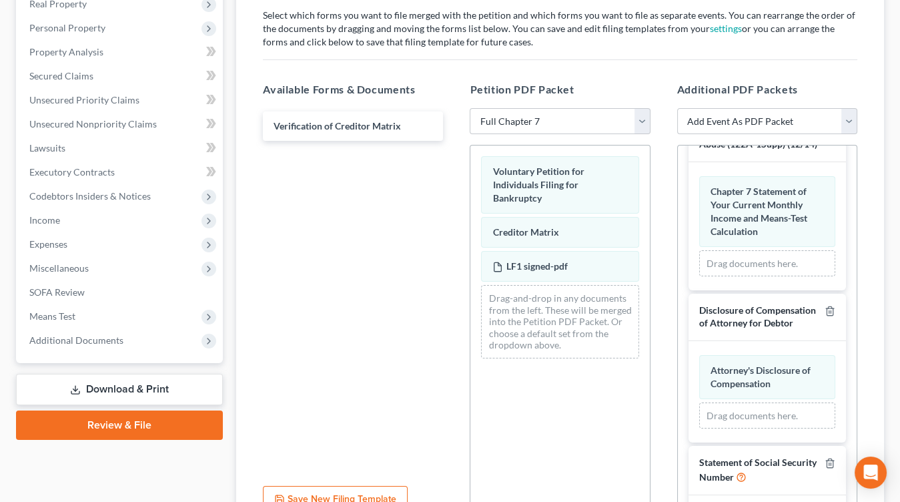
scroll to position [347, 0]
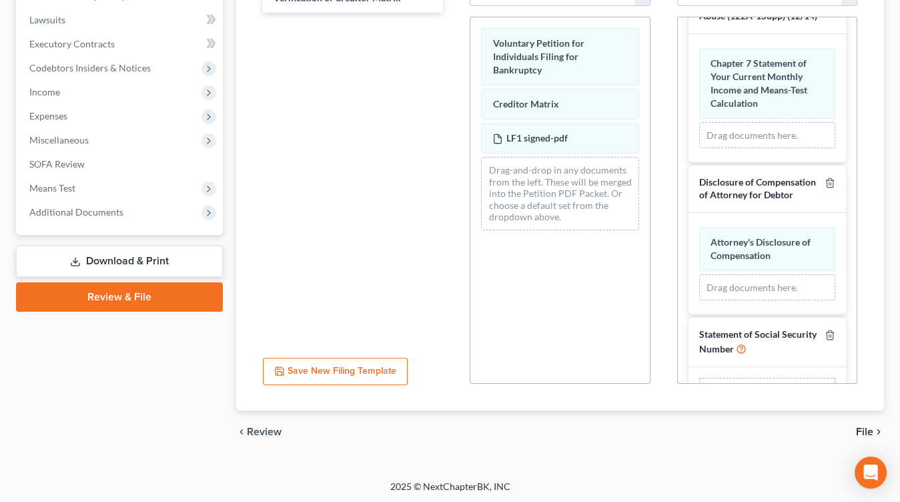
click at [762, 382] on input "file" at bounding box center [764, 394] width 32 height 24
type input "C:\fakepath\SS statement signed.pdf"
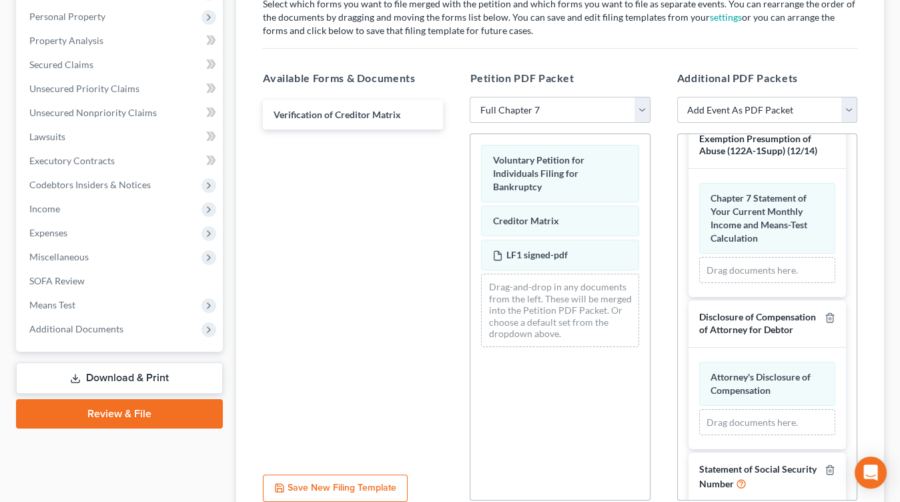
scroll to position [0, 0]
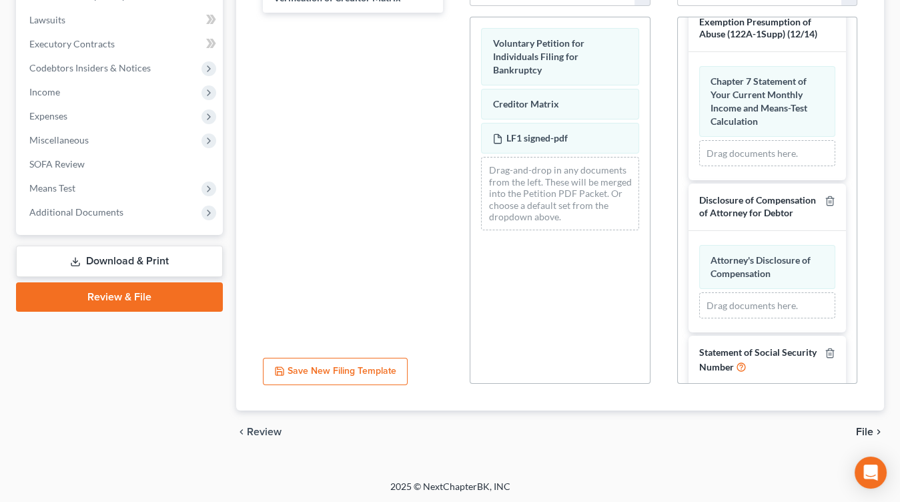
click at [861, 429] on span "File" at bounding box center [864, 431] width 17 height 11
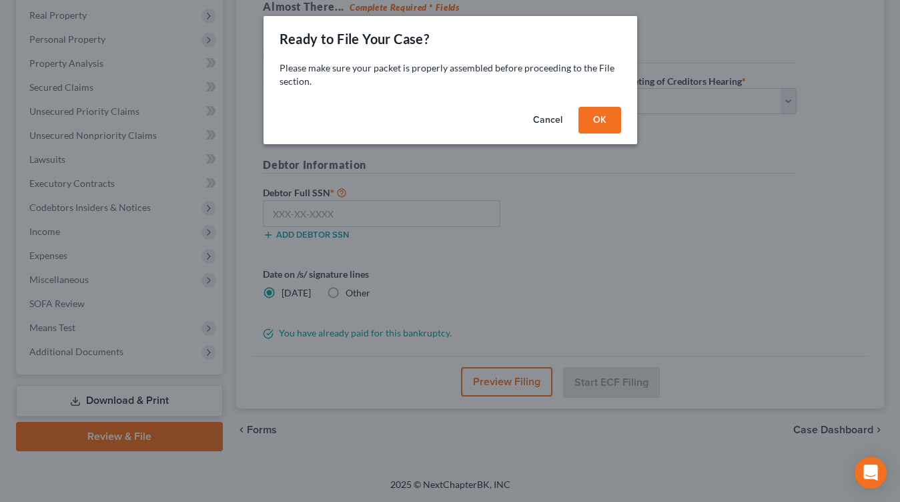
scroll to position [205, 0]
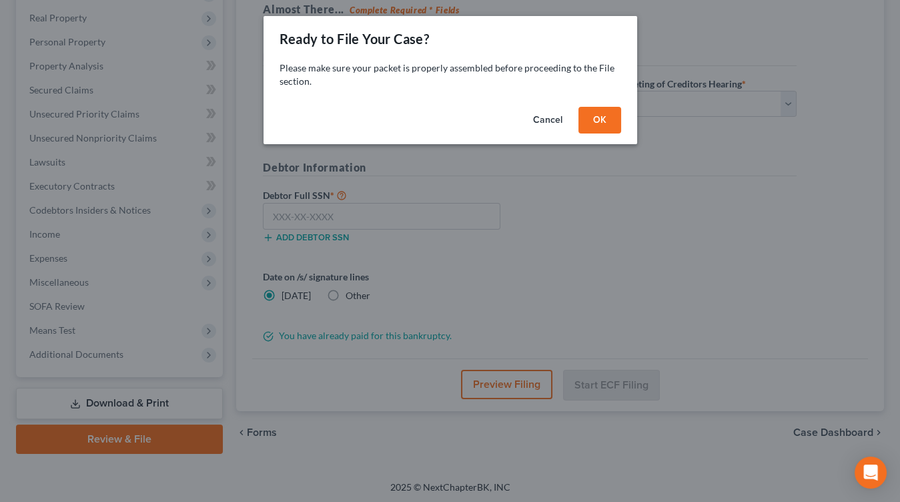
click at [628, 123] on div "Cancel OK" at bounding box center [451, 122] width 374 height 43
drag, startPoint x: 615, startPoint y: 122, endPoint x: 657, endPoint y: 112, distance: 43.2
click at [615, 122] on button "OK" at bounding box center [599, 120] width 43 height 27
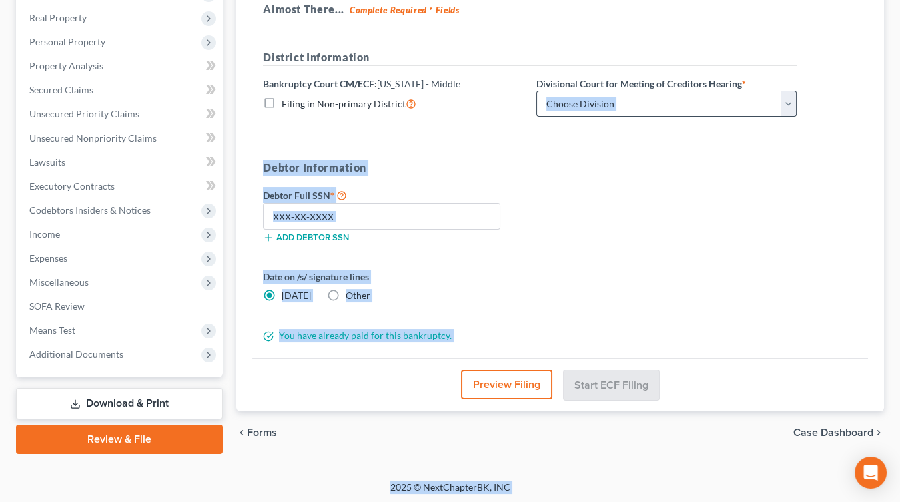
drag, startPoint x: 670, startPoint y: 105, endPoint x: 662, endPoint y: 107, distance: 8.4
click at [654, 108] on select "Choose Division Baton Rouge" at bounding box center [666, 104] width 260 height 27
select select "0"
click at [536, 91] on select "Choose Division Baton Rouge" at bounding box center [666, 104] width 260 height 27
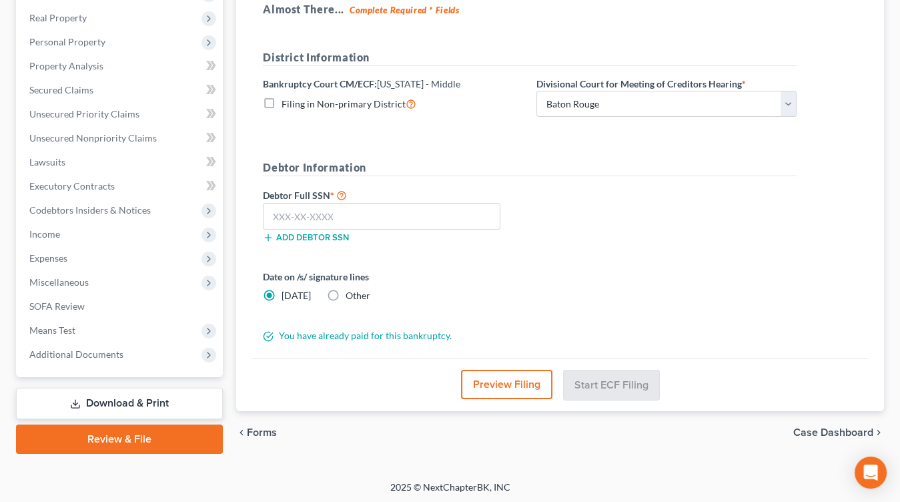
click at [358, 295] on span "Other" at bounding box center [358, 295] width 25 height 11
click at [358, 295] on input "Other" at bounding box center [355, 293] width 9 height 9
radio input "true"
radio input "false"
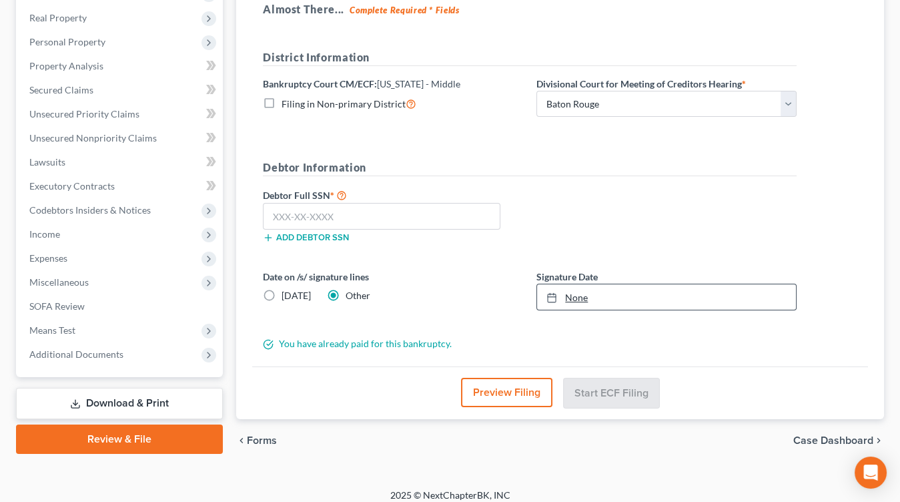
click at [599, 296] on link "None" at bounding box center [666, 296] width 259 height 25
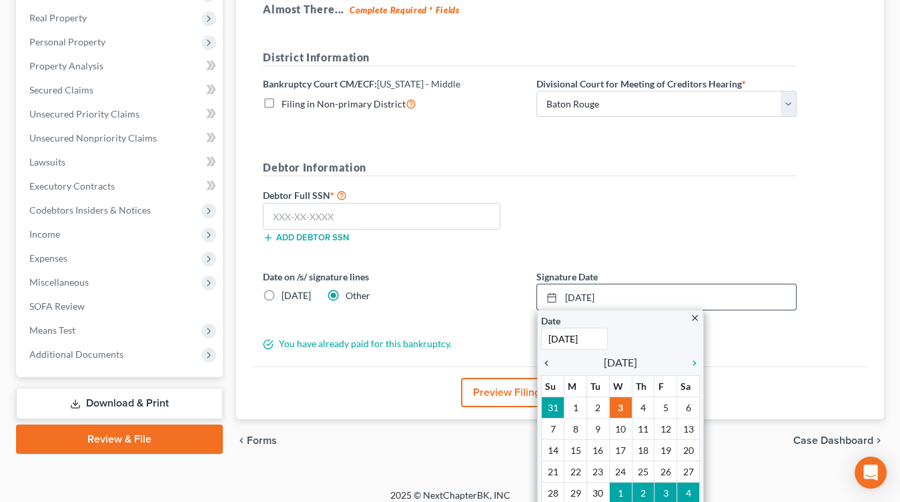
click at [548, 359] on icon "chevron_left" at bounding box center [549, 363] width 17 height 11
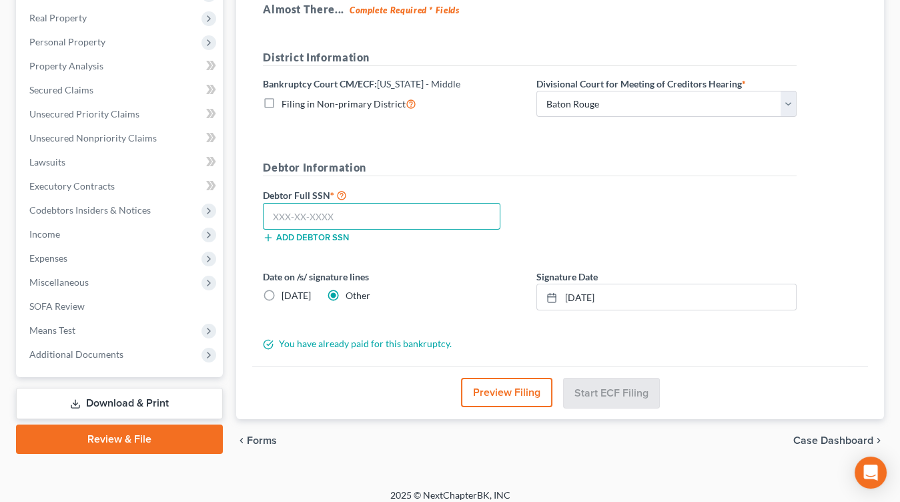
click at [444, 208] on input "text" at bounding box center [381, 216] width 237 height 27
click at [445, 207] on input "text" at bounding box center [381, 216] width 237 height 27
type input "433-53-7826"
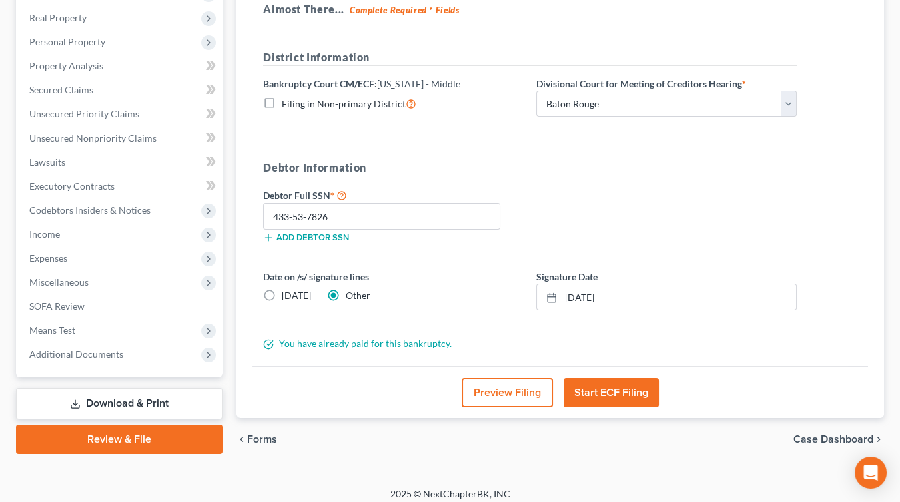
click at [638, 378] on button "Start ECF Filing" at bounding box center [611, 392] width 95 height 29
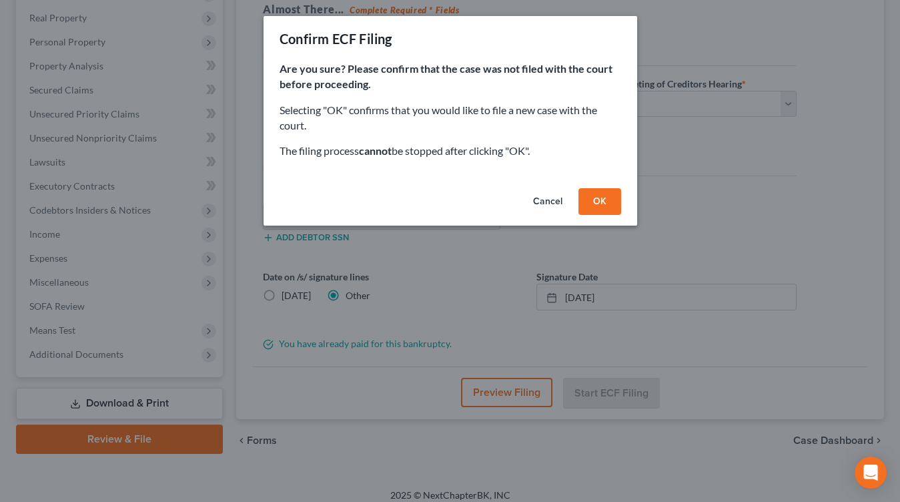
click at [604, 188] on button "OK" at bounding box center [599, 201] width 43 height 27
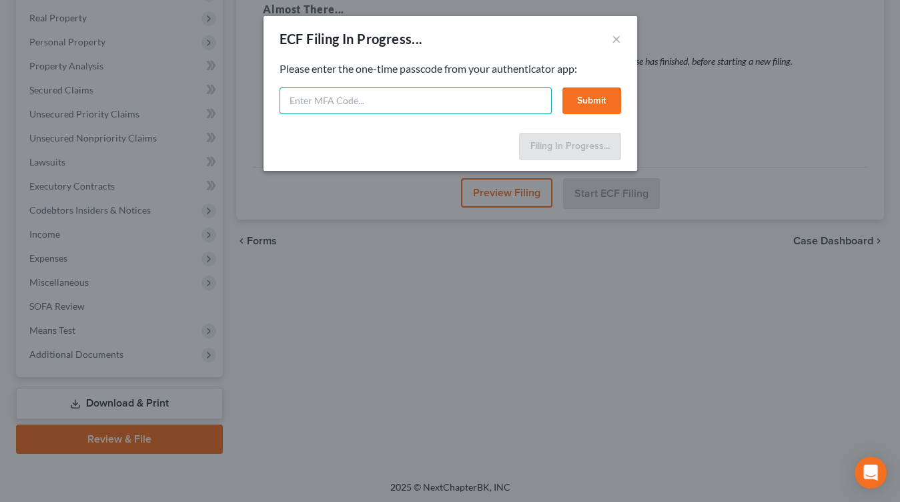
drag, startPoint x: 470, startPoint y: 93, endPoint x: 484, endPoint y: 79, distance: 19.8
click at [469, 93] on input "text" at bounding box center [416, 100] width 272 height 27
click at [358, 92] on input "text" at bounding box center [416, 100] width 272 height 27
type input "992150"
click at [578, 100] on button "Submit" at bounding box center [591, 100] width 59 height 27
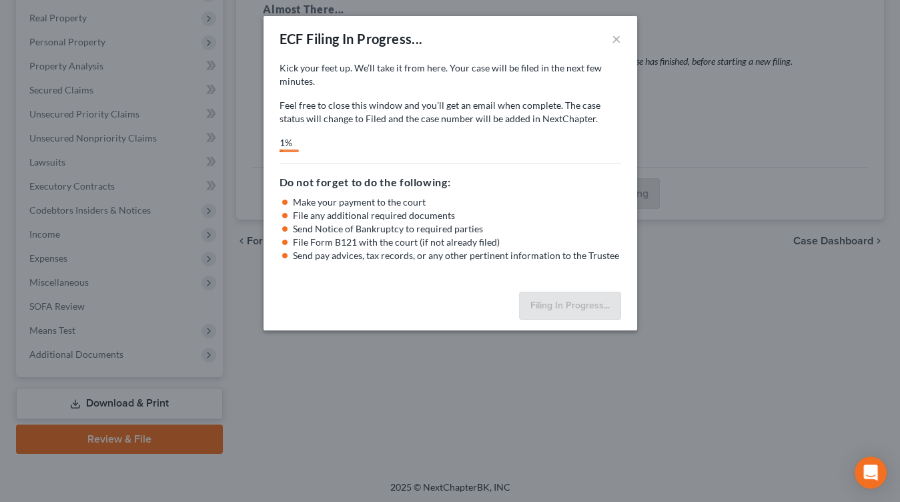
click at [471, 129] on div "Kick your feet up. We’ll take it from here. Your case will be filed in the next…" at bounding box center [451, 106] width 342 height 91
click at [361, 107] on p "Feel free to close this window and you’ll get an email when complete. The case …" at bounding box center [451, 112] width 342 height 27
click at [487, 94] on div "Kick your feet up. We’ll take it from here. Your case will be filed in the next…" at bounding box center [451, 93] width 342 height 64
click at [405, 237] on li "File Form B121 with the court (if not already filed)" at bounding box center [457, 241] width 328 height 13
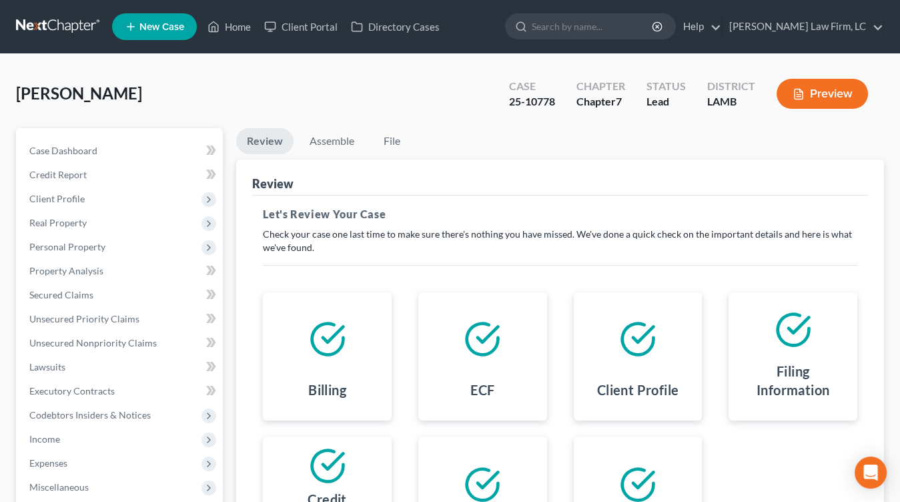
click at [81, 25] on link at bounding box center [58, 27] width 85 height 24
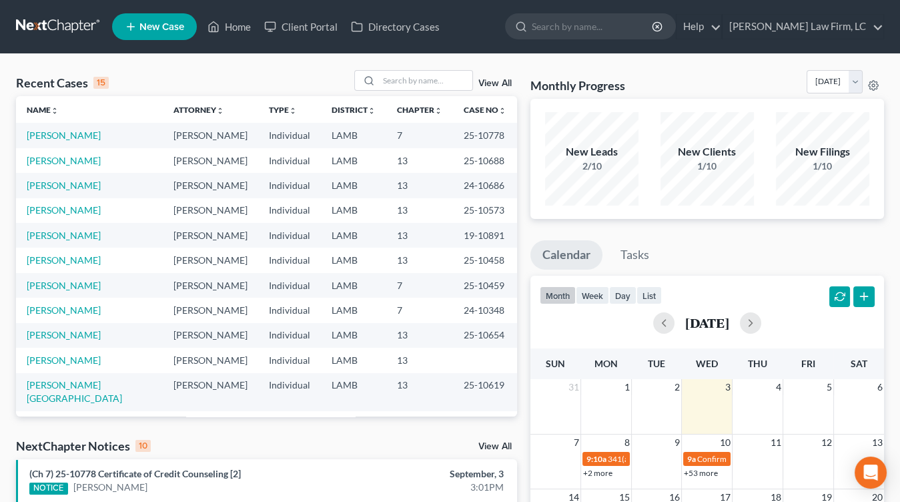
click at [47, 27] on link at bounding box center [58, 27] width 85 height 24
click at [389, 293] on td "7" at bounding box center [419, 285] width 67 height 25
click at [74, 135] on link "[PERSON_NAME]" at bounding box center [64, 134] width 74 height 11
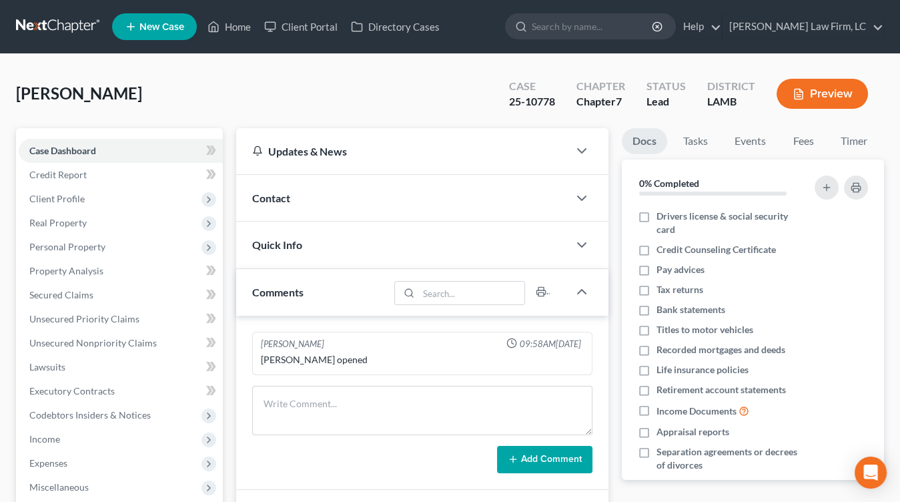
click at [332, 205] on div "Contact" at bounding box center [402, 198] width 332 height 46
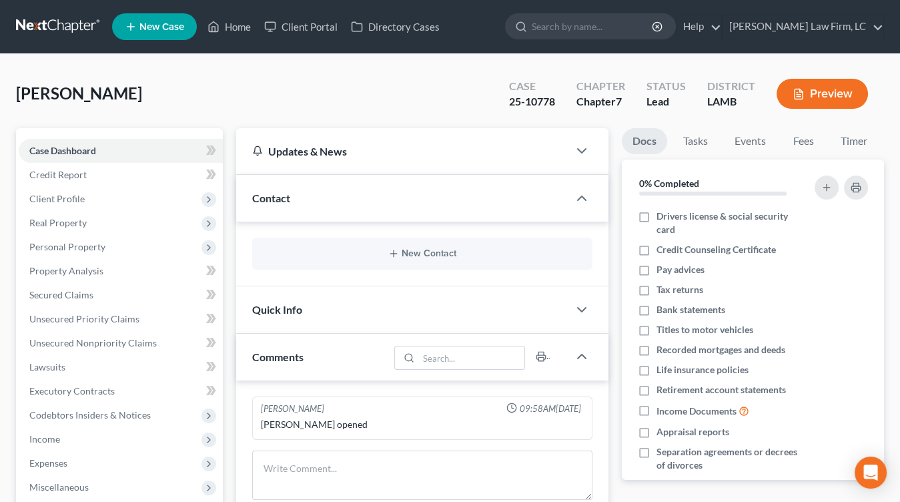
click at [332, 205] on div "Contact" at bounding box center [402, 198] width 332 height 46
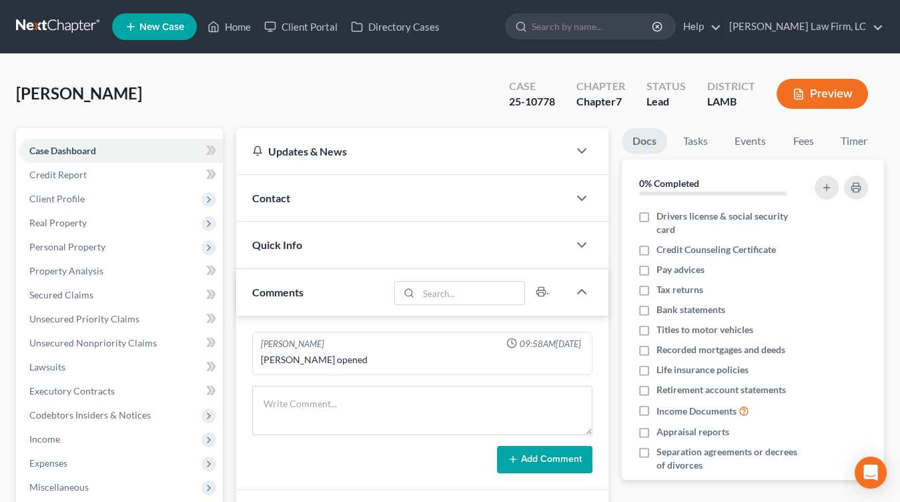
click at [310, 254] on div "Quick Info" at bounding box center [402, 244] width 332 height 46
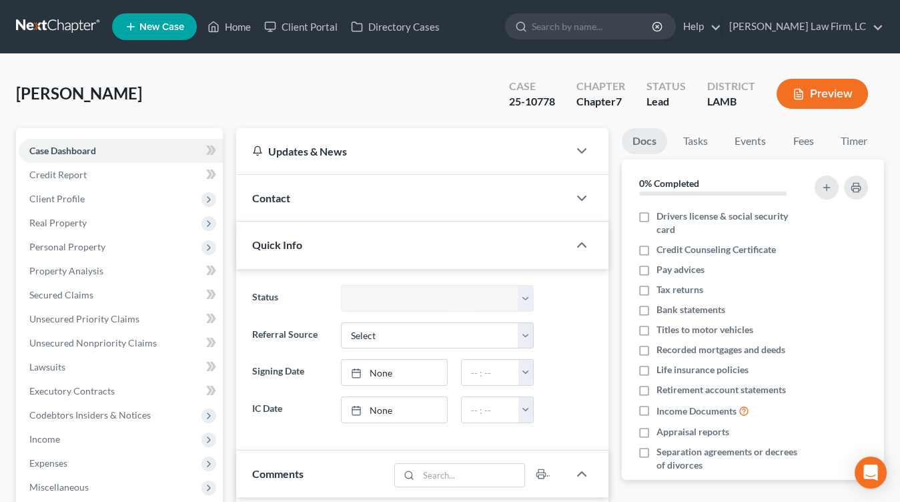
click at [69, 32] on link at bounding box center [58, 27] width 85 height 24
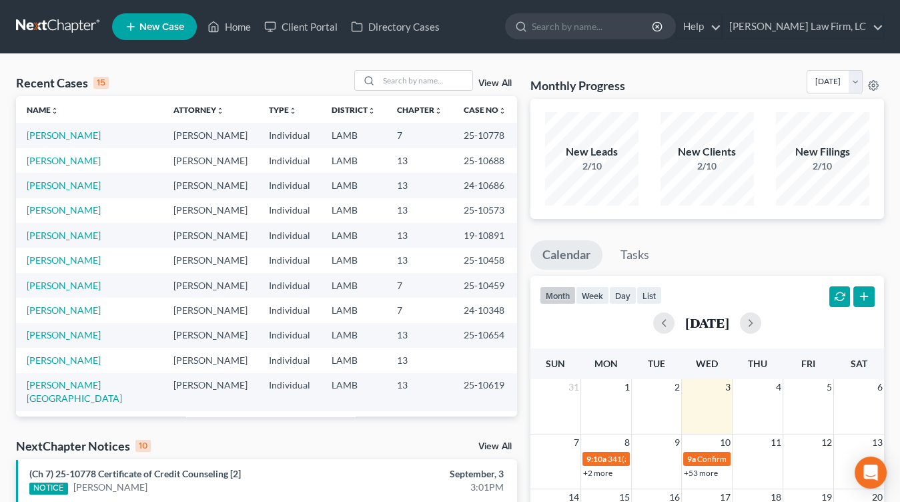
click at [276, 370] on td "Individual" at bounding box center [289, 360] width 63 height 25
click at [462, 231] on td "19-10891" at bounding box center [485, 235] width 64 height 25
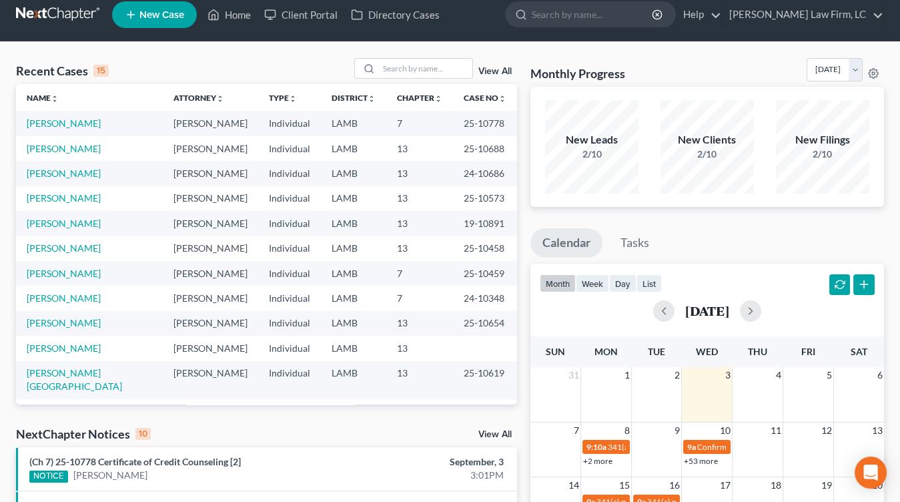
scroll to position [20, 0]
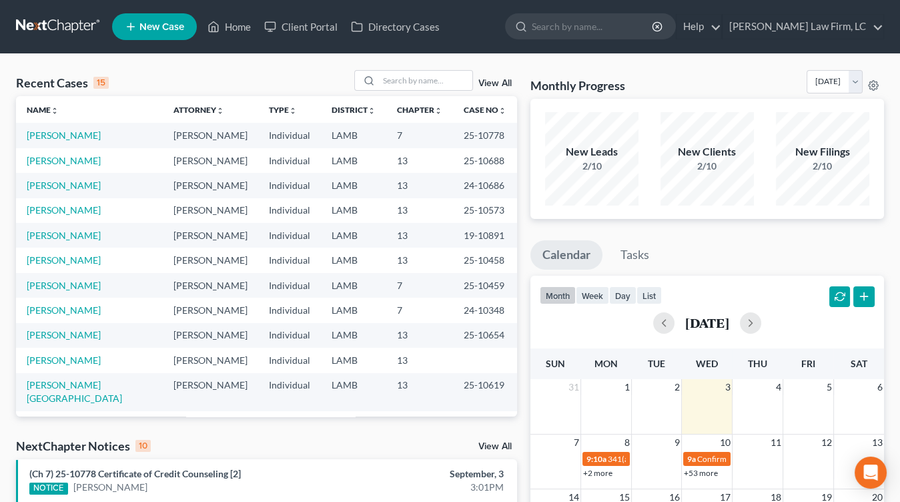
click at [386, 237] on td "13" at bounding box center [419, 235] width 67 height 25
click at [351, 237] on td "LAMB" at bounding box center [353, 235] width 65 height 25
click at [453, 209] on td "25-10573" at bounding box center [485, 210] width 64 height 25
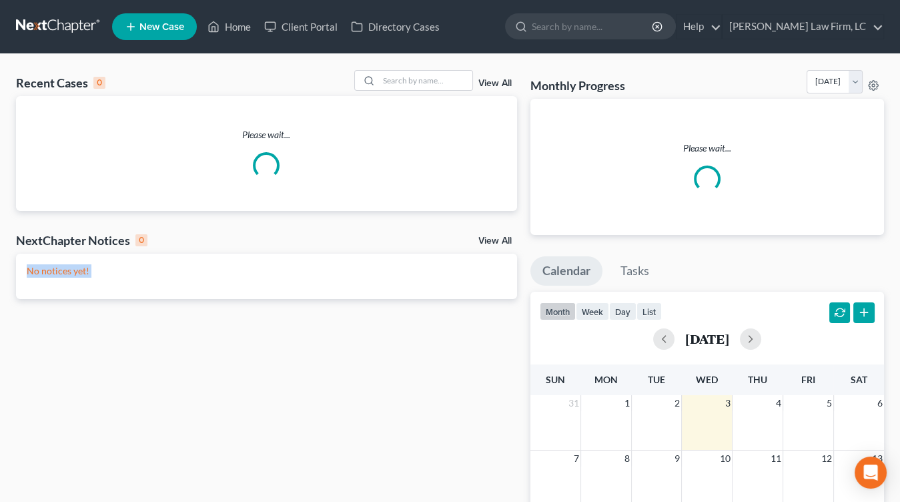
click at [374, 214] on div "Recent Cases 0 View All Please wait... NextChapter Notices 0 View All No notice…" at bounding box center [266, 408] width 514 height 676
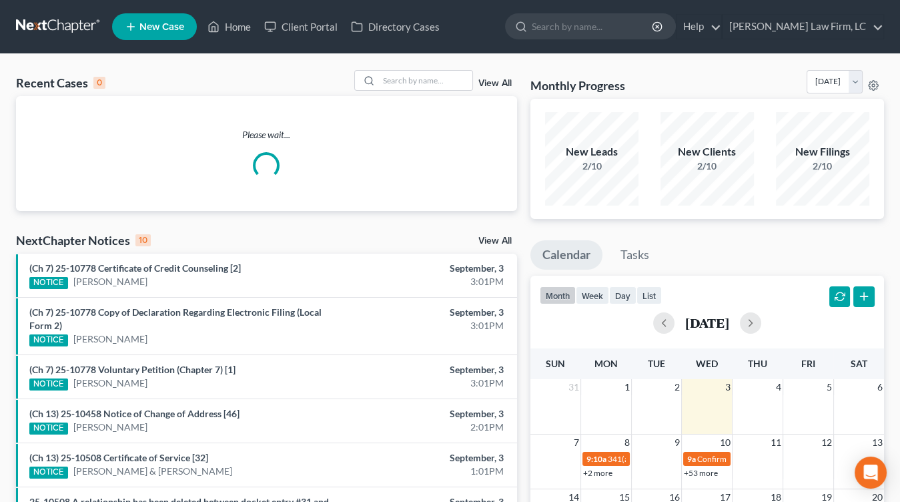
drag, startPoint x: 431, startPoint y: 192, endPoint x: 445, endPoint y: 195, distance: 14.4
click at [430, 192] on div "Please wait..." at bounding box center [266, 153] width 501 height 115
